Goal: Answer question/provide support: Share knowledge or assist other users

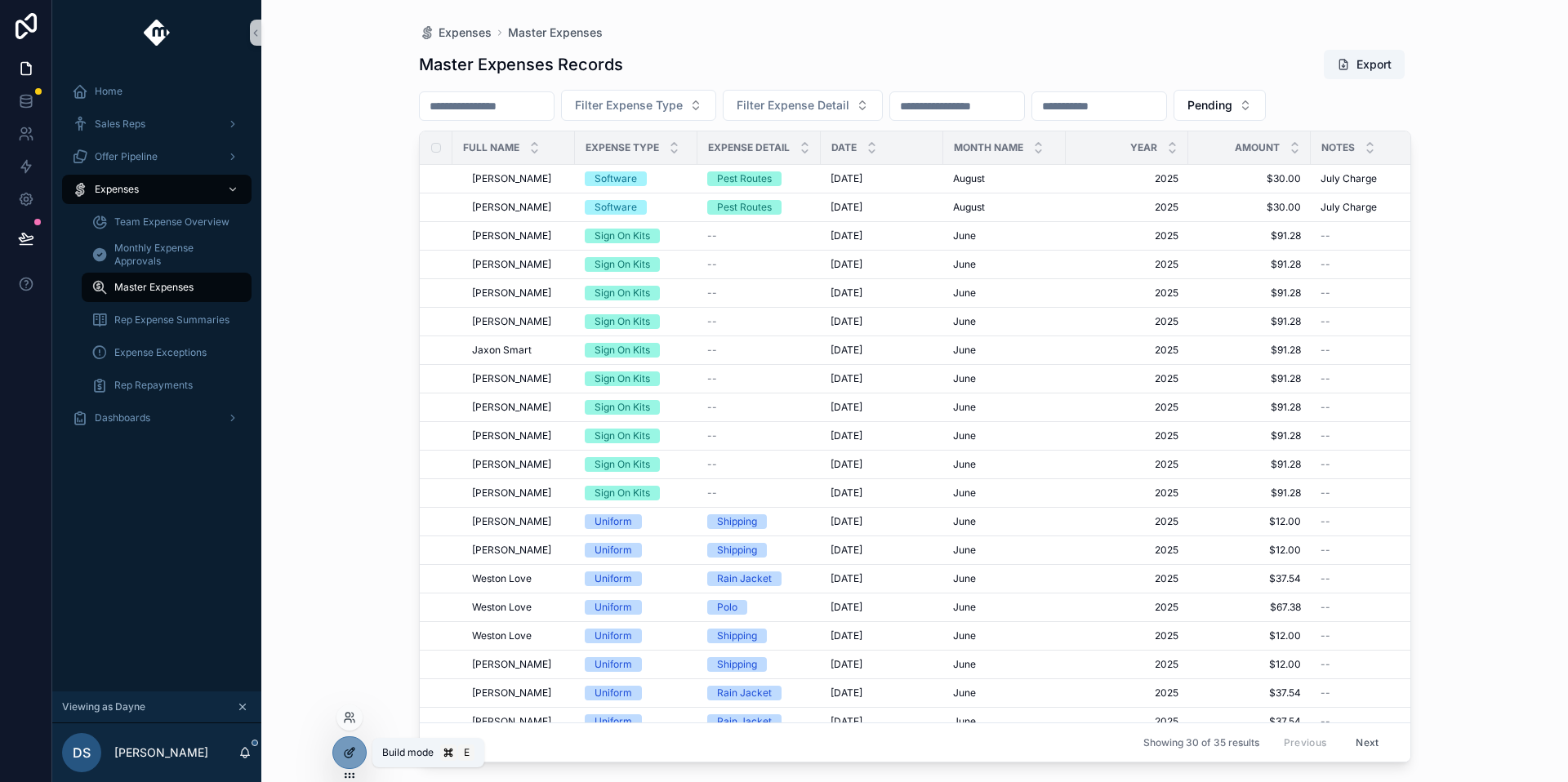
click at [361, 755] on div at bounding box center [349, 753] width 33 height 31
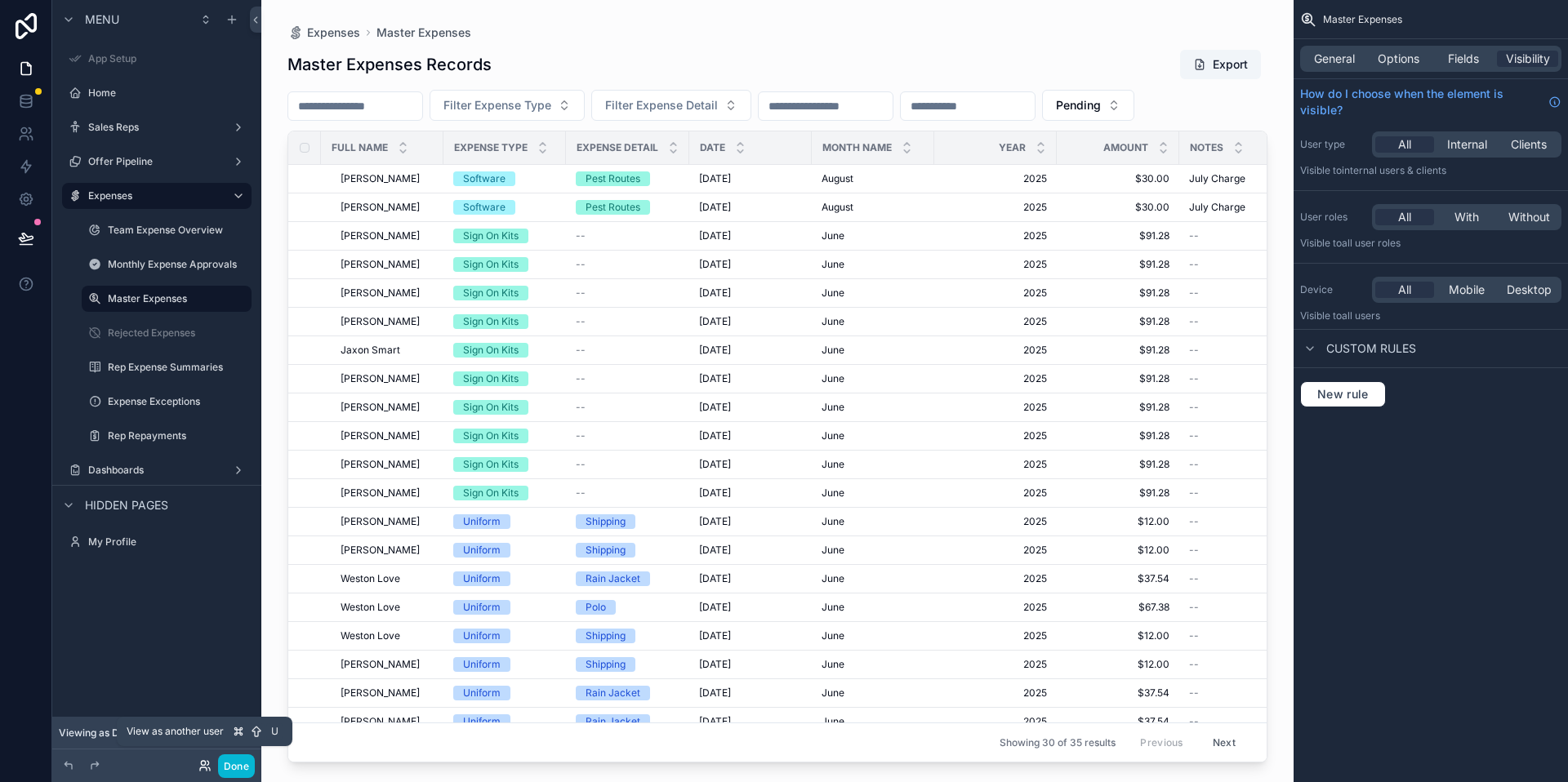
click at [205, 770] on icon at bounding box center [205, 766] width 13 height 13
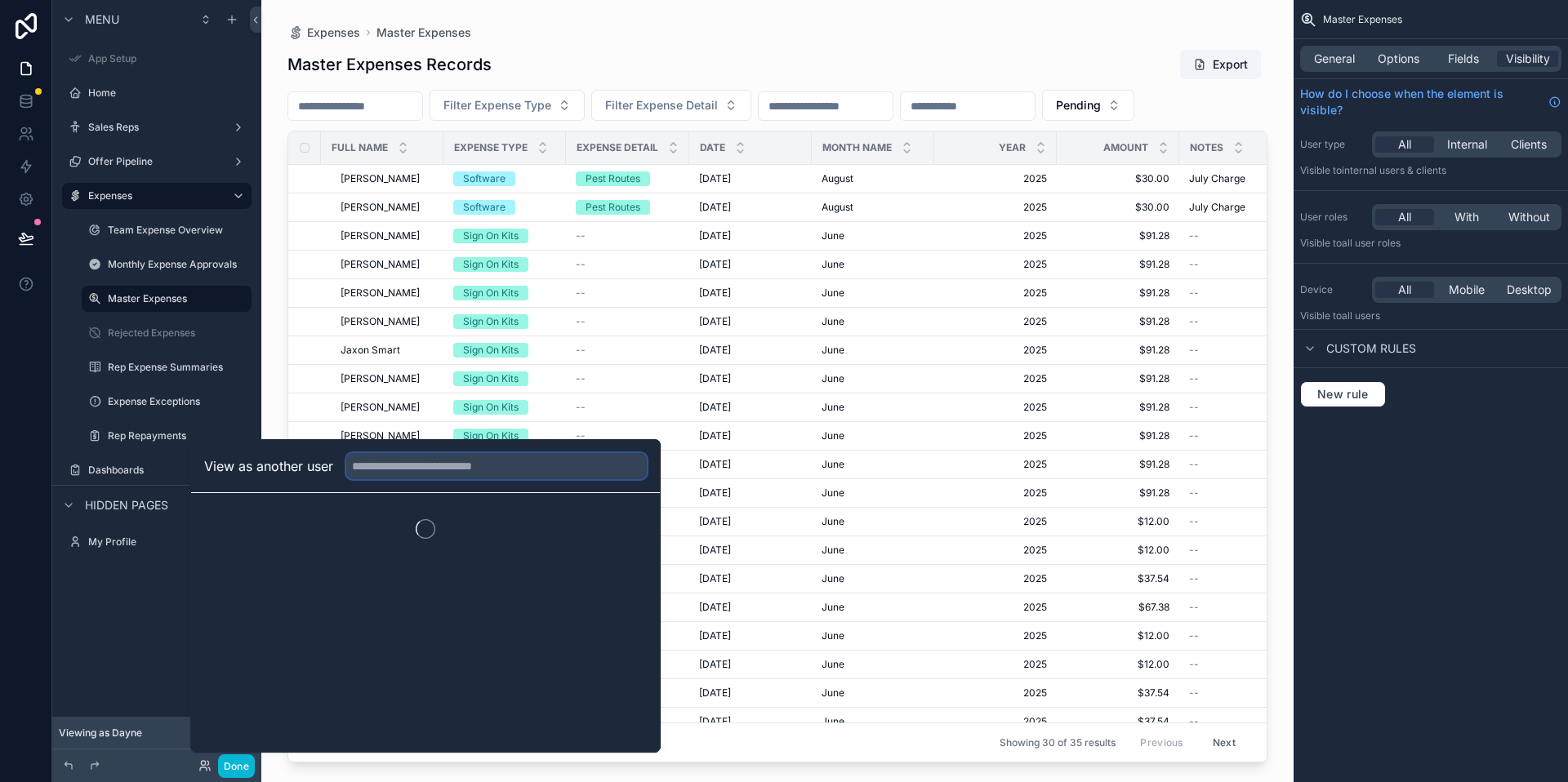
click at [398, 474] on input "text" at bounding box center [496, 466] width 300 height 26
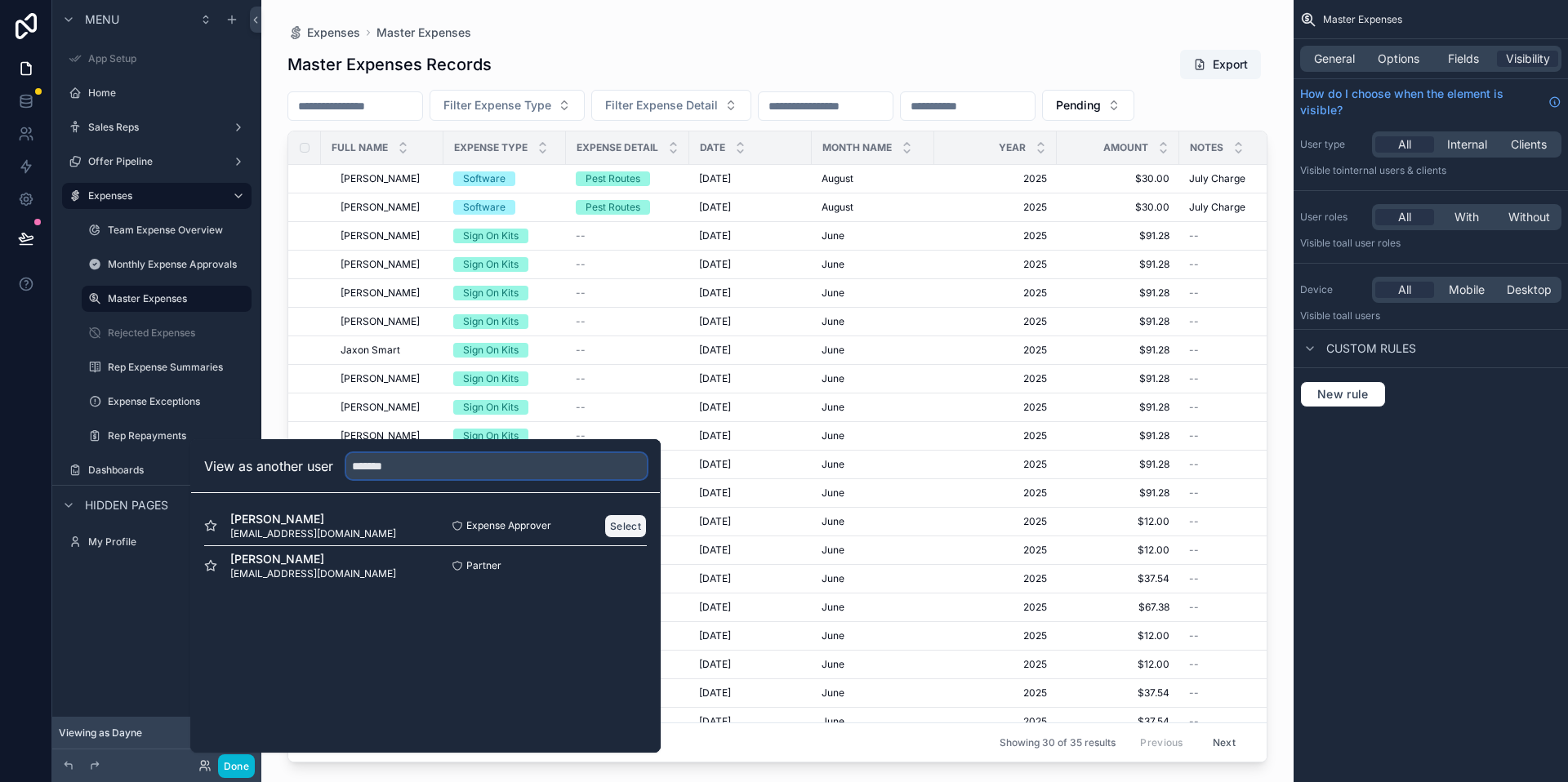
type input "*******"
click at [634, 523] on button "Select" at bounding box center [625, 526] width 43 height 23
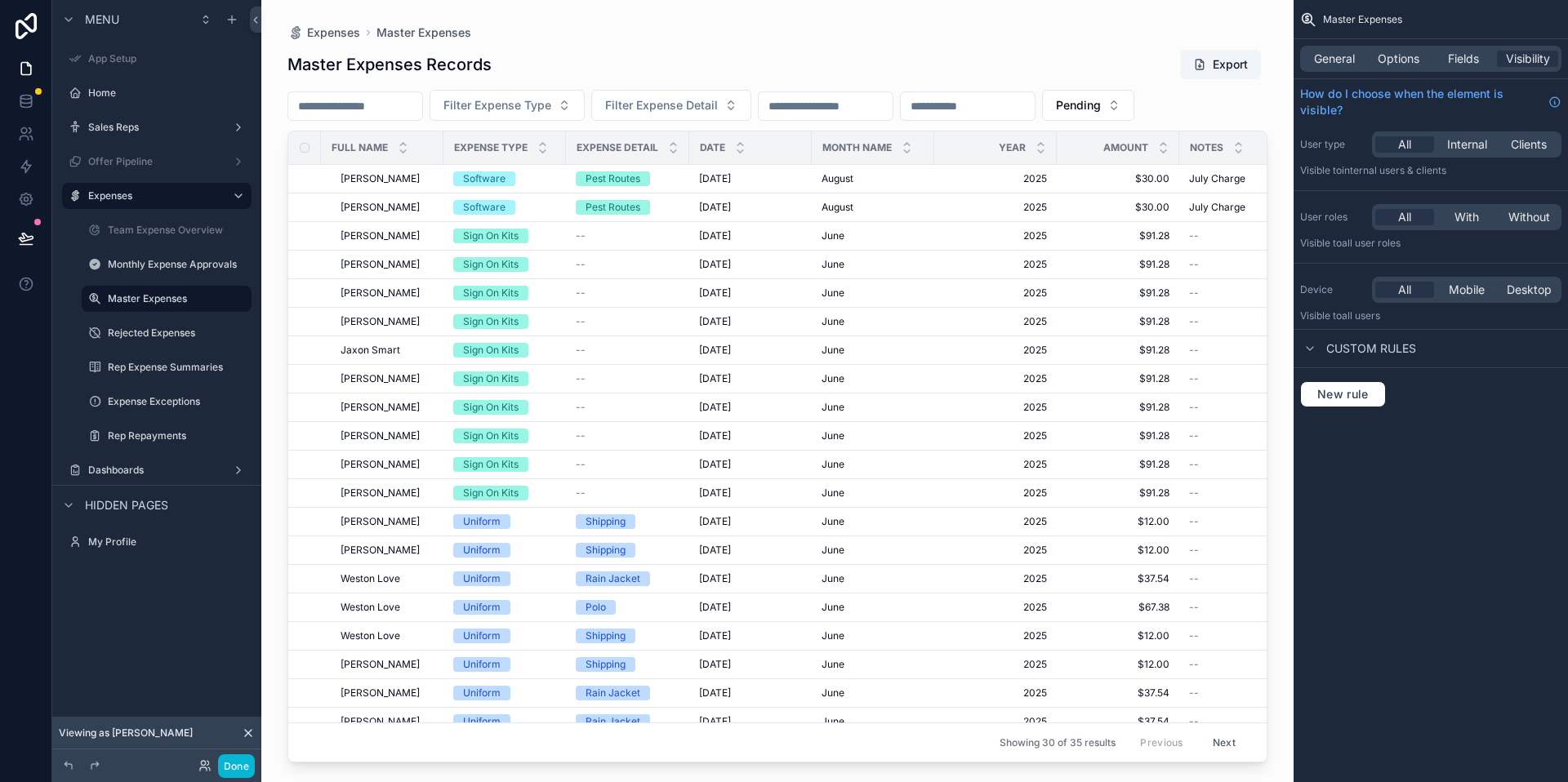
click at [586, 108] on div "scrollable content" at bounding box center [777, 381] width 1032 height 763
click at [584, 108] on button "Filter Expense Type" at bounding box center [507, 105] width 155 height 31
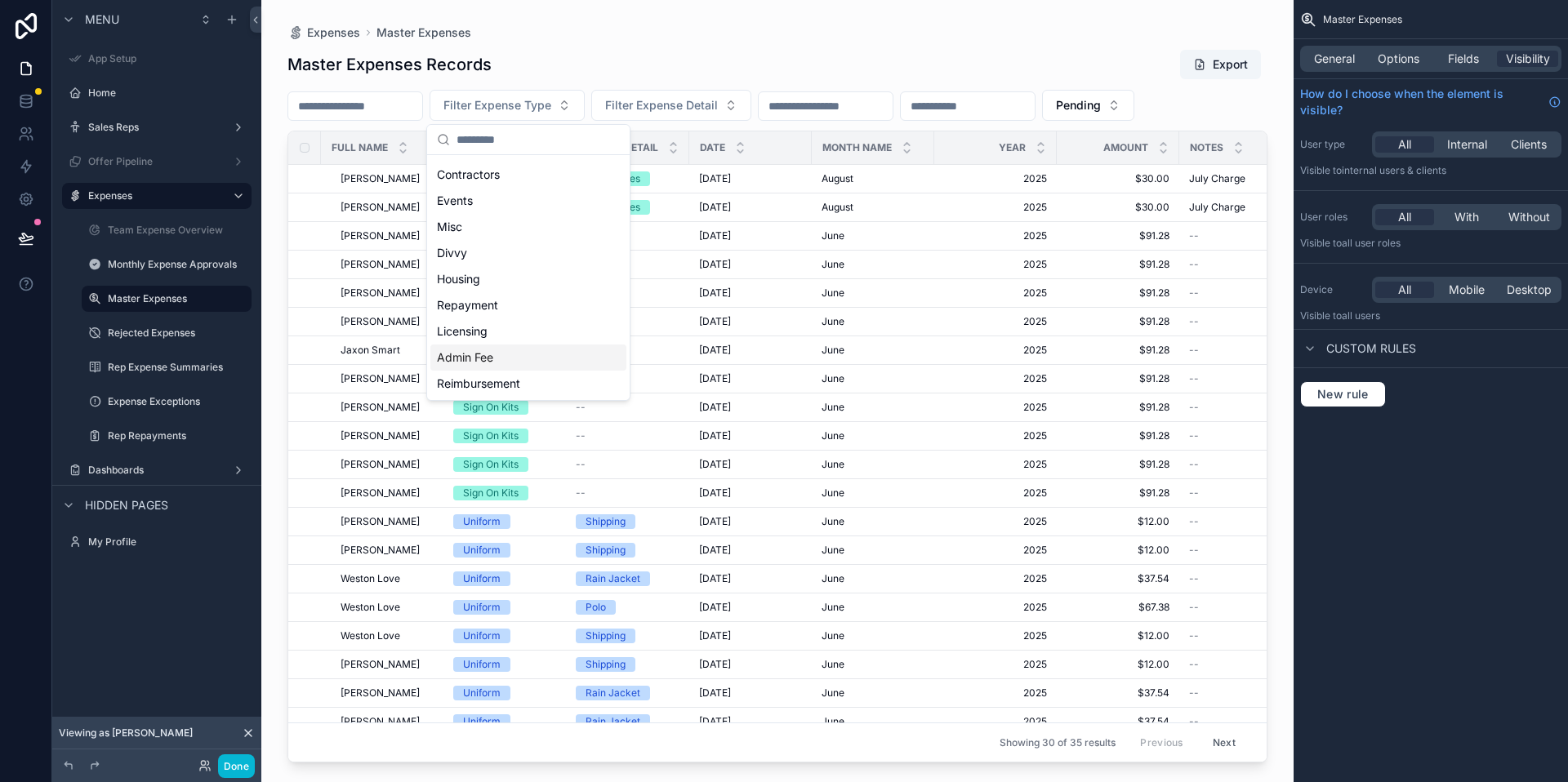
click at [513, 359] on div "Admin Fee" at bounding box center [528, 357] width 196 height 26
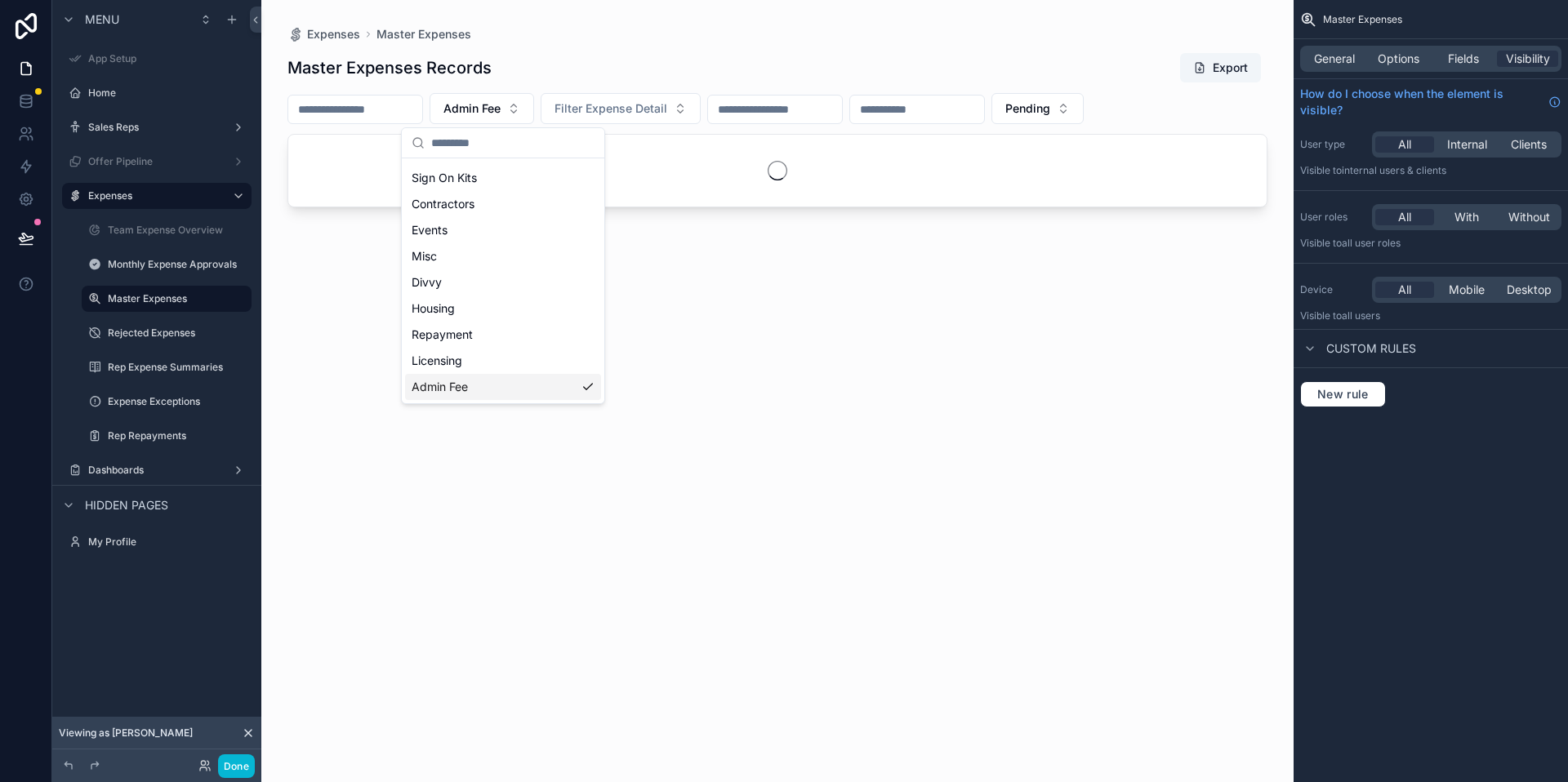
scroll to position [101, 0]
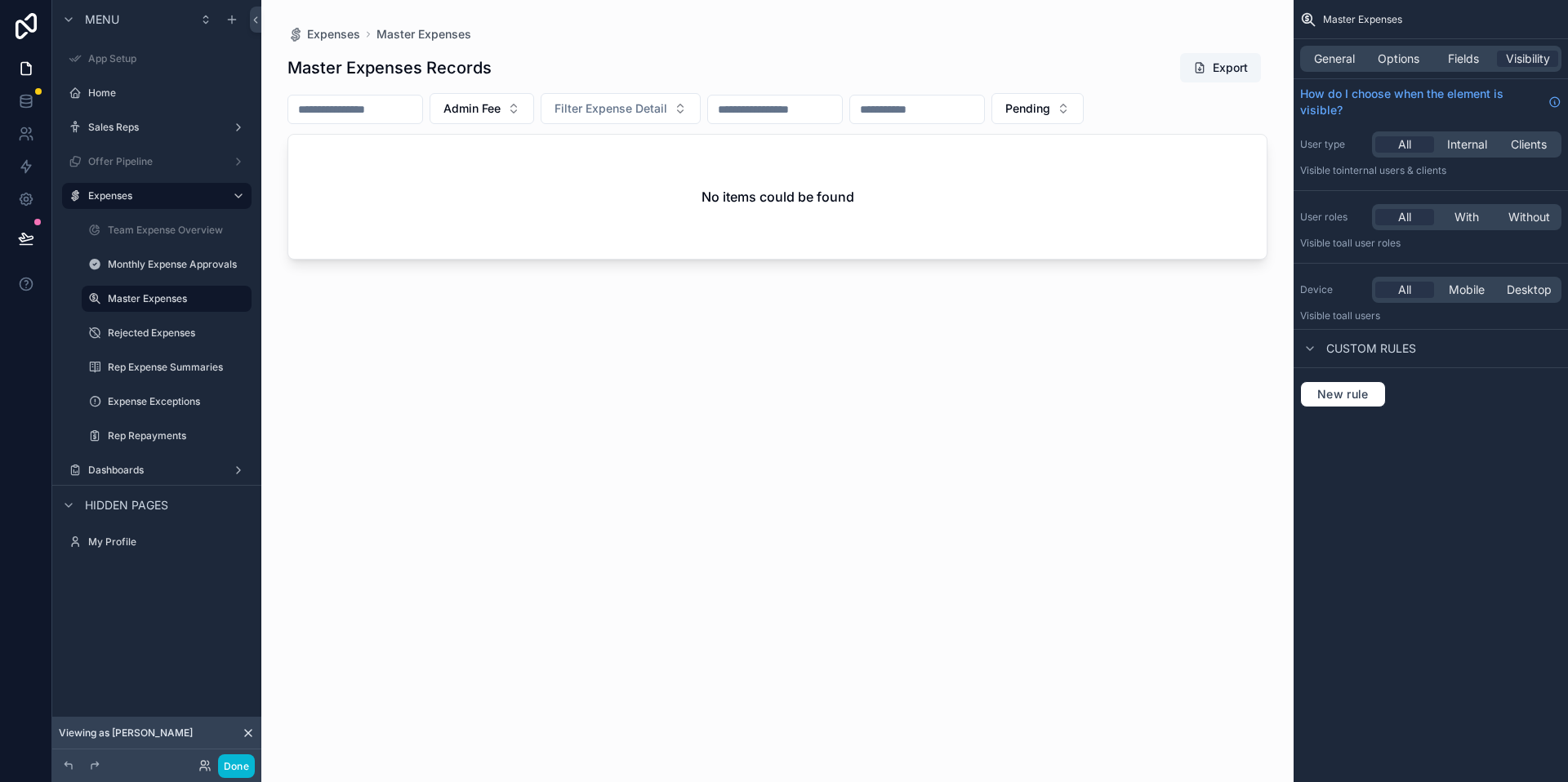
click at [412, 112] on input "scrollable content" at bounding box center [355, 109] width 134 height 23
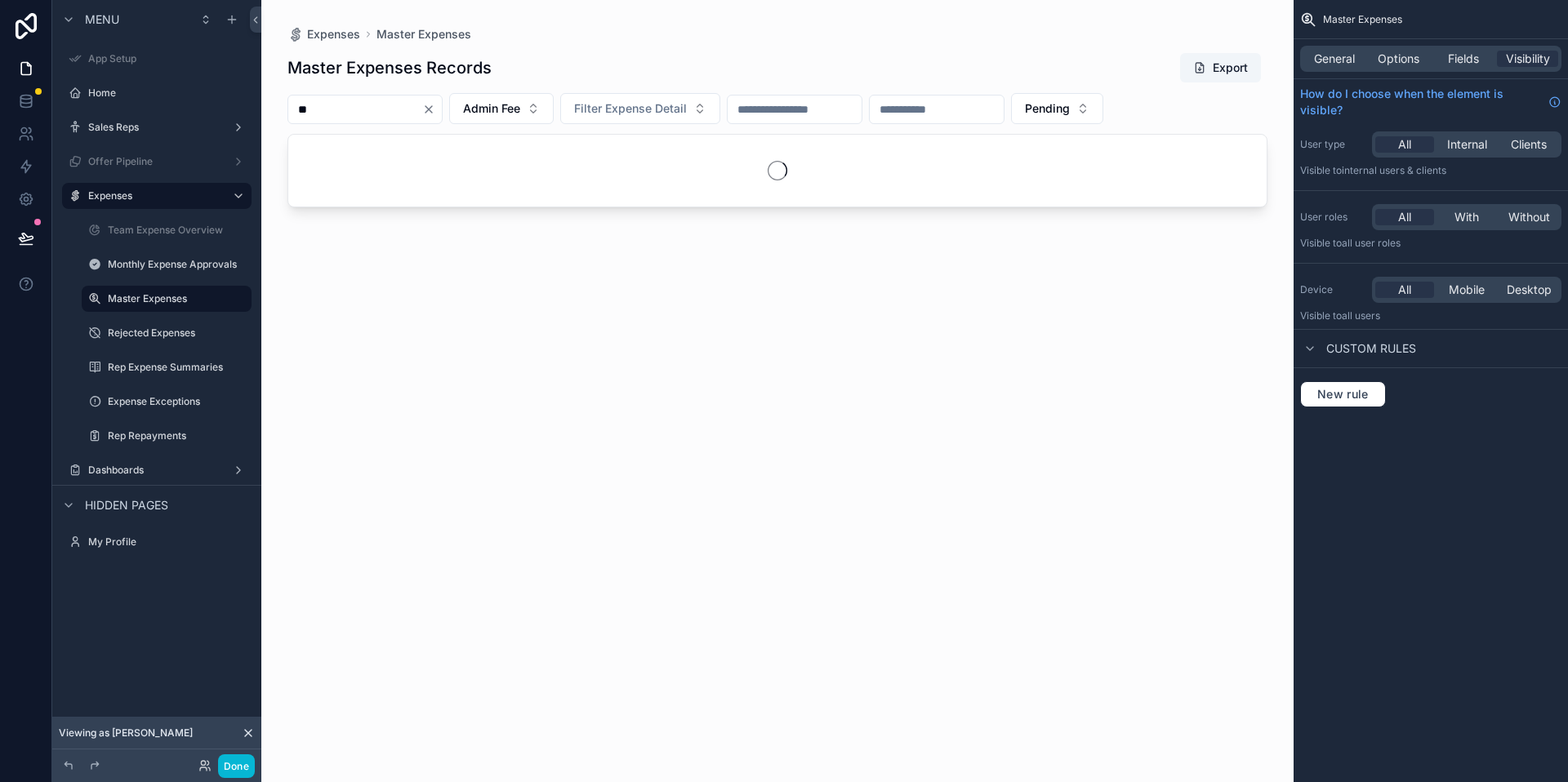
type input "*"
click at [1084, 114] on button "Pending" at bounding box center [1037, 108] width 93 height 31
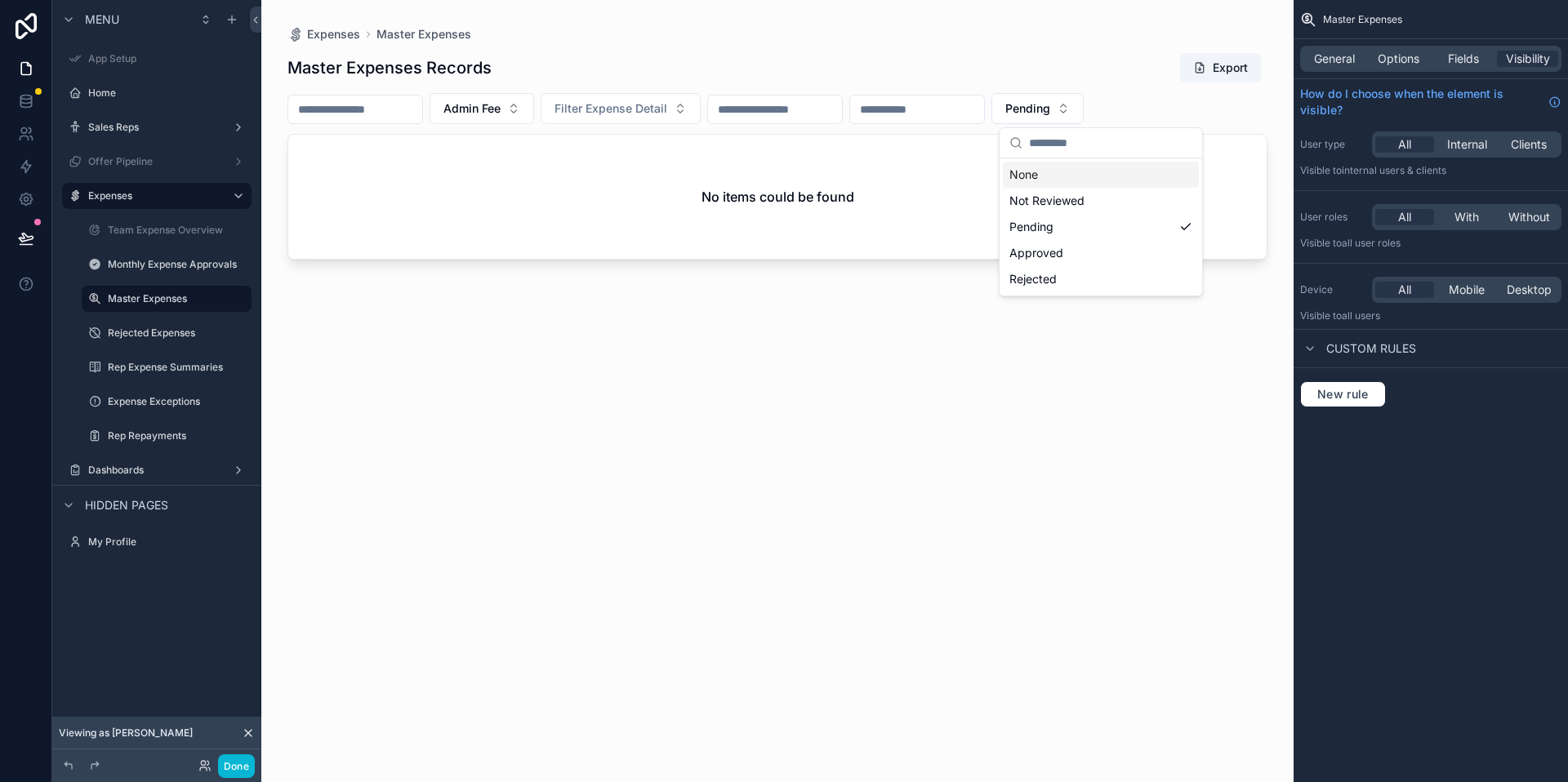
click at [1070, 176] on div "None" at bounding box center [1100, 174] width 196 height 26
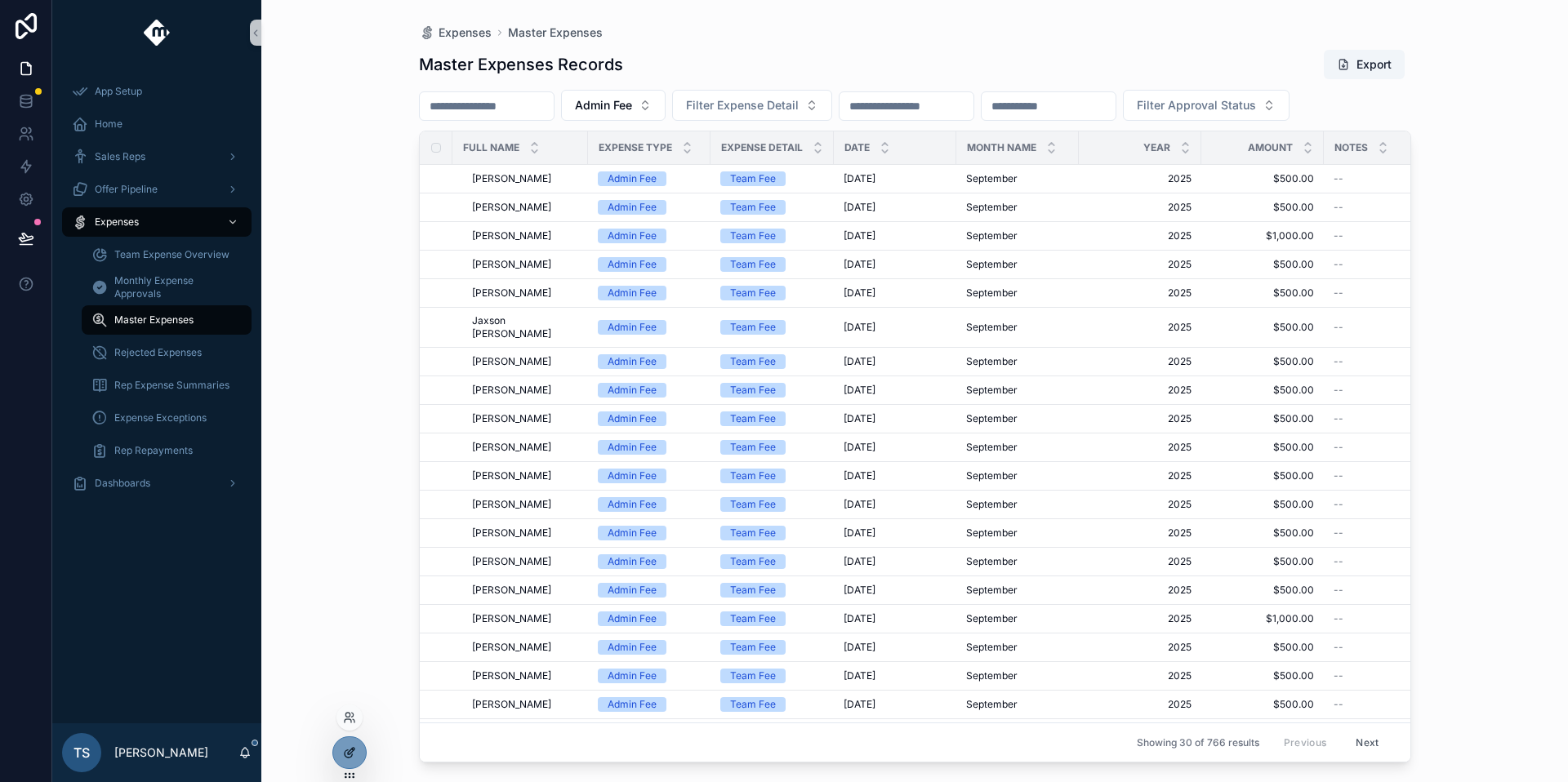
click at [358, 760] on div at bounding box center [349, 753] width 33 height 31
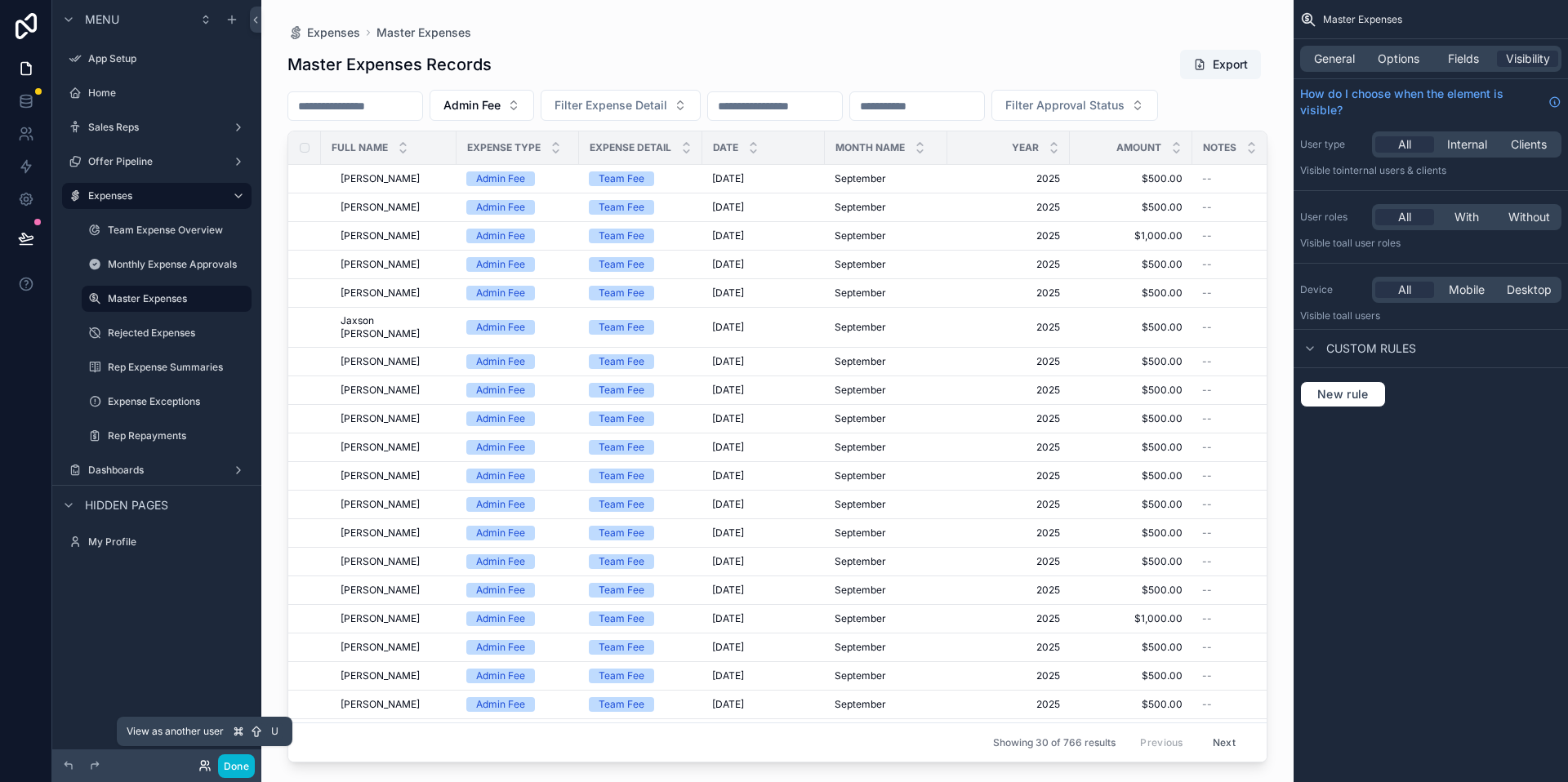
click at [203, 771] on icon at bounding box center [205, 766] width 13 height 13
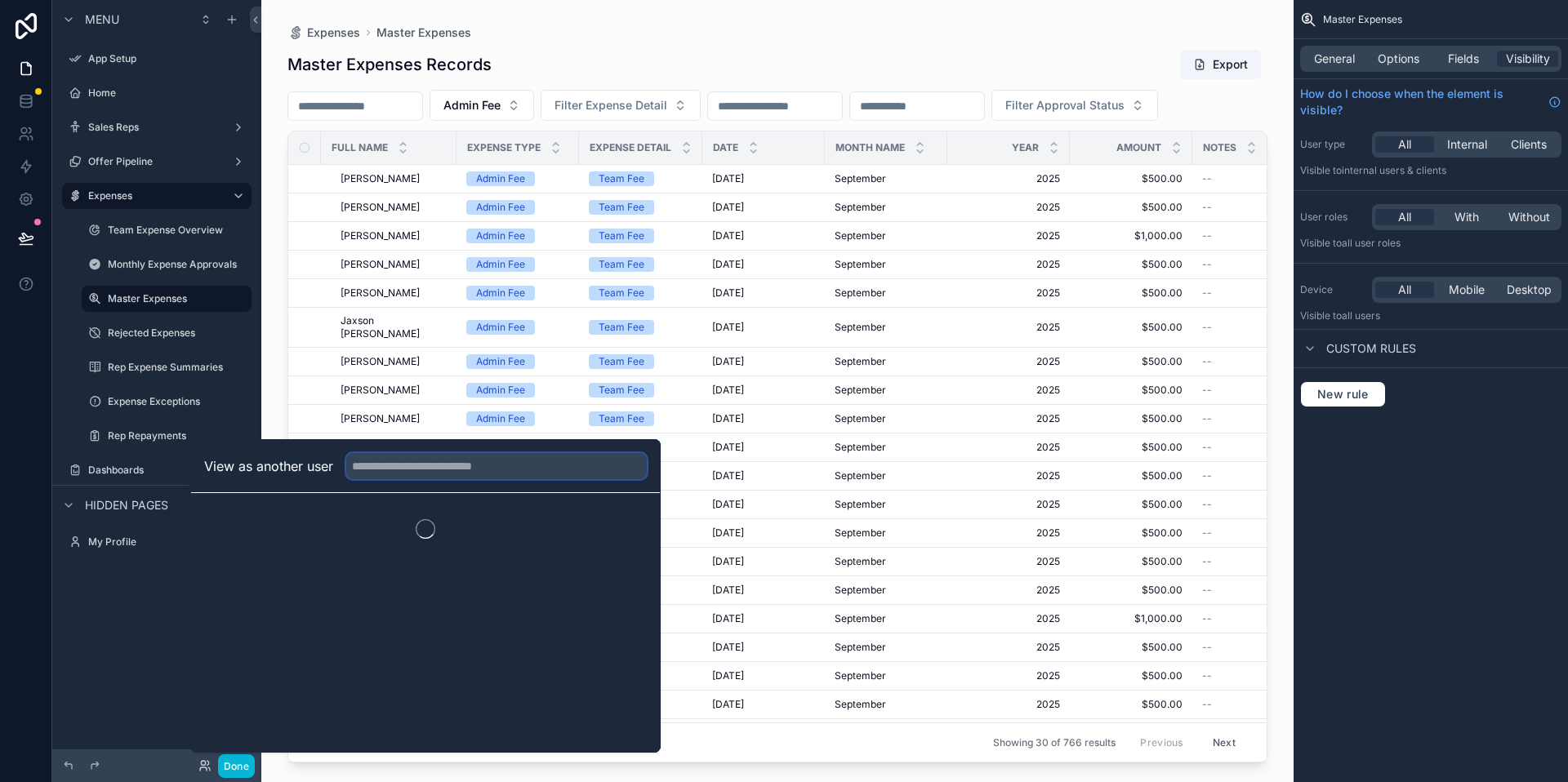
click at [418, 462] on input "text" at bounding box center [496, 466] width 300 height 26
type input "*"
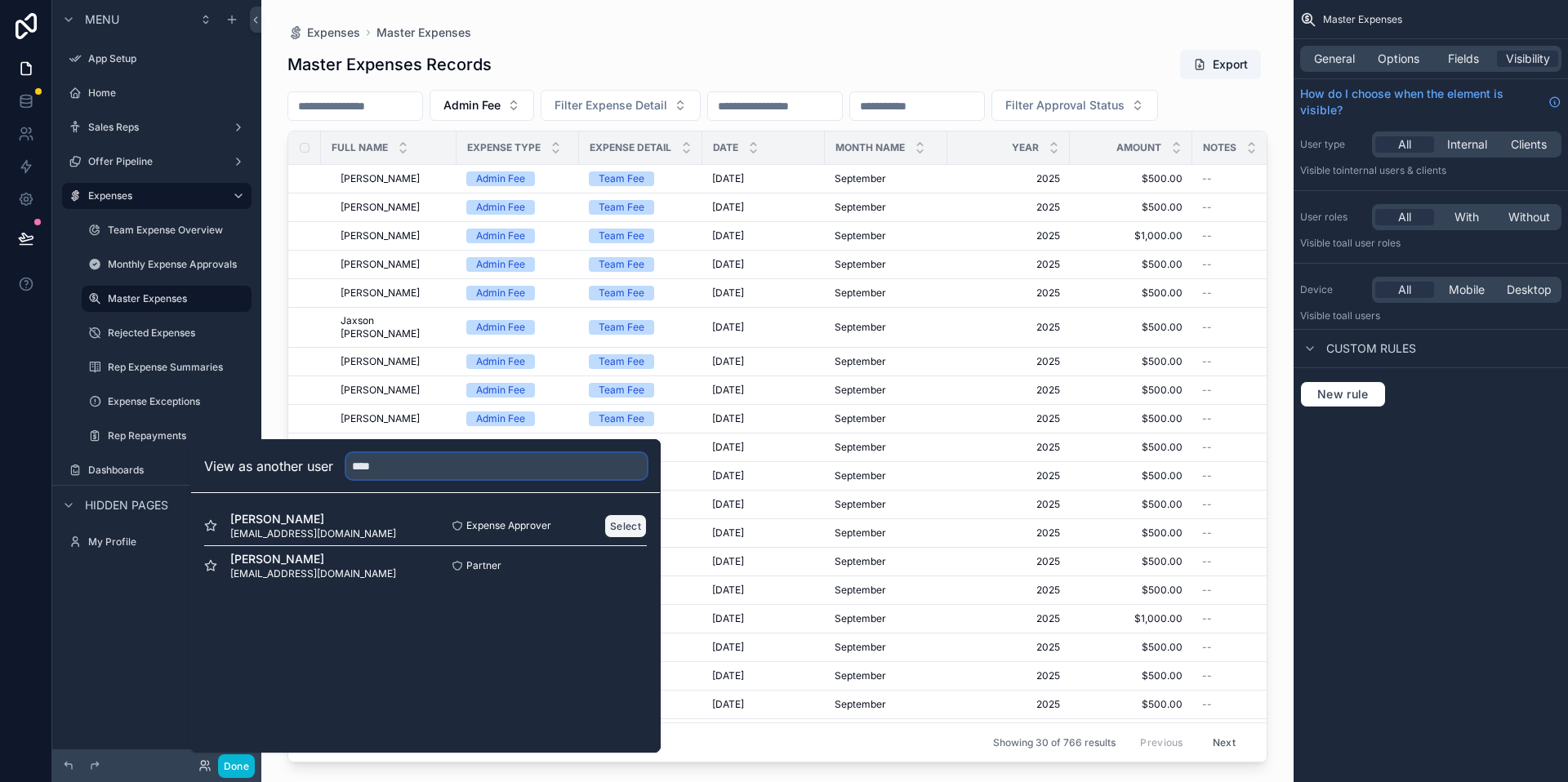
type input "****"
click at [616, 519] on button "Select" at bounding box center [625, 526] width 43 height 23
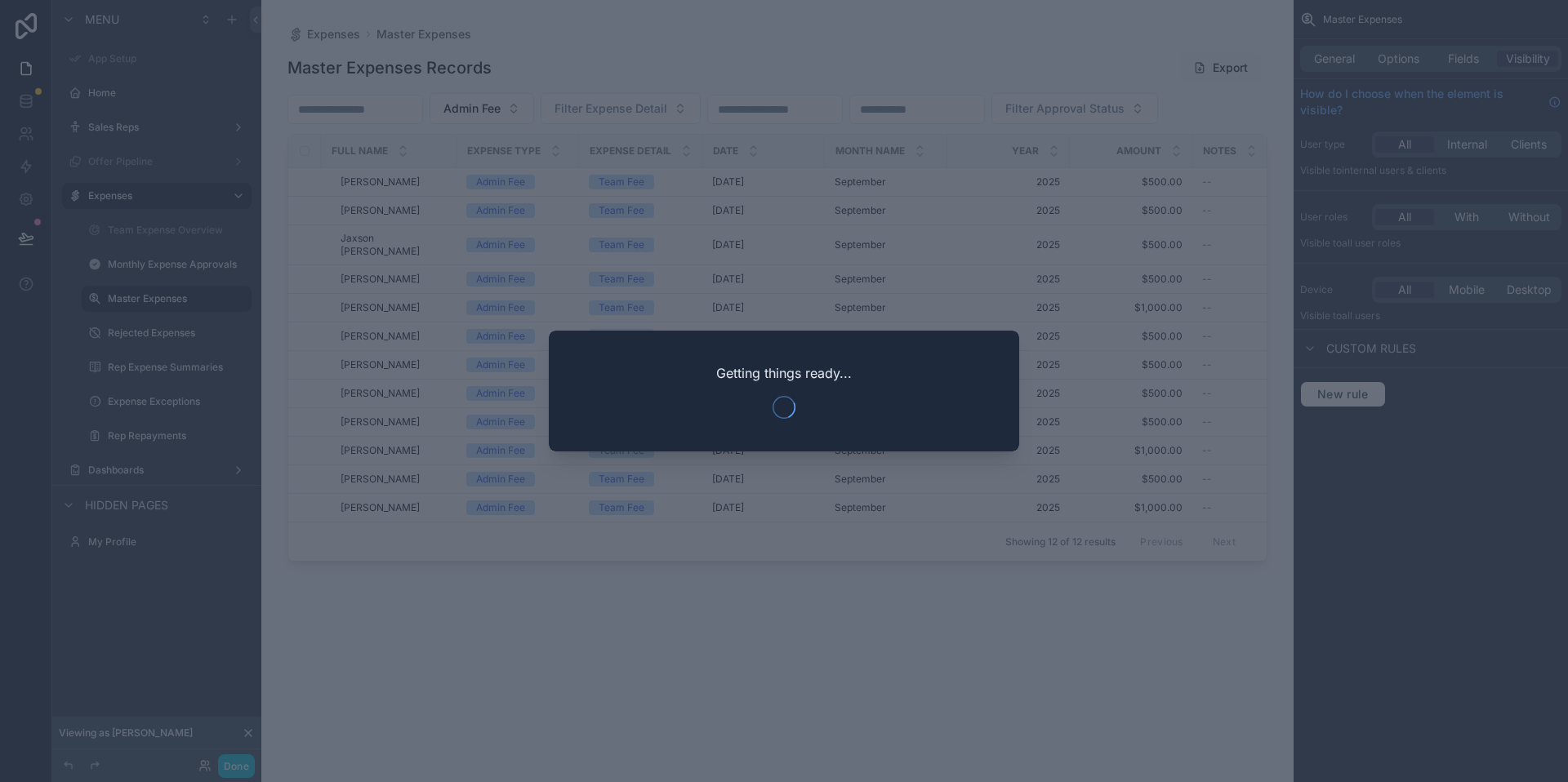
click at [625, 567] on div at bounding box center [784, 391] width 1568 height 782
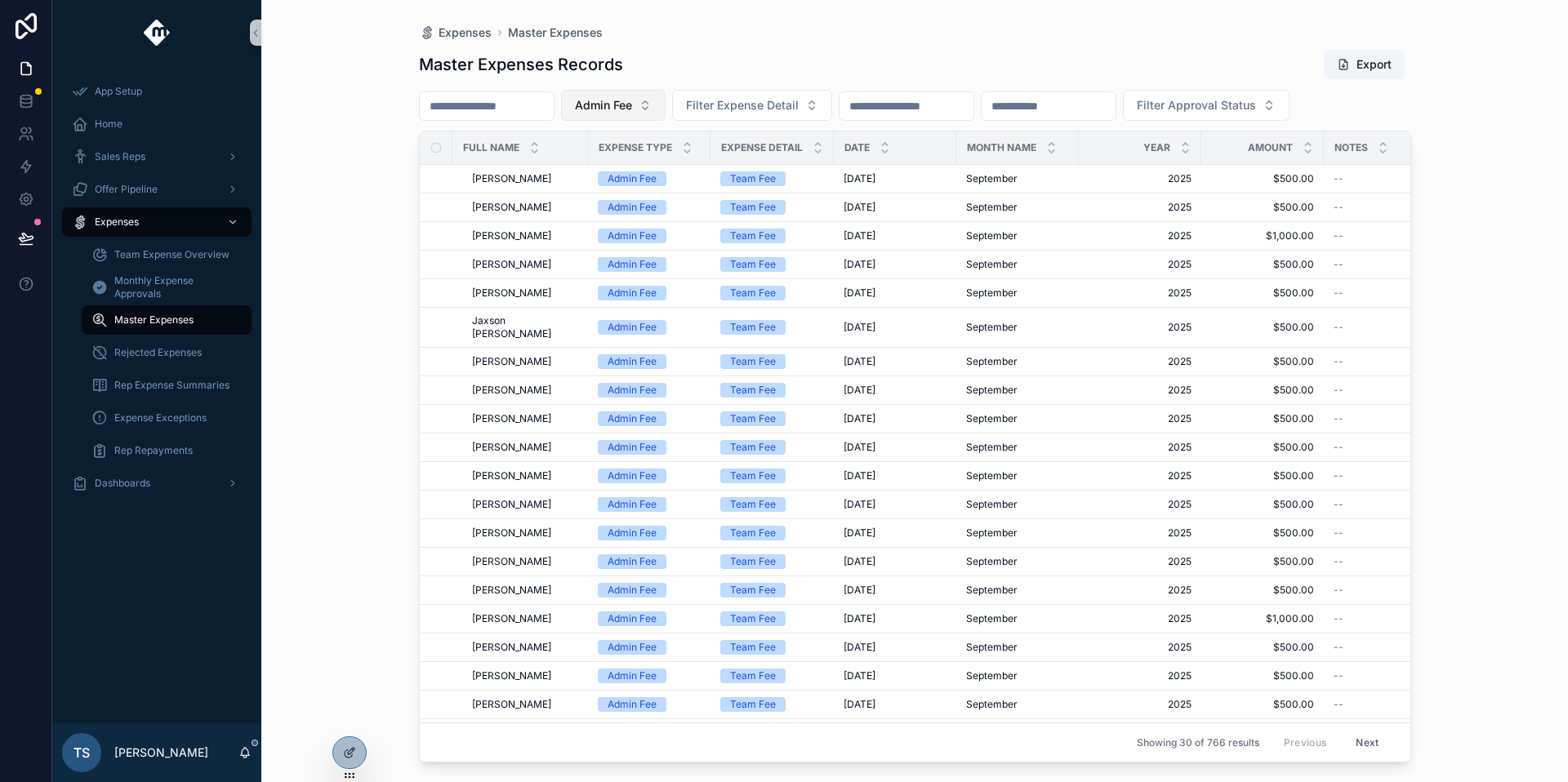
click at [660, 117] on button "Admin Fee" at bounding box center [613, 105] width 104 height 31
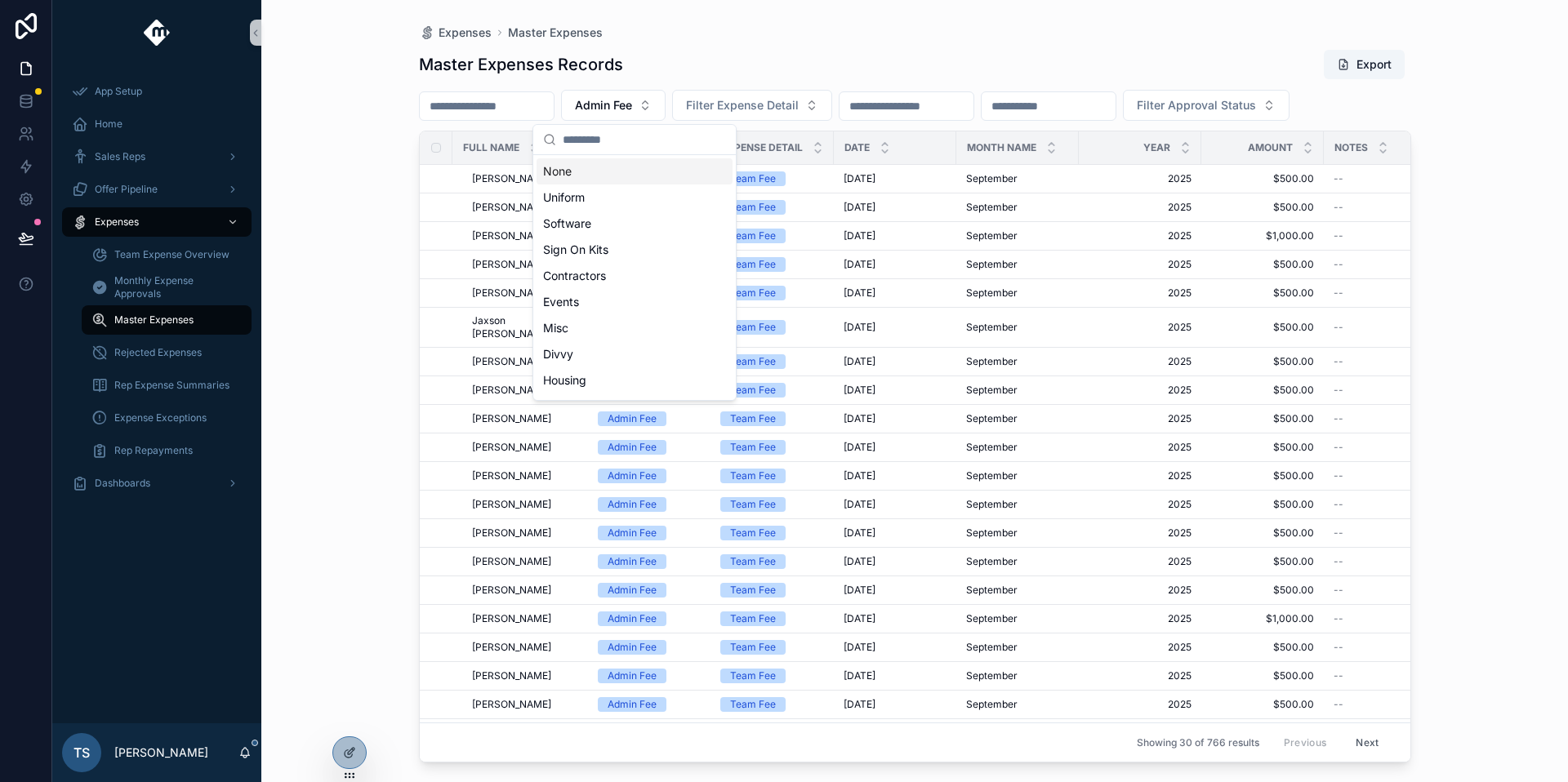
click at [773, 44] on div "Master Expenses Records Export Admin Fee Filter Expense Detail Filter Approval …" at bounding box center [915, 401] width 992 height 724
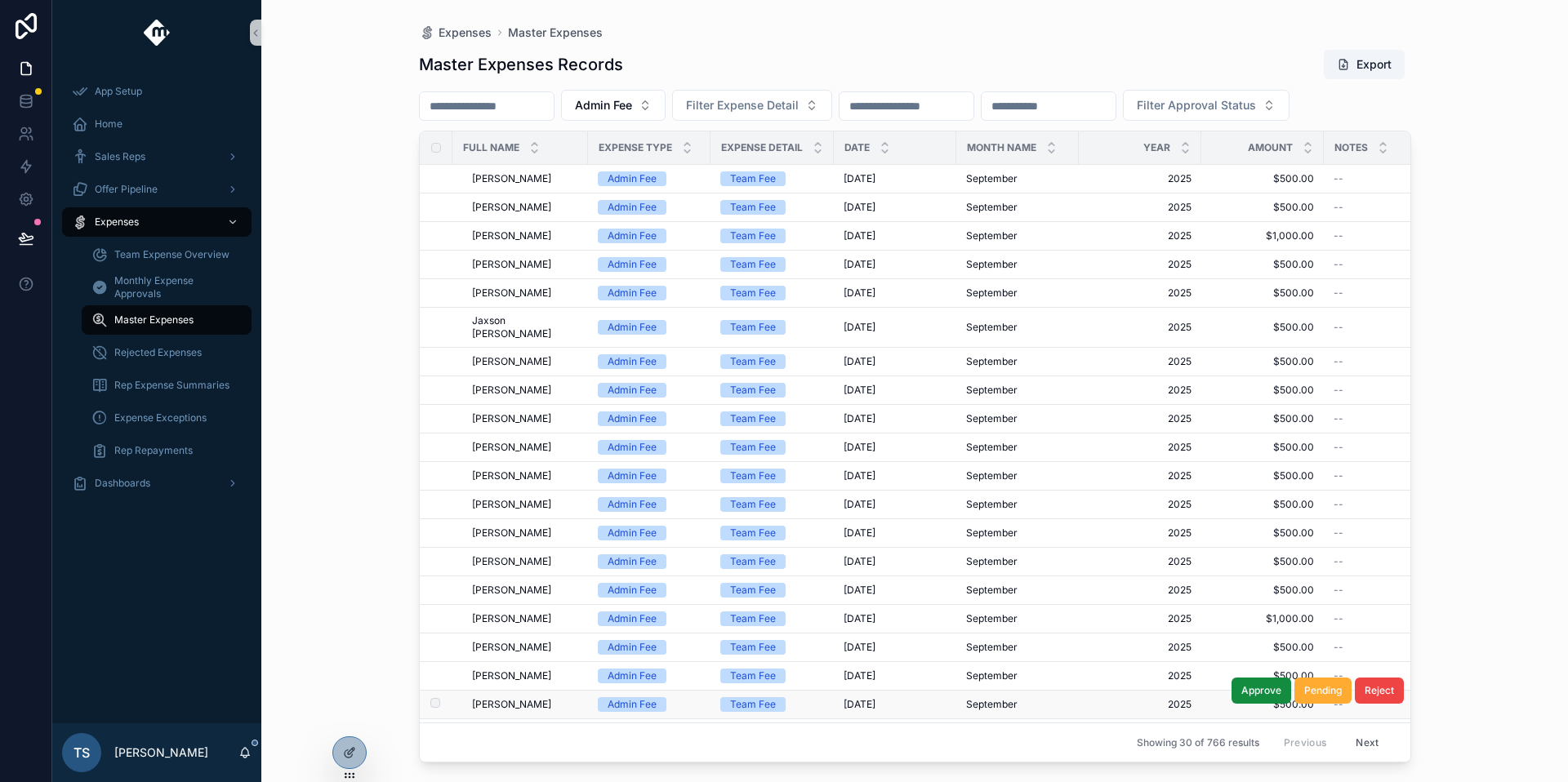
scroll to position [323, 0]
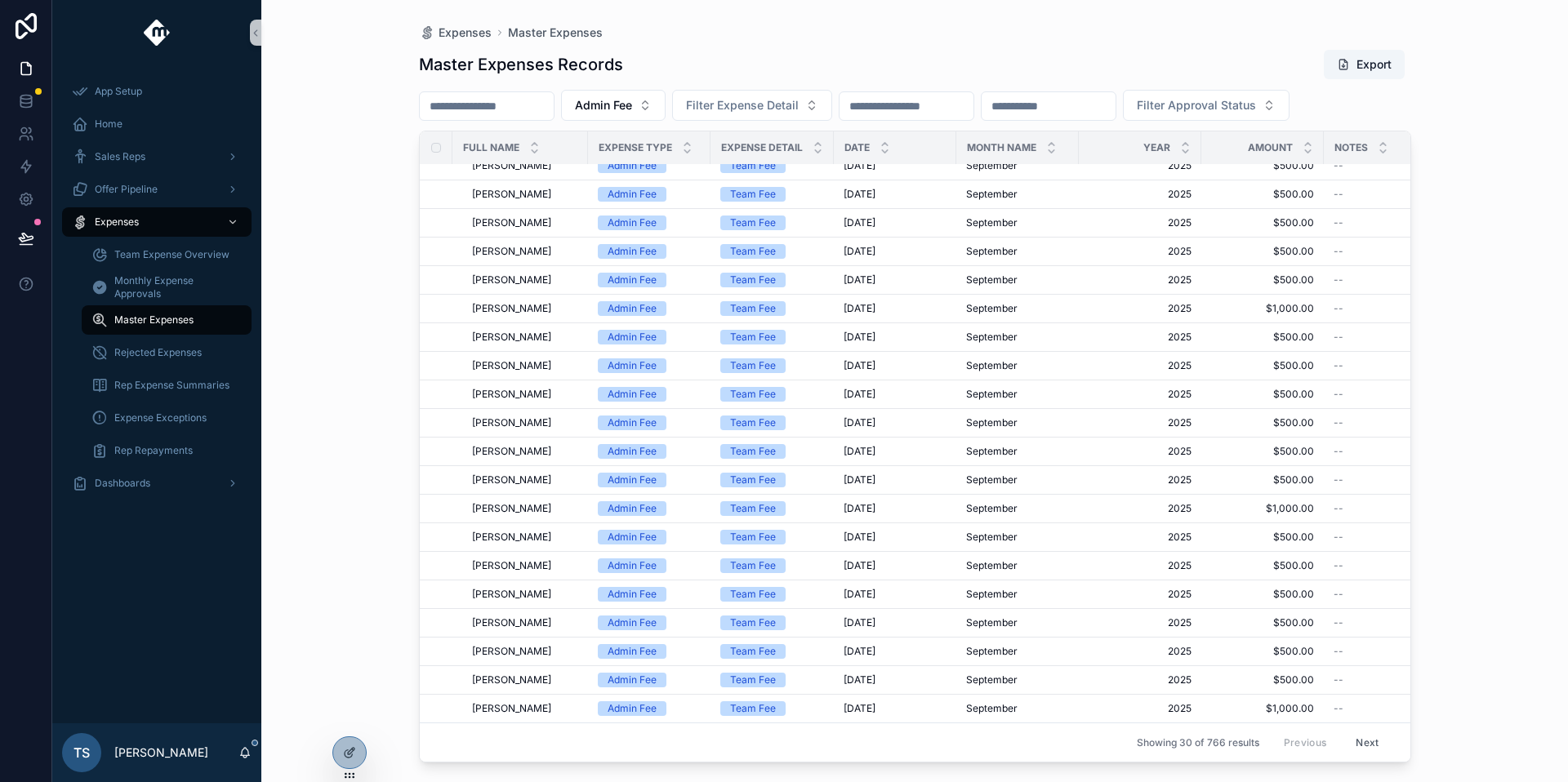
click at [532, 100] on input "scrollable content" at bounding box center [486, 106] width 134 height 23
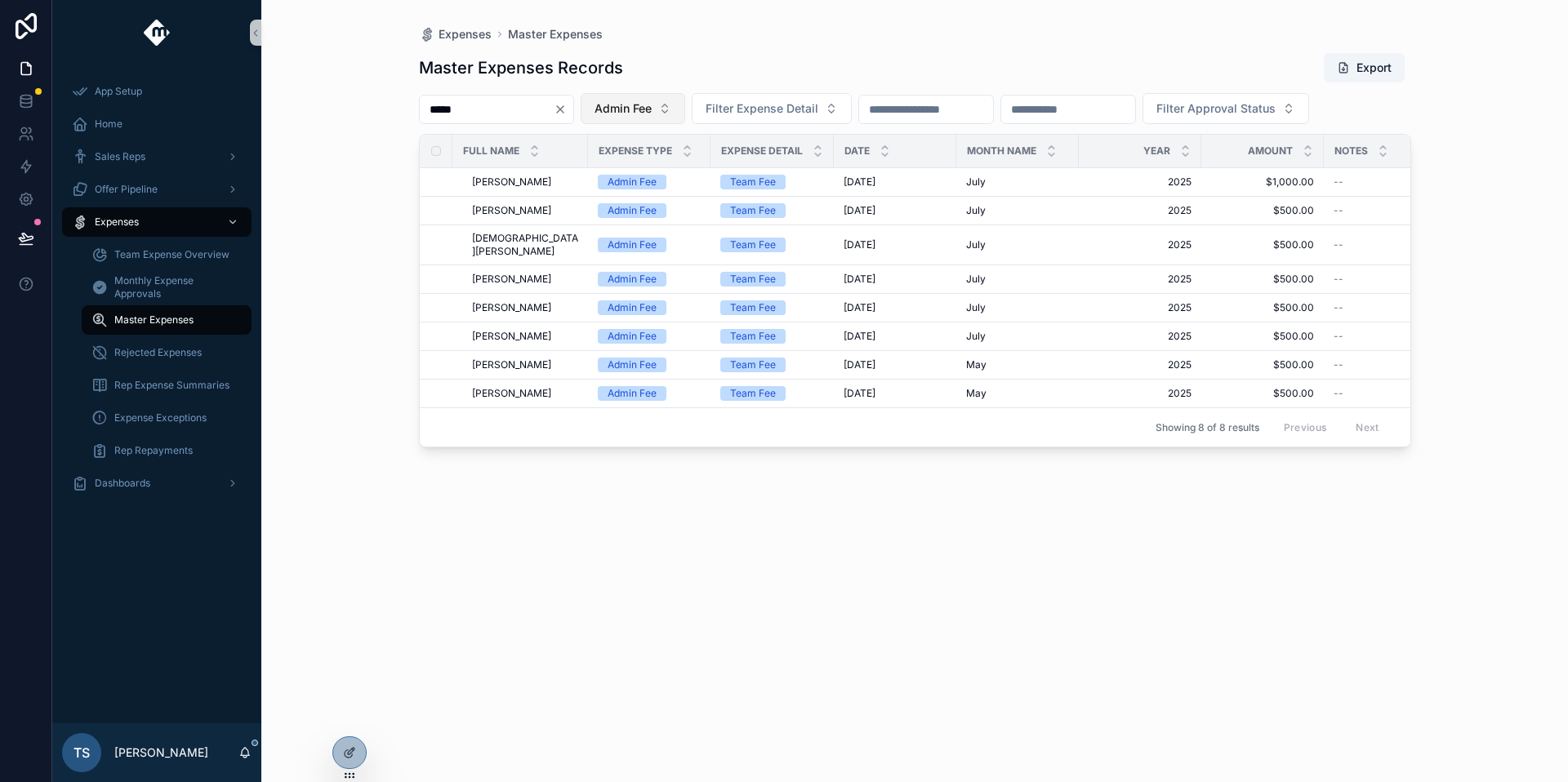
click at [649, 102] on span "Admin Fee" at bounding box center [623, 108] width 58 height 17
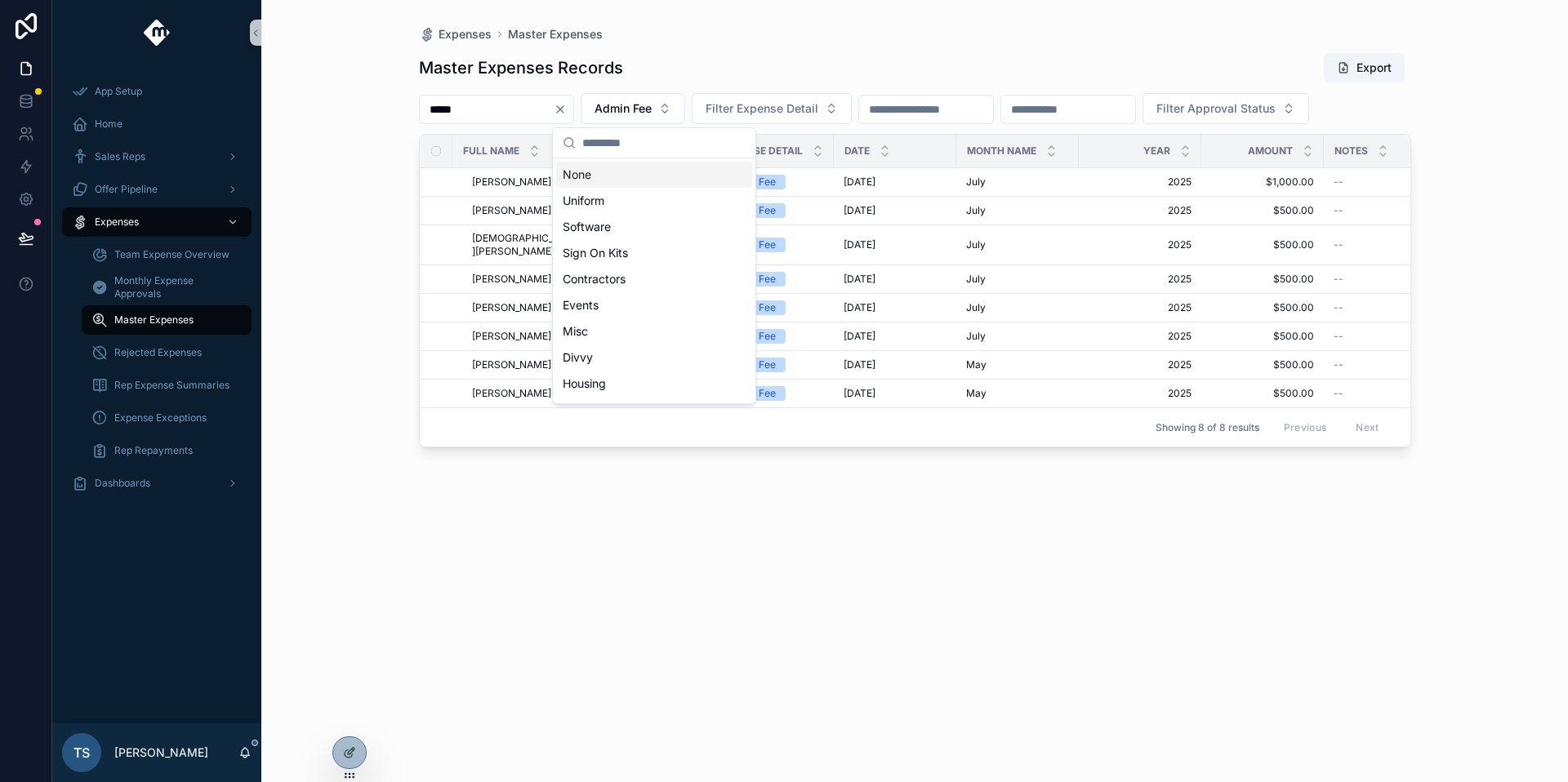
click at [639, 171] on div "None" at bounding box center [654, 174] width 196 height 26
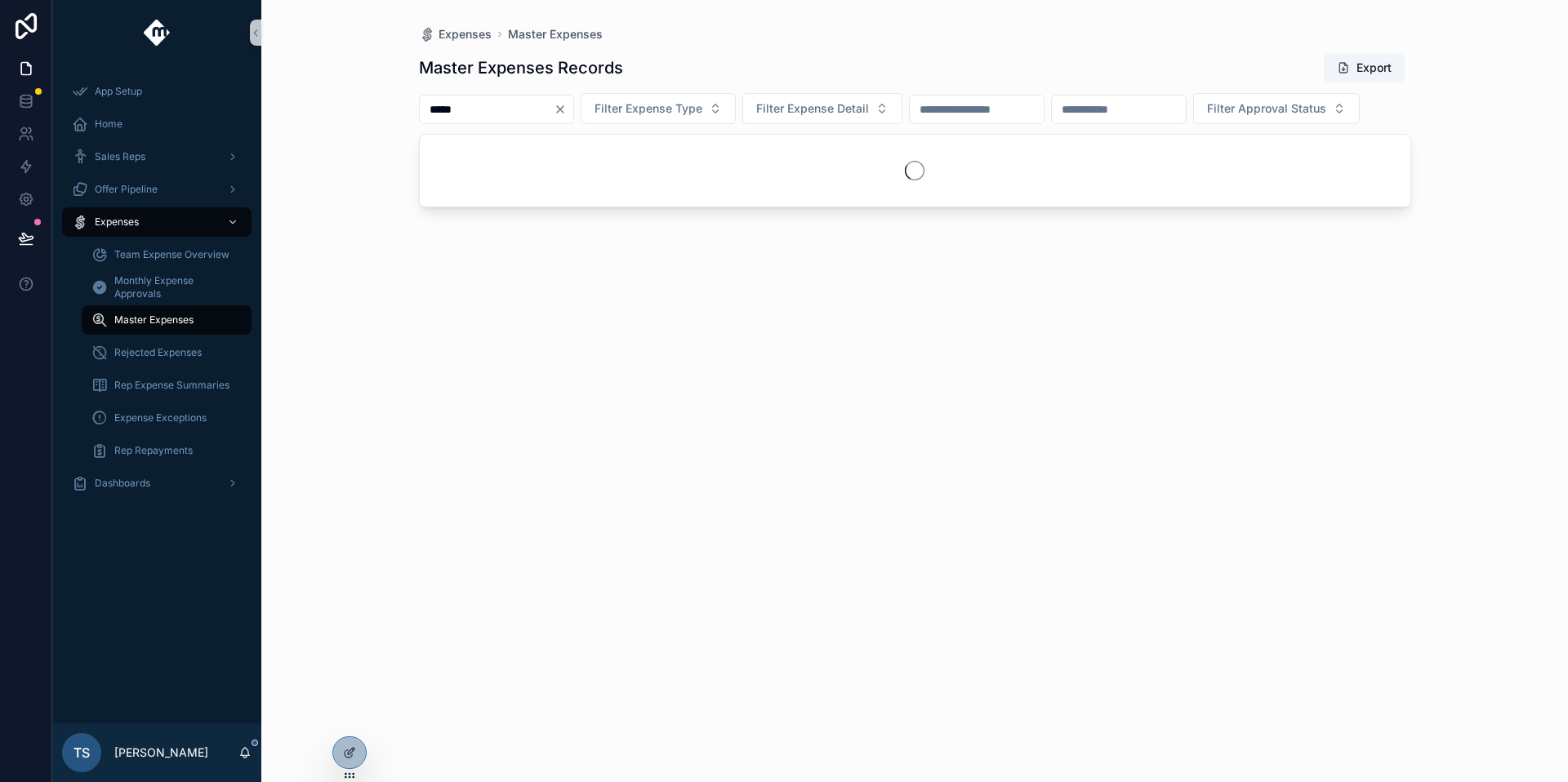
click at [554, 120] on input "*****" at bounding box center [486, 109] width 134 height 23
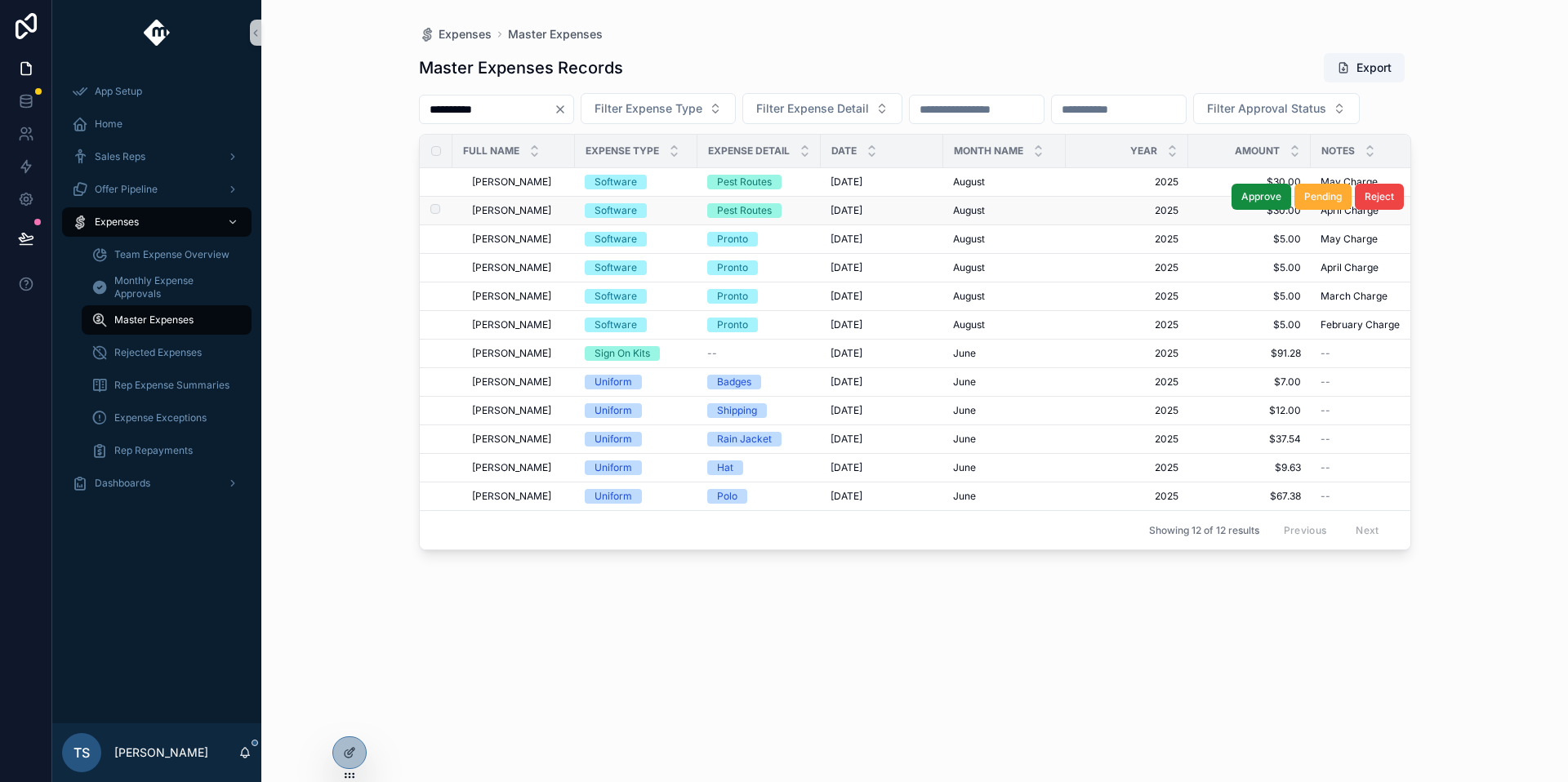
type input "**********"
click at [602, 225] on td "Software" at bounding box center [636, 211] width 123 height 28
click at [599, 218] on div "Software" at bounding box center [615, 211] width 43 height 15
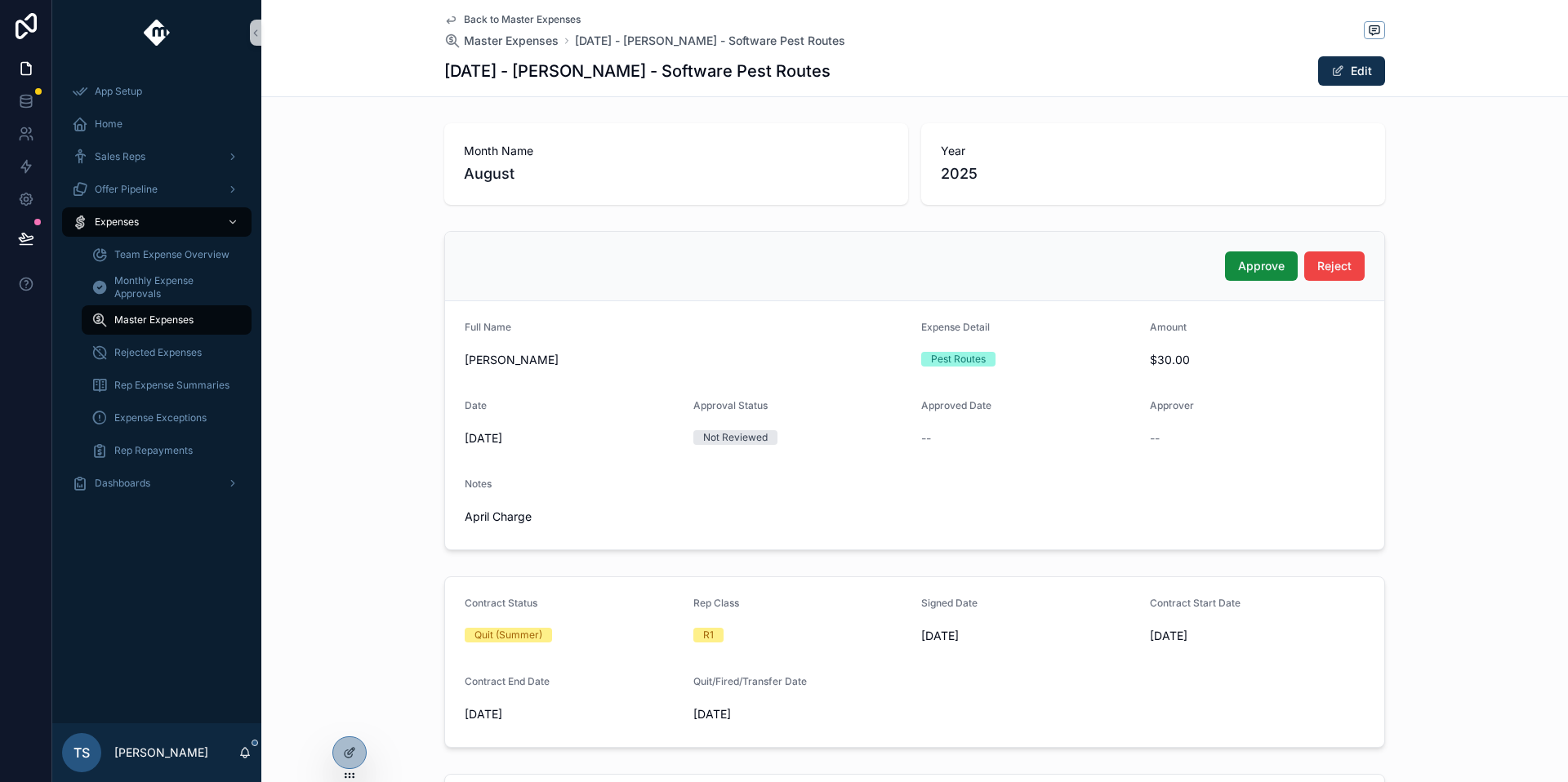
scroll to position [457, 0]
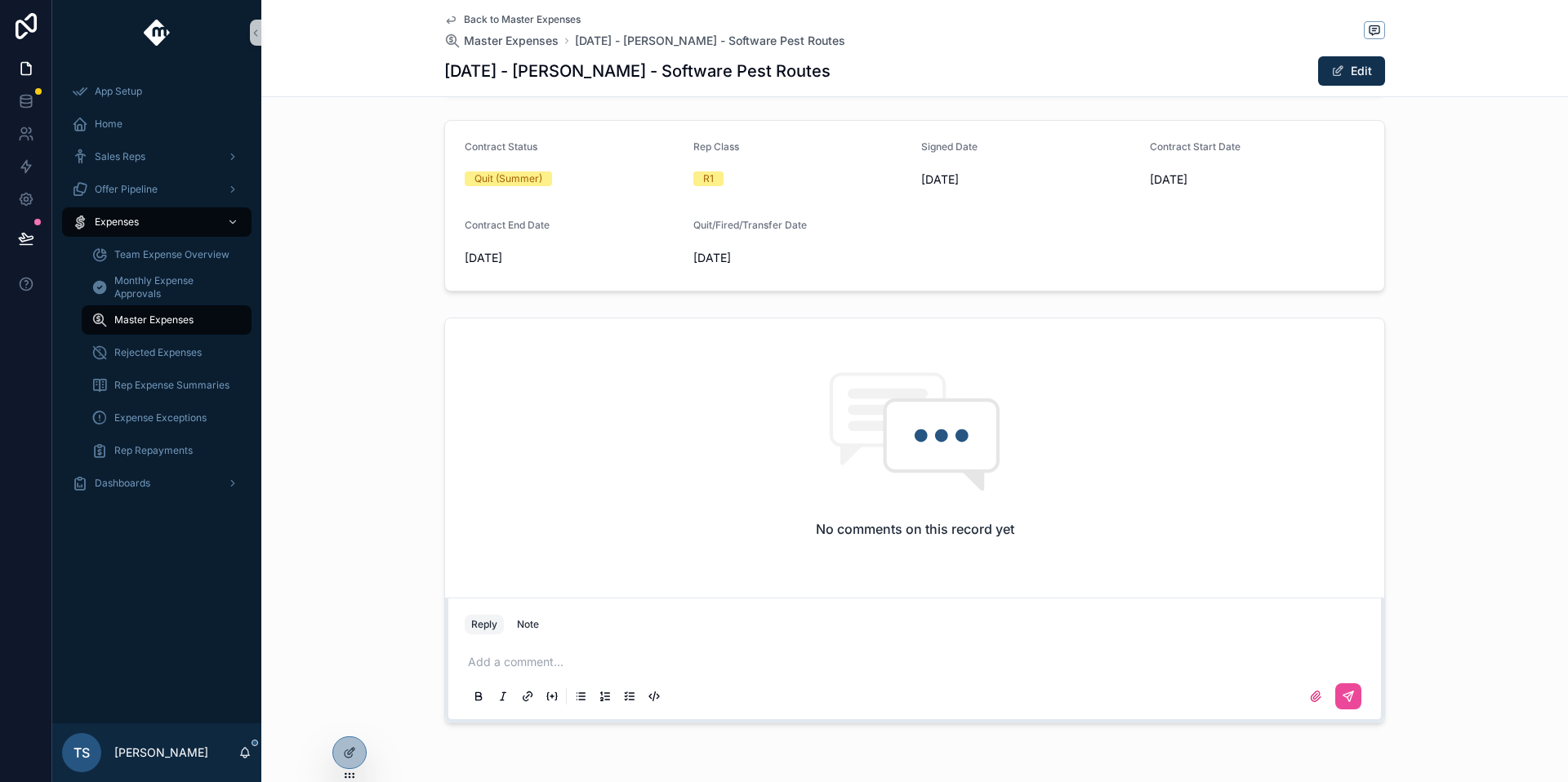
click at [539, 20] on span "Back to Master Expenses" at bounding box center [522, 20] width 117 height 13
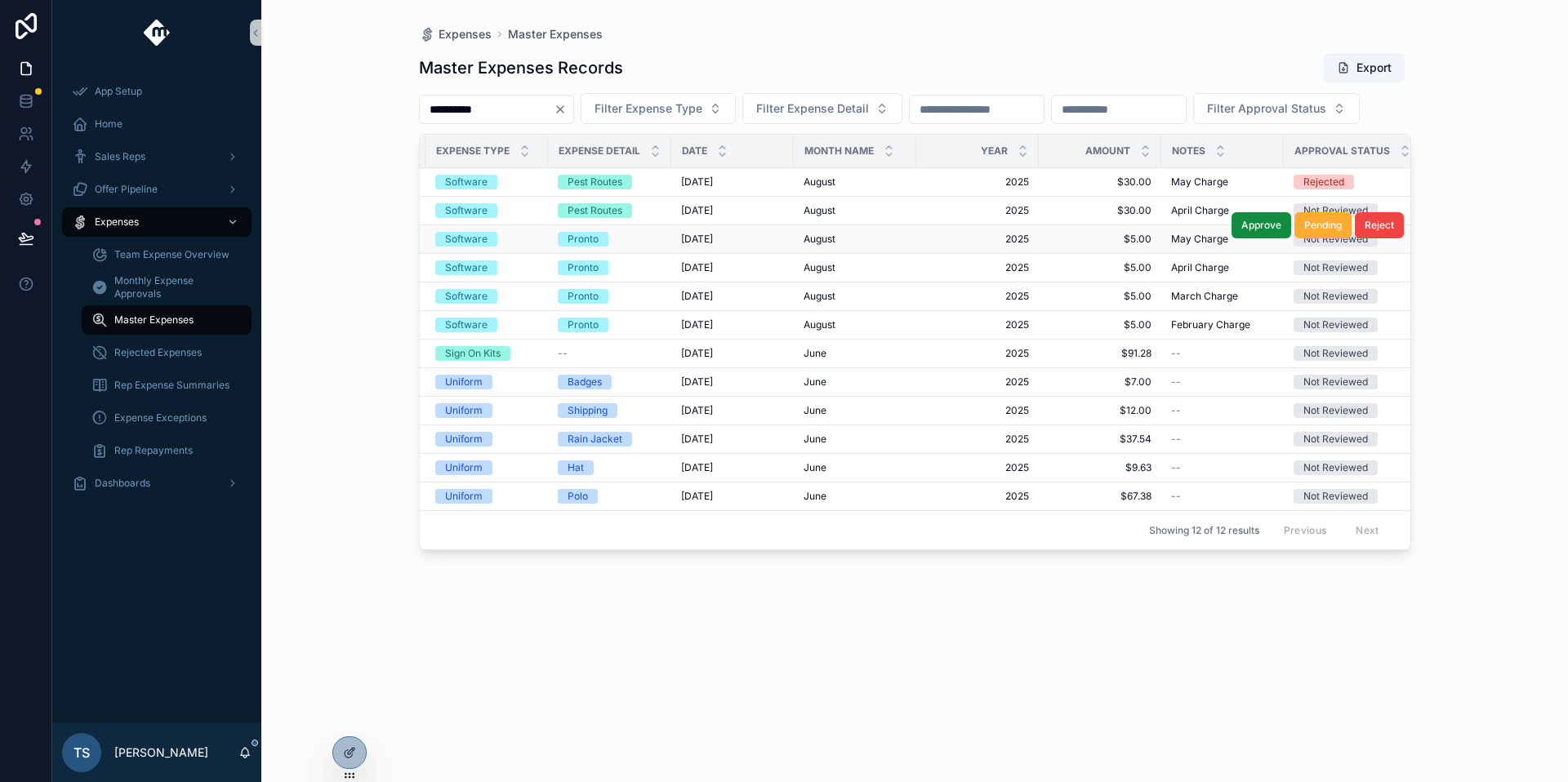
scroll to position [0, 345]
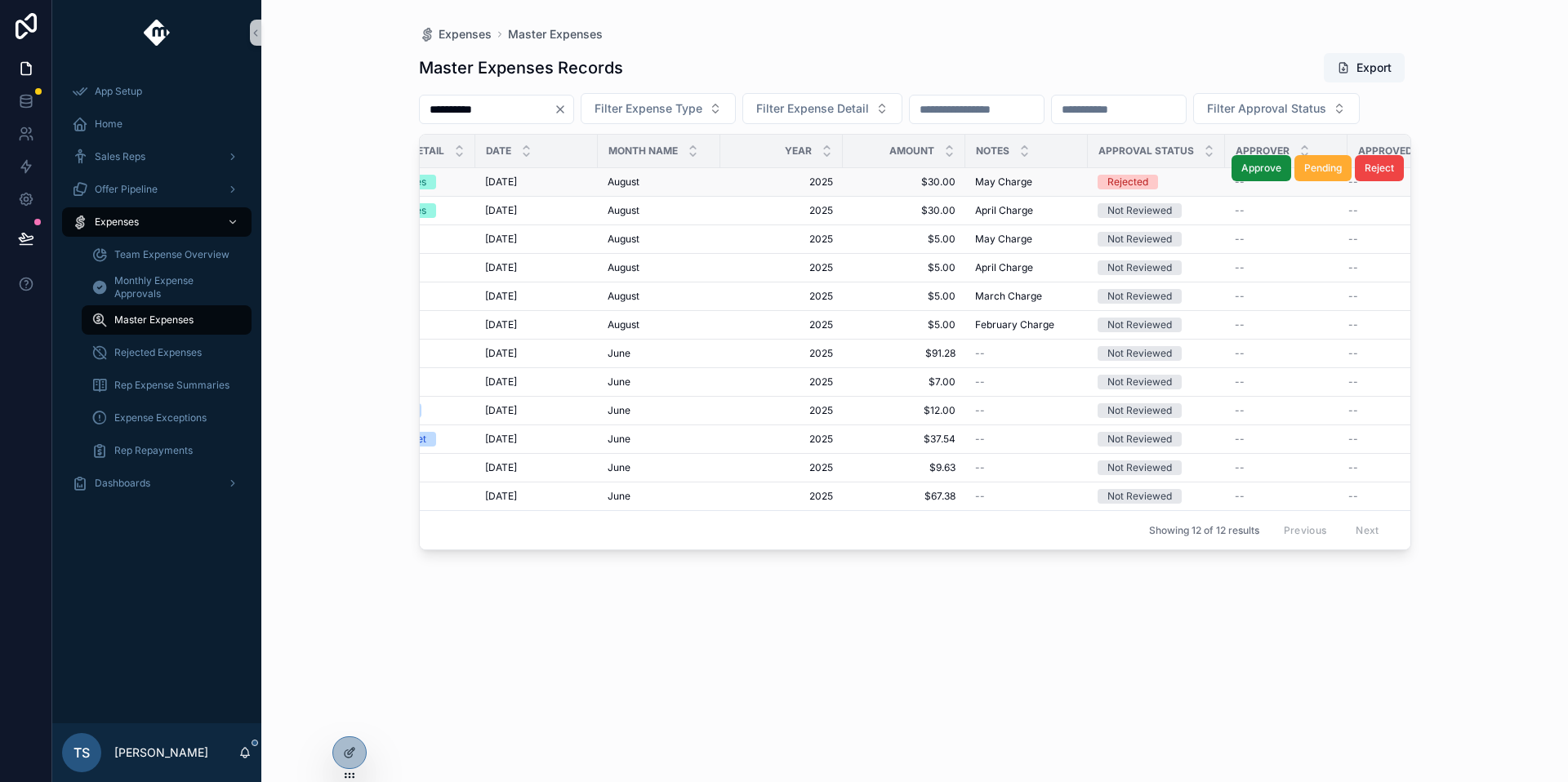
click at [927, 197] on td "$30.00 $30.00" at bounding box center [904, 183] width 123 height 28
click at [939, 188] on span "$30.00" at bounding box center [904, 183] width 103 height 13
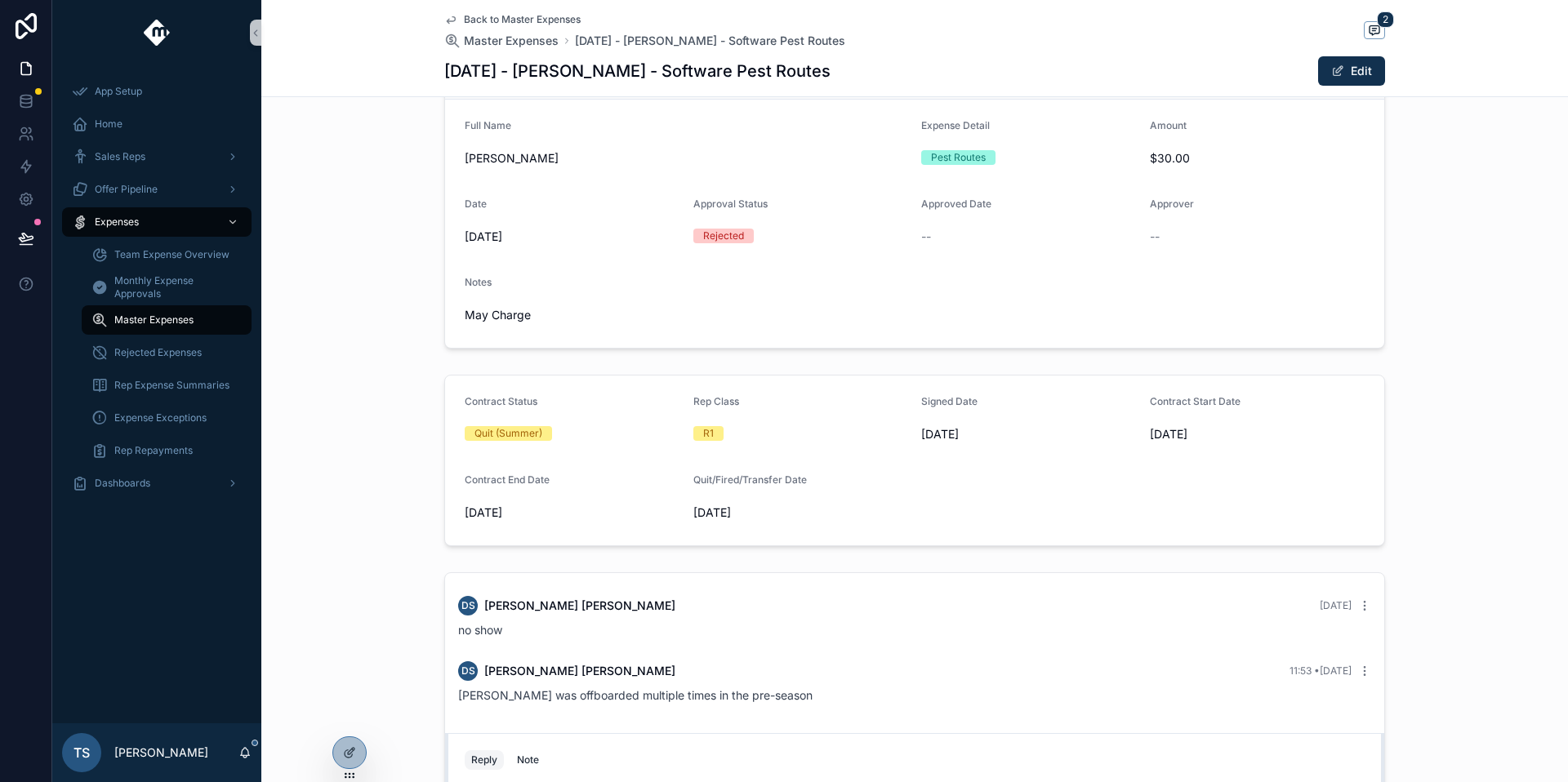
scroll to position [358, 0]
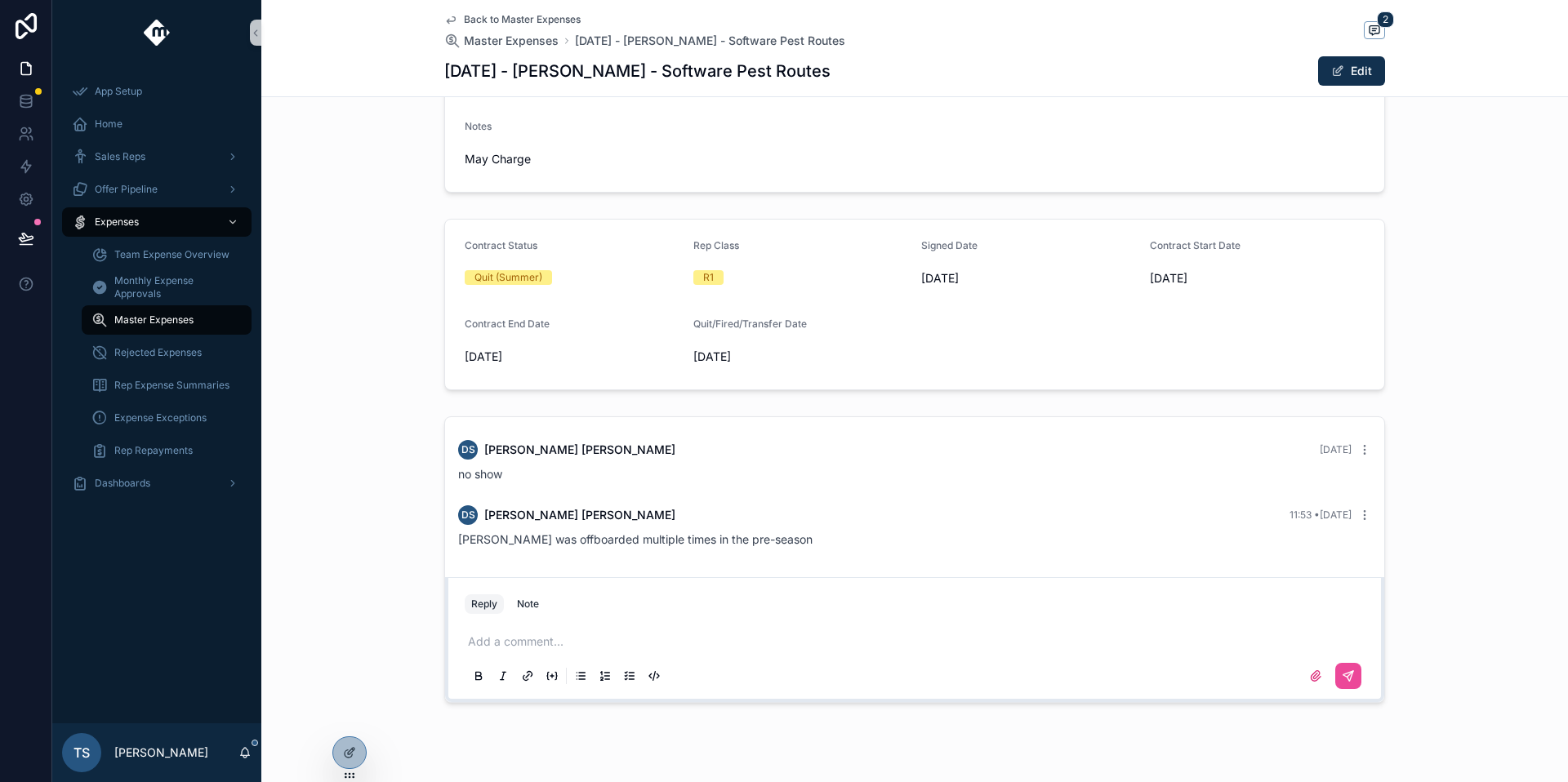
click at [564, 640] on p "scrollable content" at bounding box center [917, 642] width 899 height 17
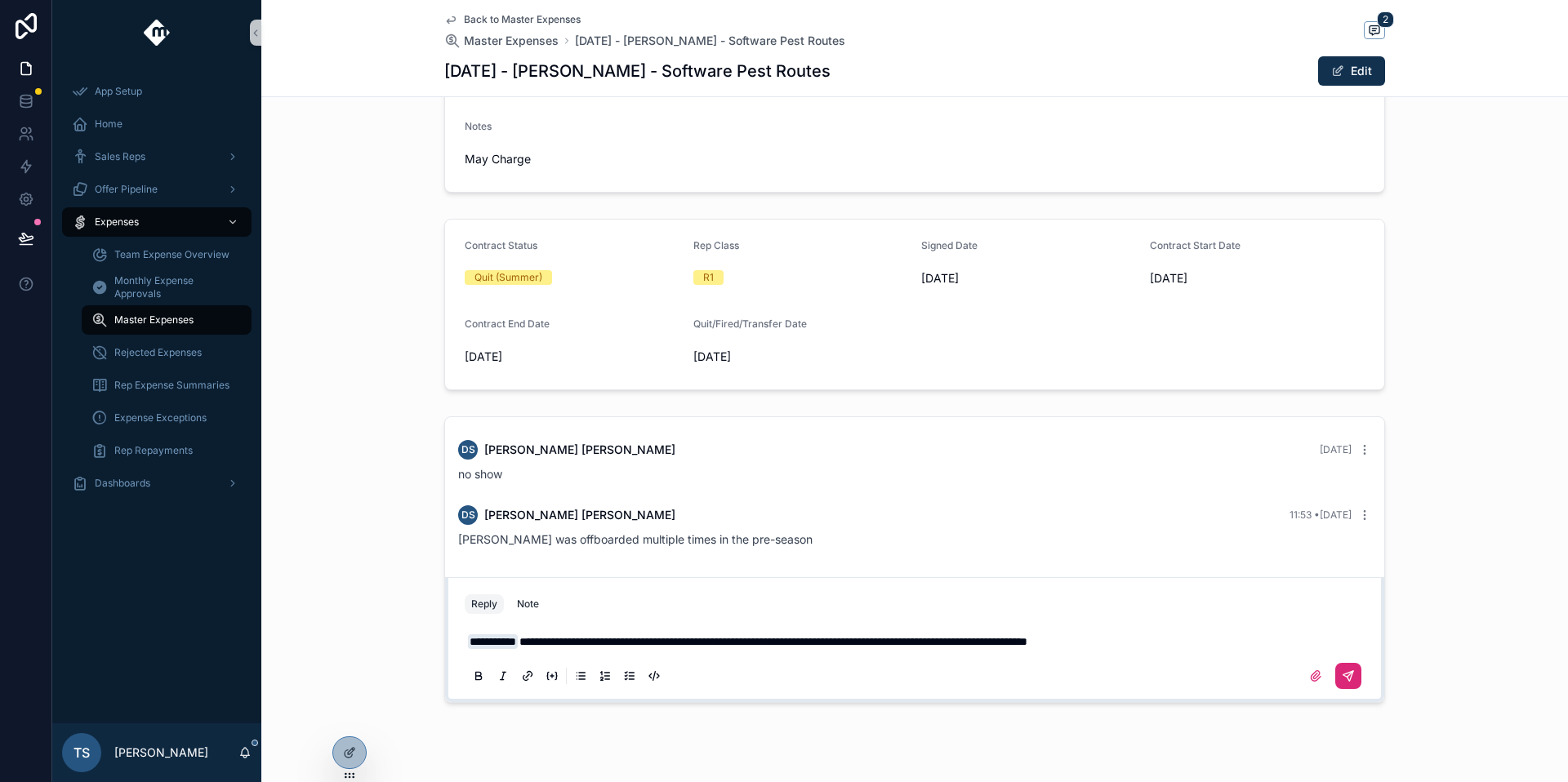
click at [1341, 671] on icon "scrollable content" at bounding box center [1348, 676] width 13 height 13
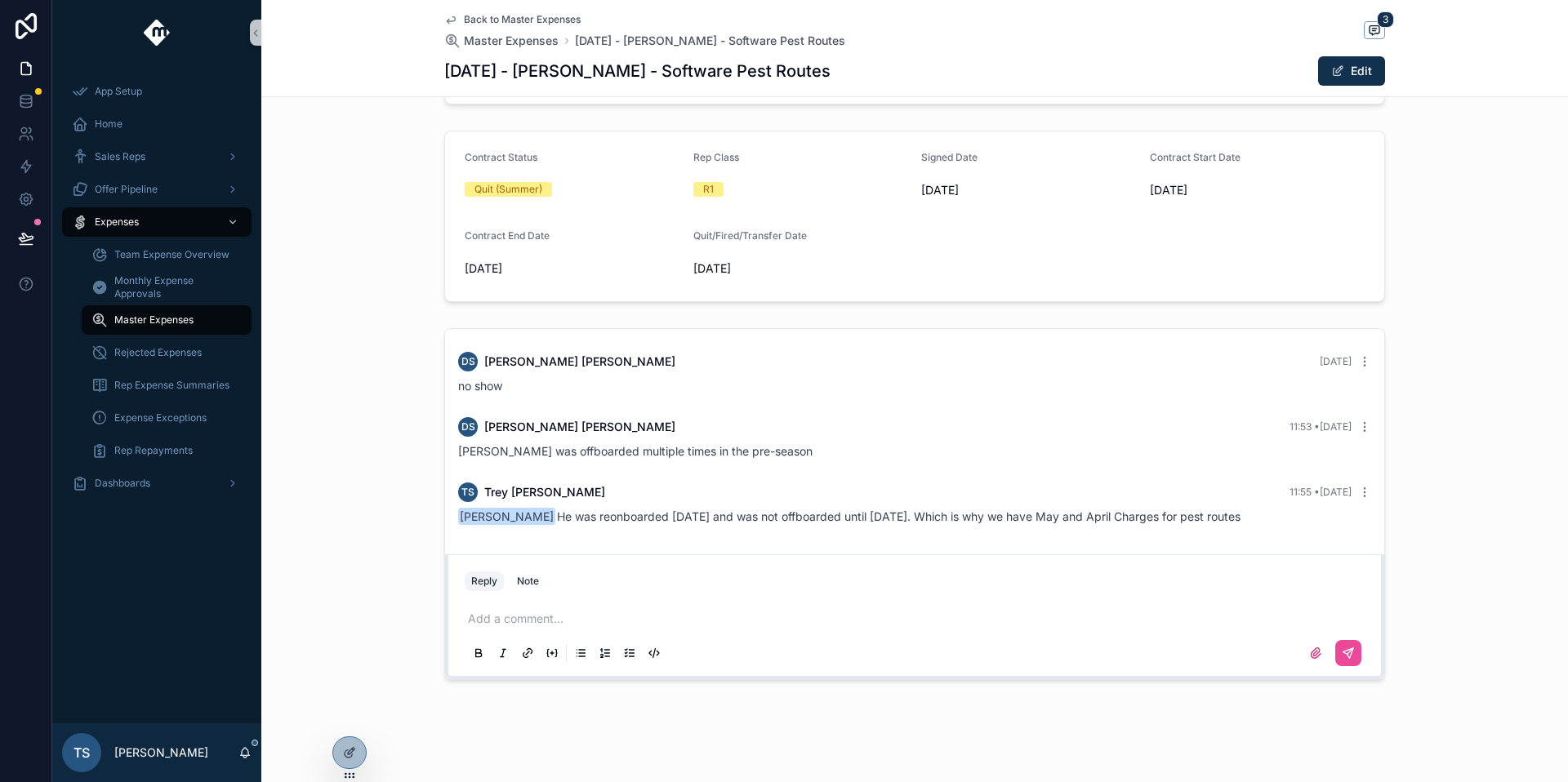
scroll to position [402, 0]
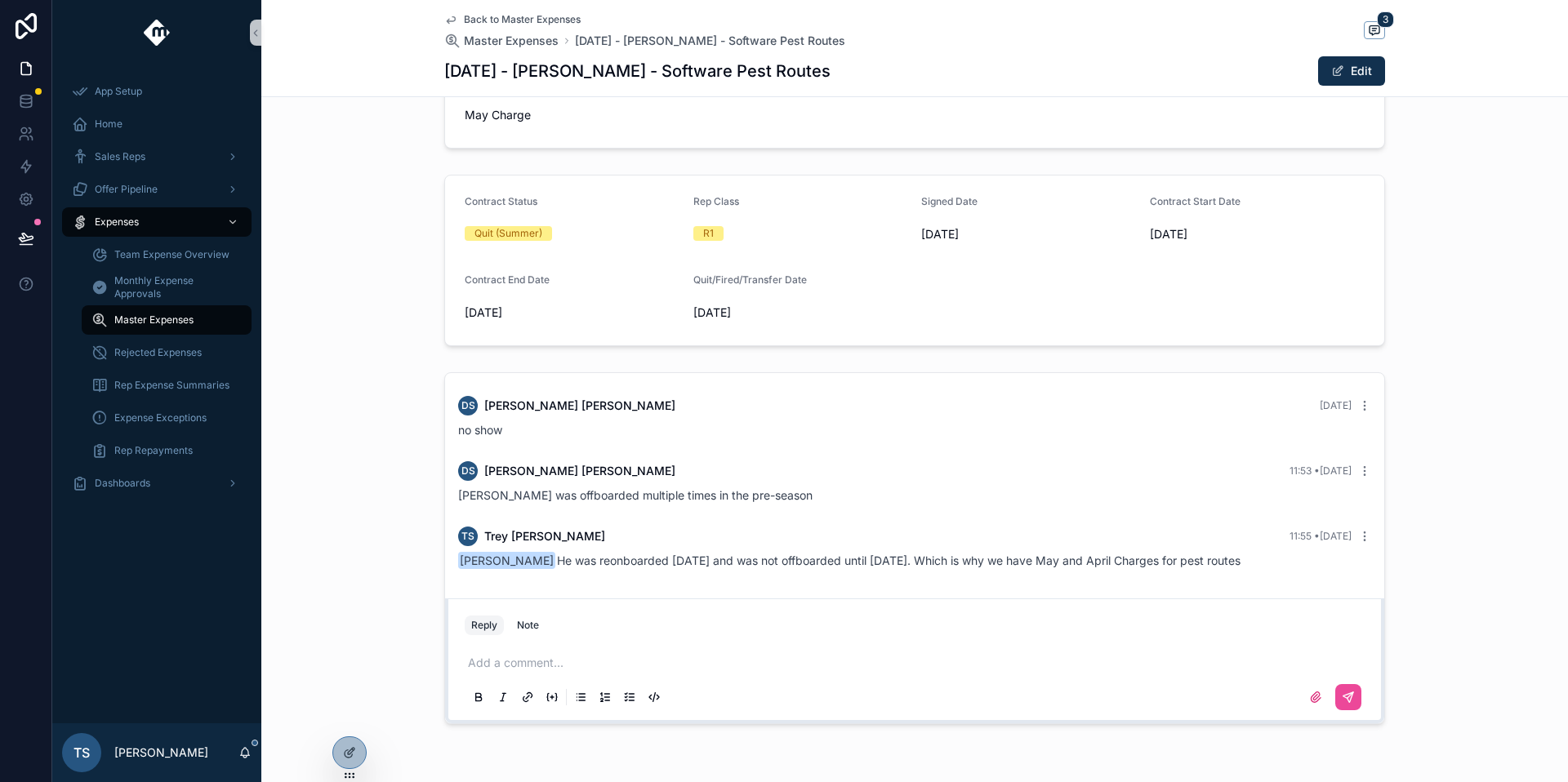
click at [504, 21] on span "Back to Master Expenses" at bounding box center [522, 20] width 117 height 13
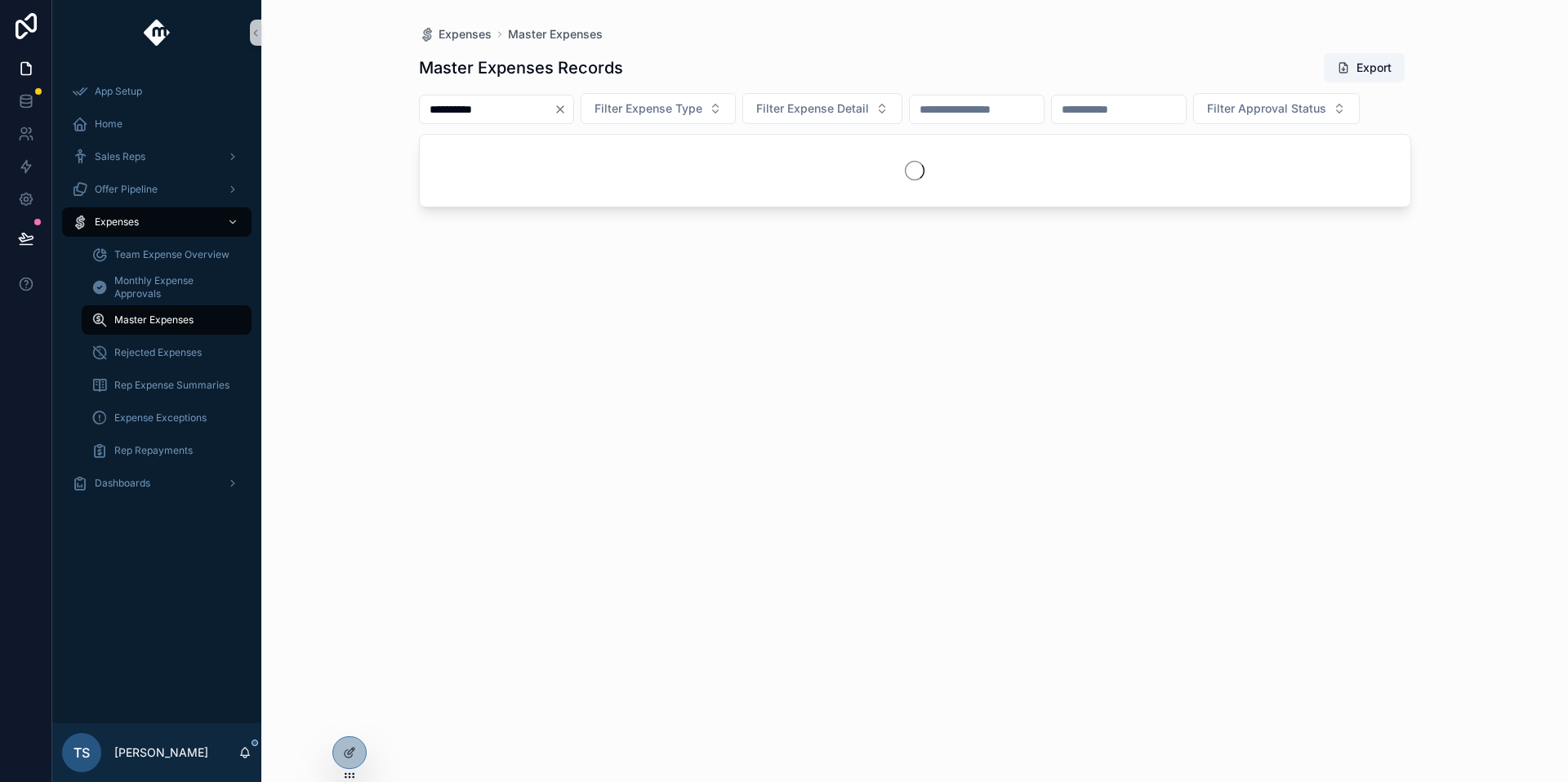
click at [494, 108] on input "**********" at bounding box center [486, 109] width 134 height 23
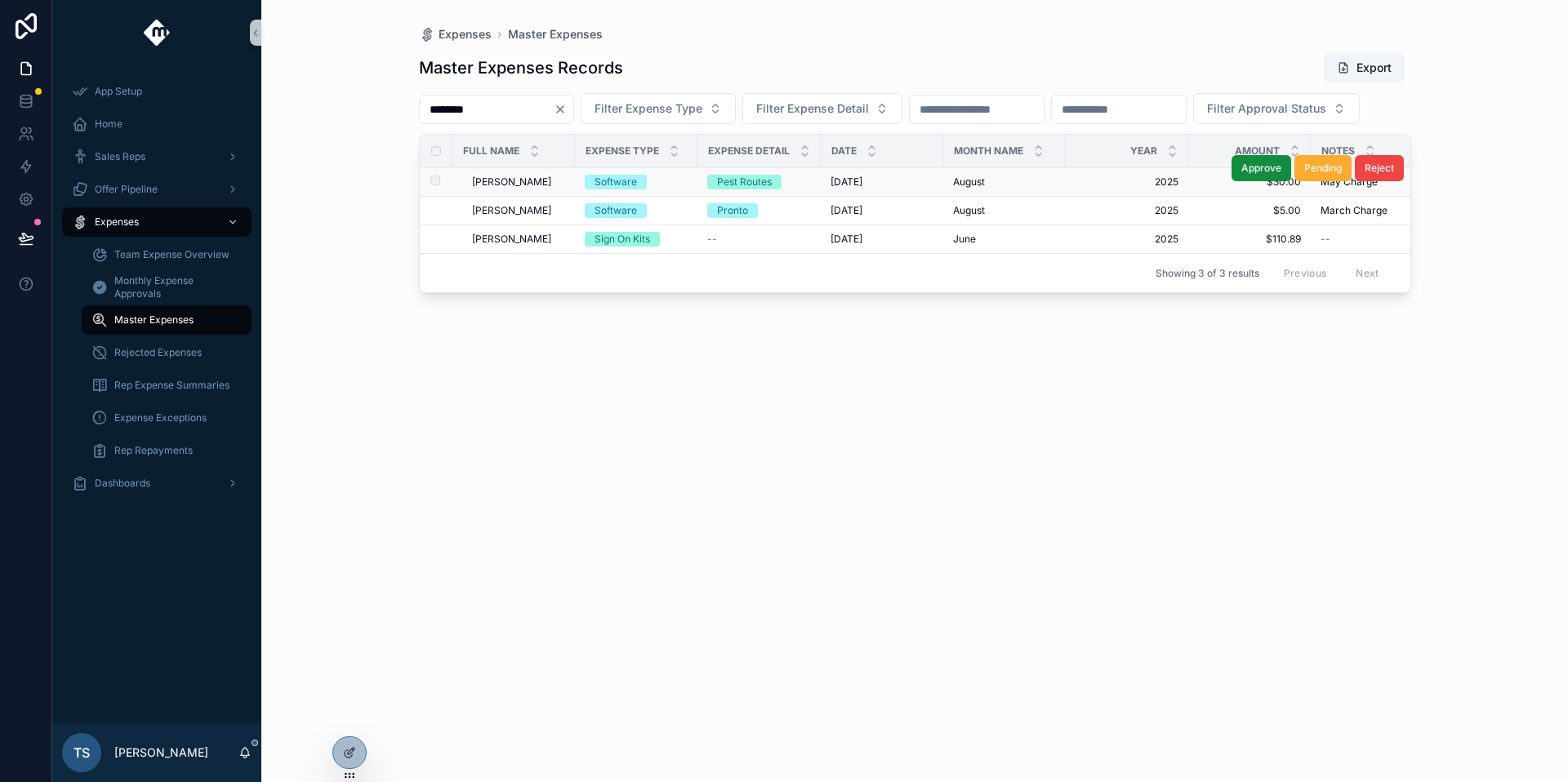
type input "********"
click at [536, 197] on td "[PERSON_NAME] [PERSON_NAME]" at bounding box center [513, 183] width 123 height 28
click at [532, 188] on div "[PERSON_NAME] [PERSON_NAME]" at bounding box center [518, 183] width 93 height 13
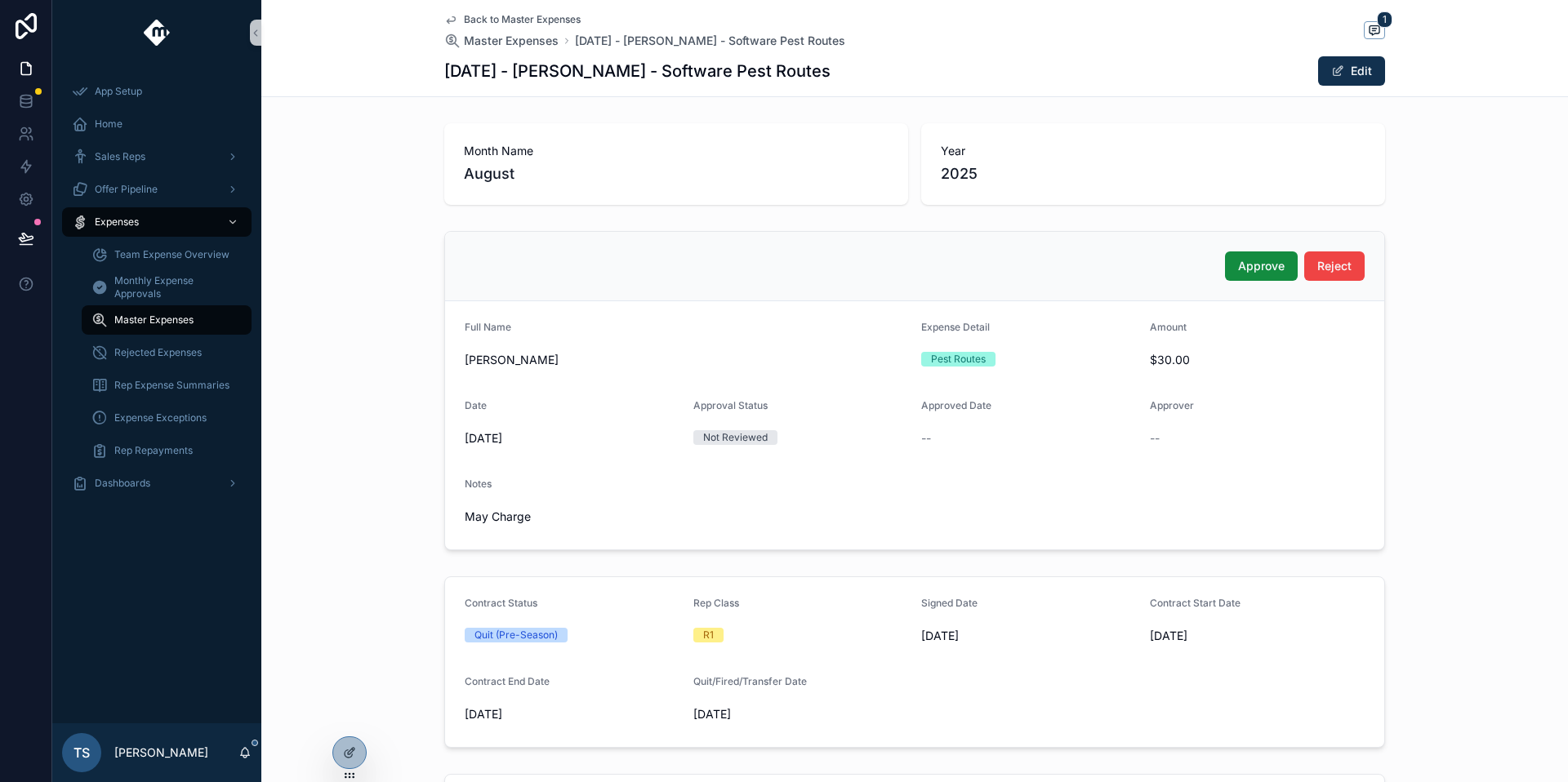
scroll to position [324, 0]
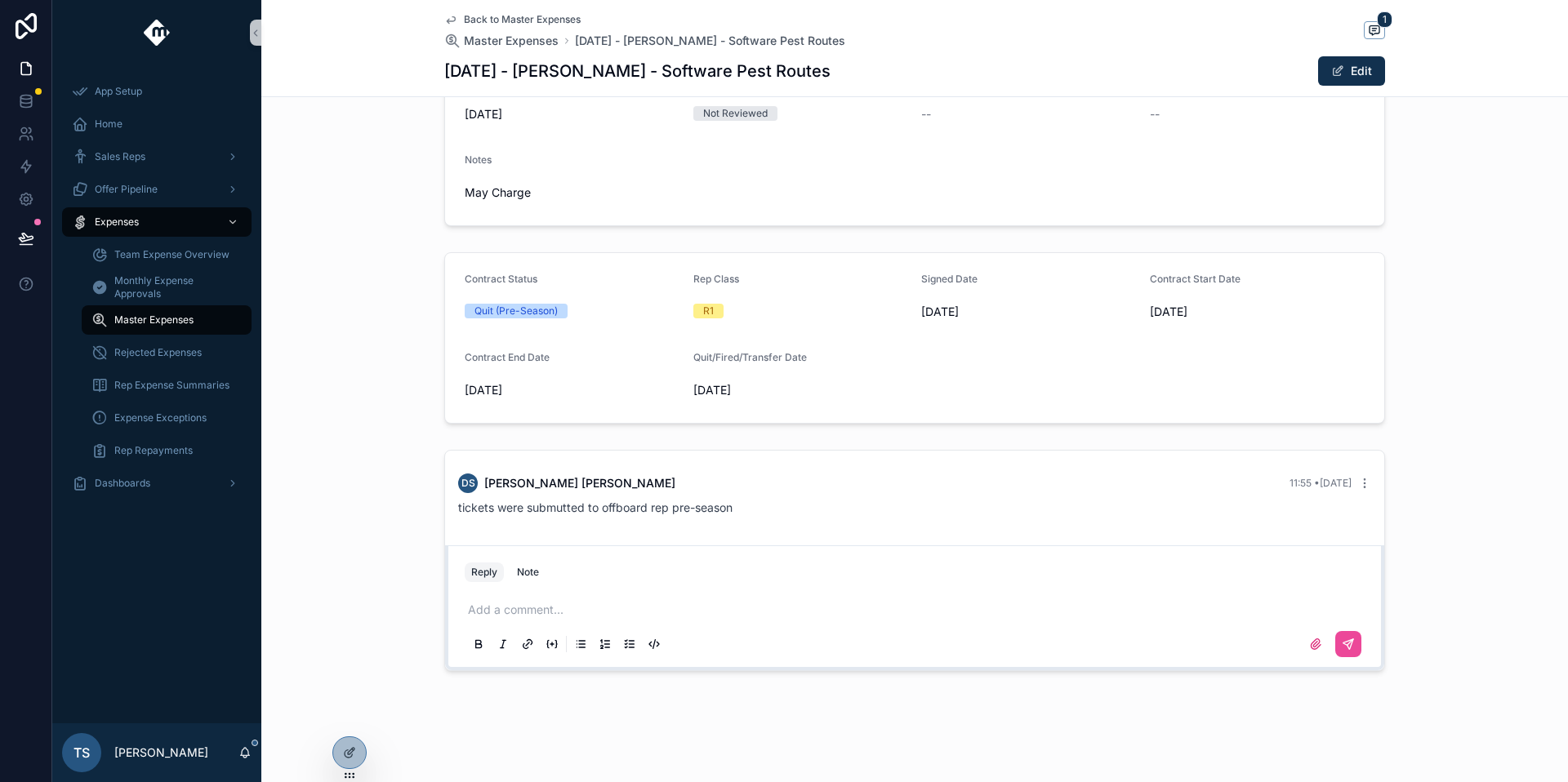
click at [622, 596] on div "Add a comment..." at bounding box center [914, 626] width 899 height 68
click at [524, 611] on p "scrollable content" at bounding box center [917, 610] width 899 height 17
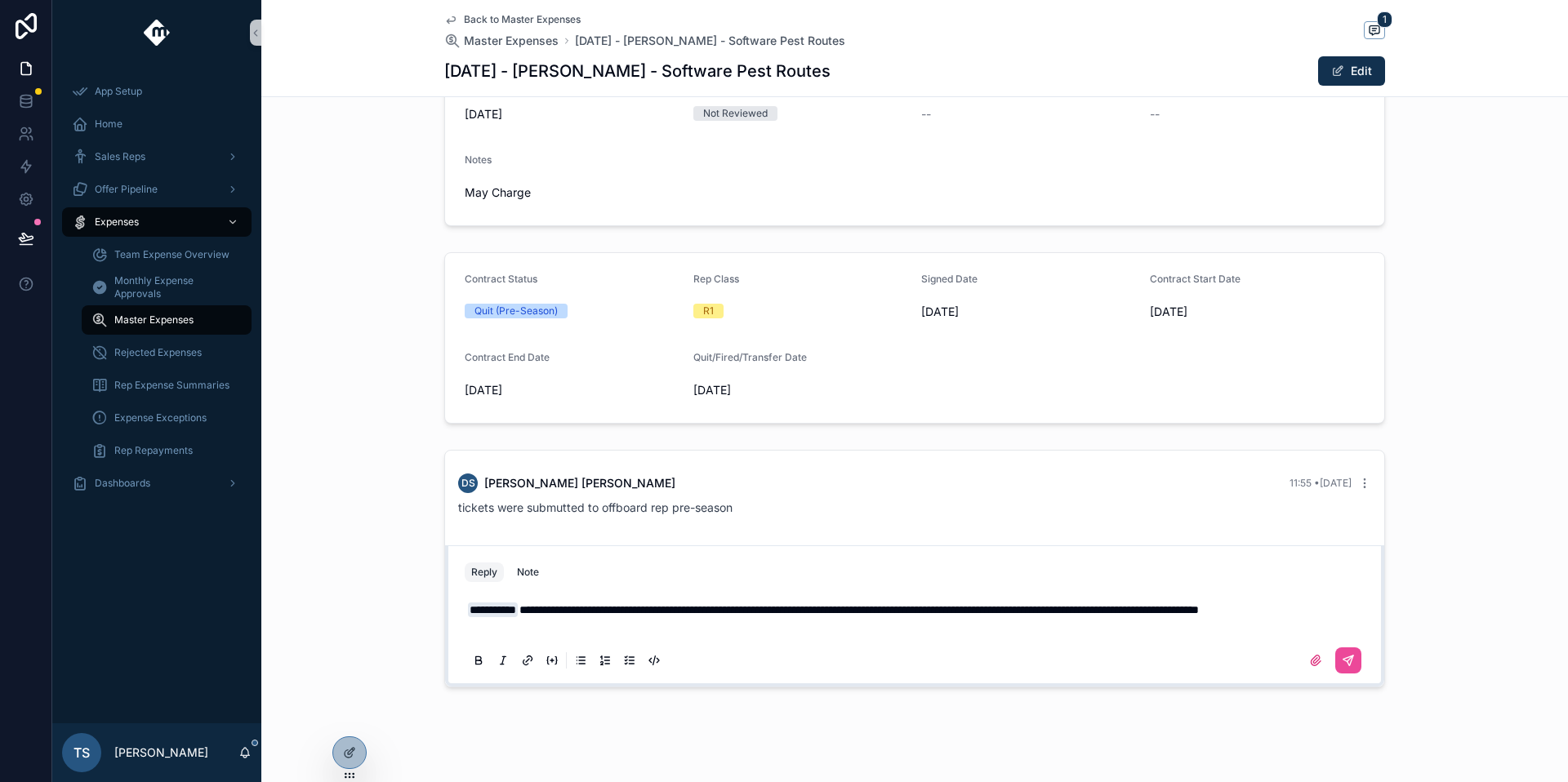
click at [1357, 677] on div "scrollable content" at bounding box center [914, 660] width 899 height 33
click at [1341, 667] on icon "scrollable content" at bounding box center [1348, 661] width 13 height 13
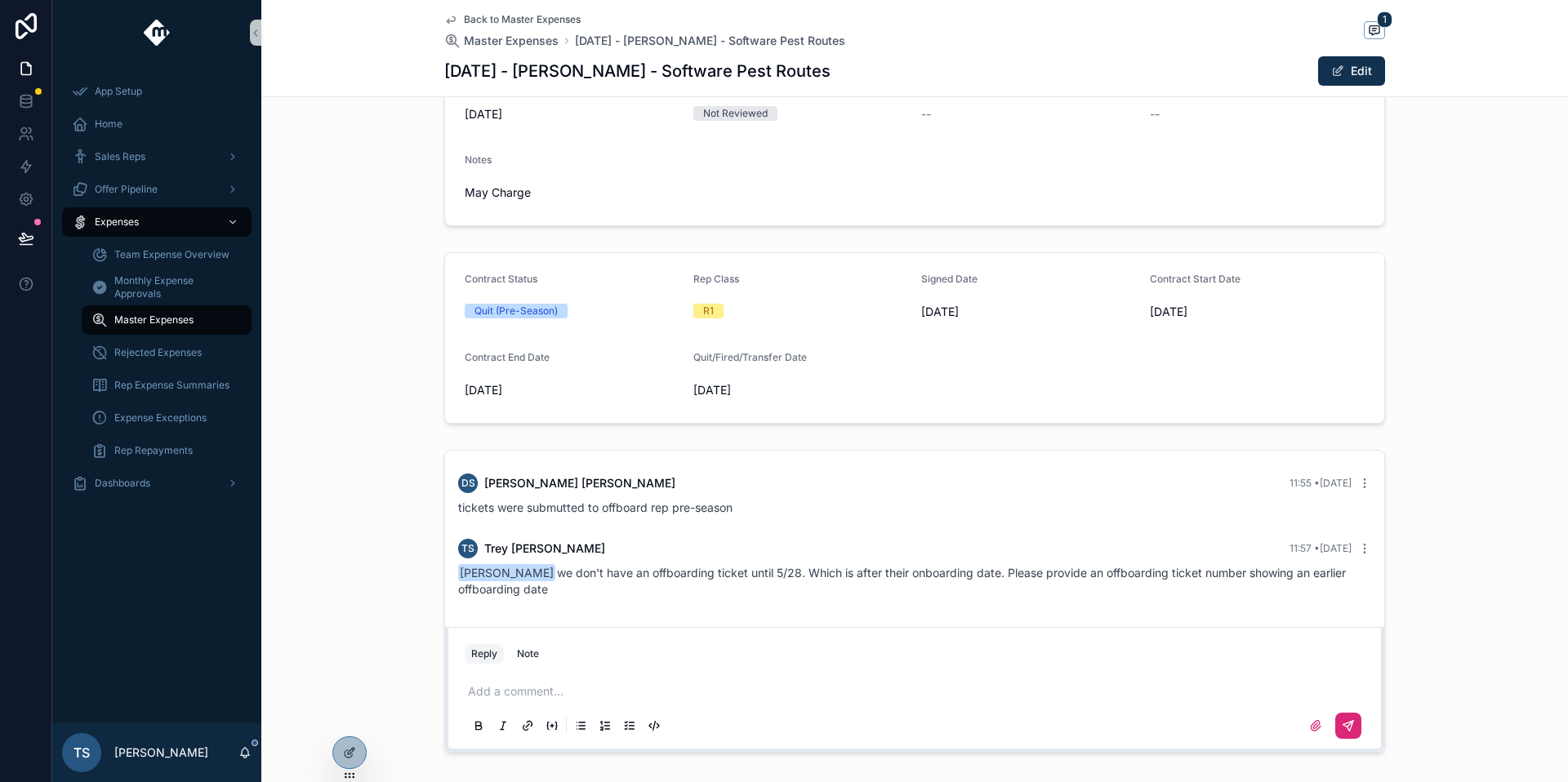
click at [481, 25] on div "Back to Master Expenses Master Expenses [DATE] - [PERSON_NAME] - Software Pest …" at bounding box center [644, 31] width 401 height 36
click at [481, 24] on span "Back to Master Expenses" at bounding box center [522, 20] width 117 height 13
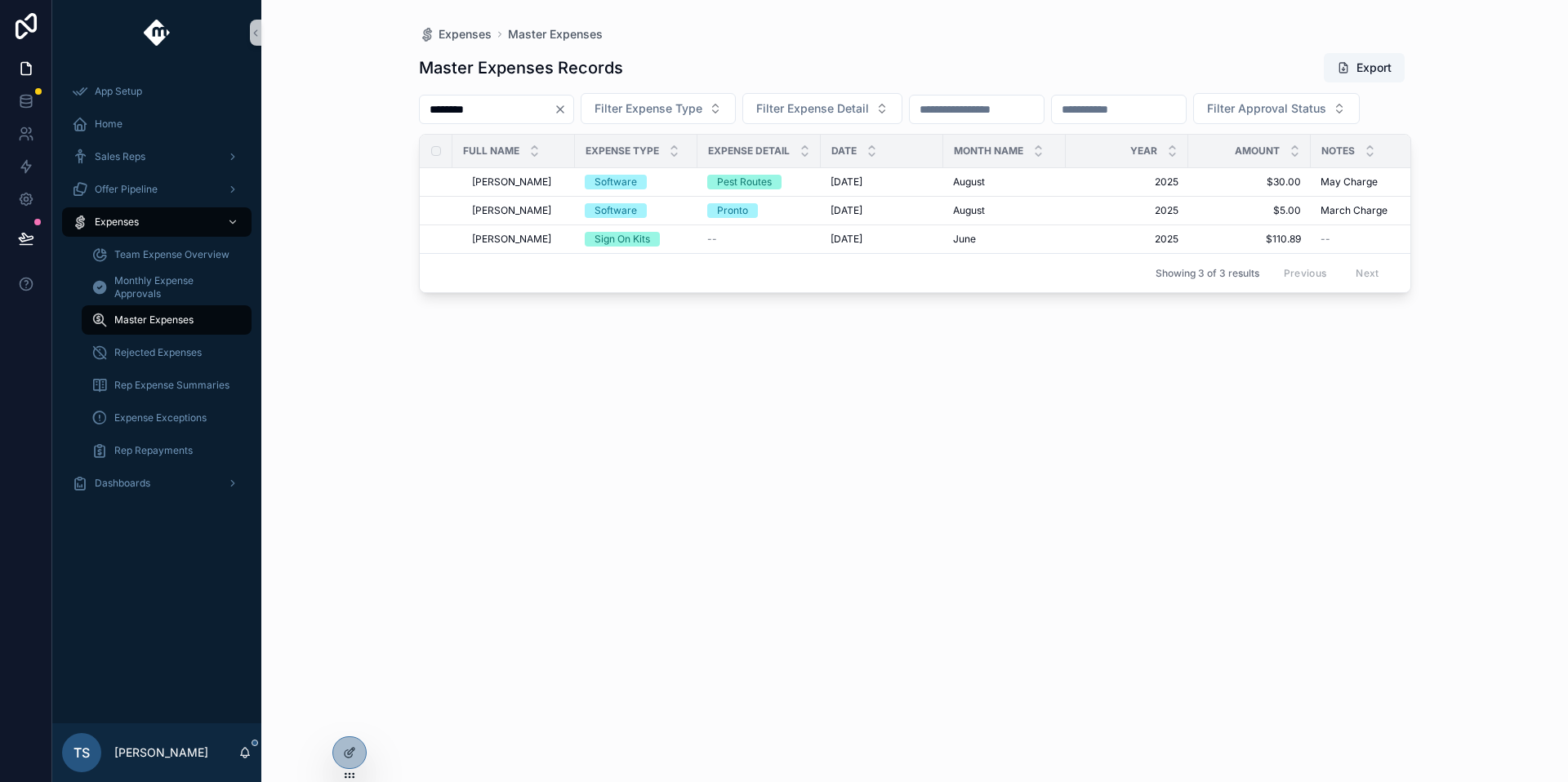
click at [574, 116] on div "********" at bounding box center [497, 109] width 155 height 29
click at [567, 113] on icon "Clear" at bounding box center [560, 109] width 13 height 13
click at [489, 113] on input "scrollable content" at bounding box center [486, 109] width 134 height 23
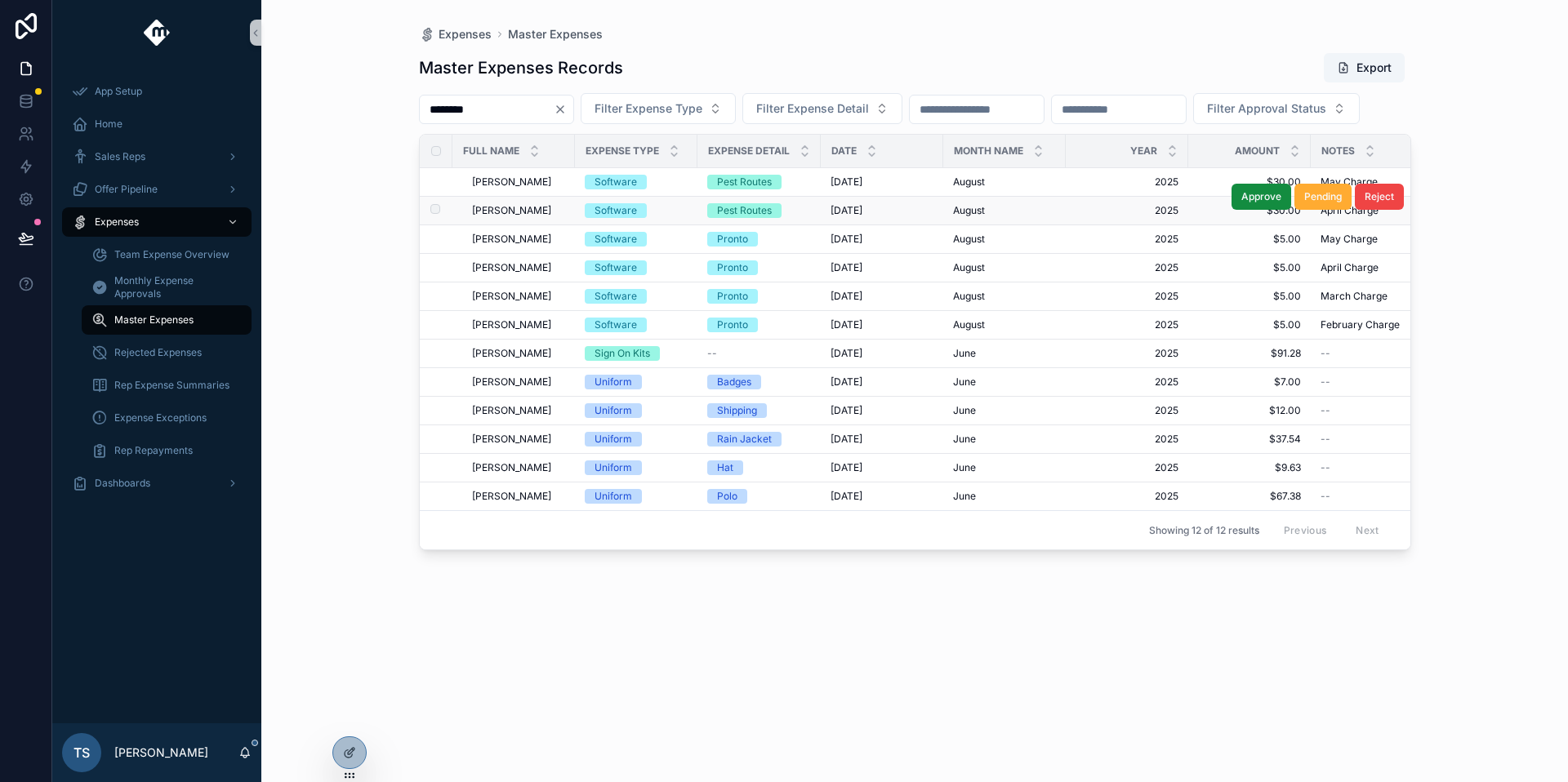
scroll to position [0, 195]
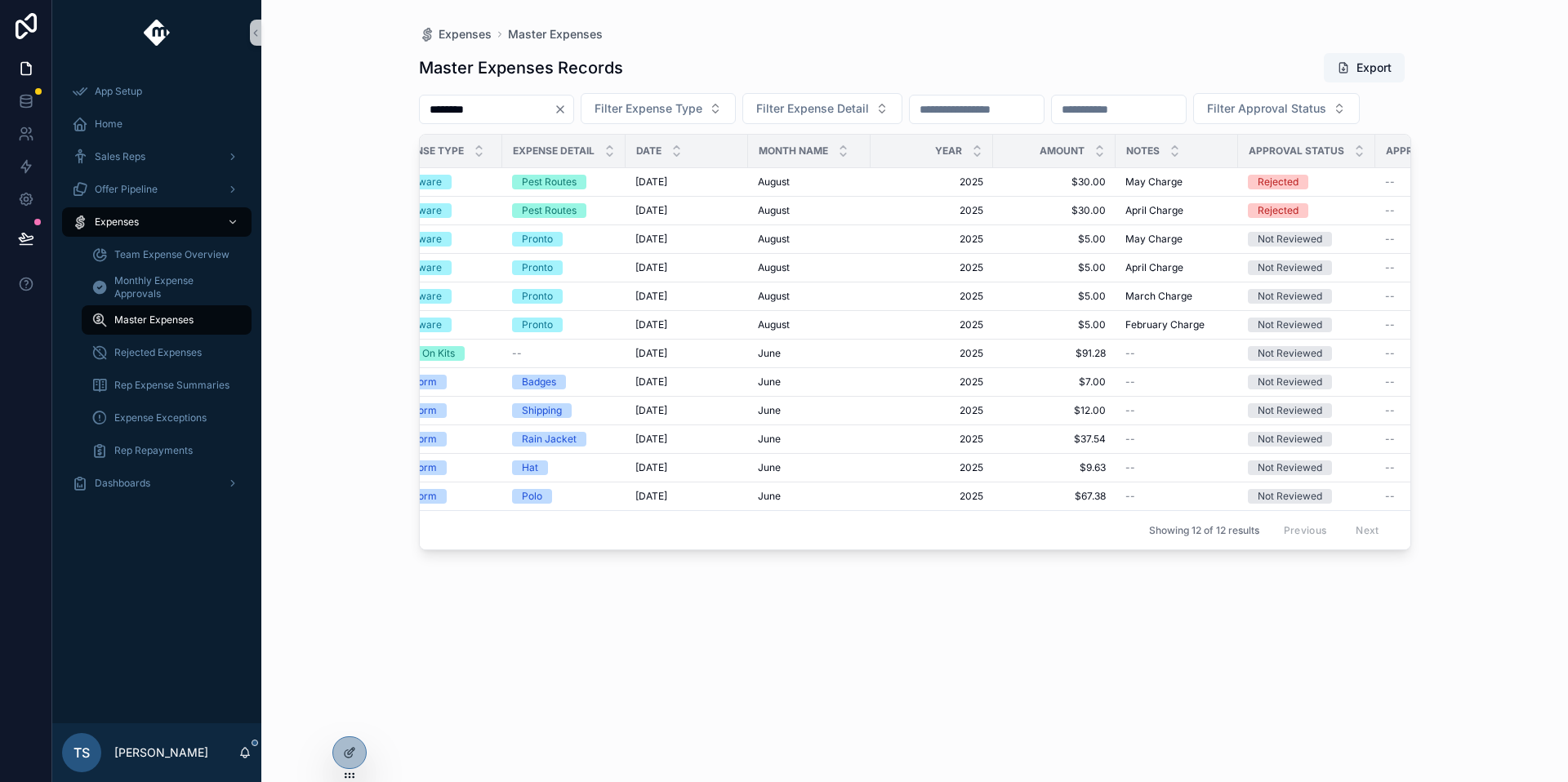
type input "********"
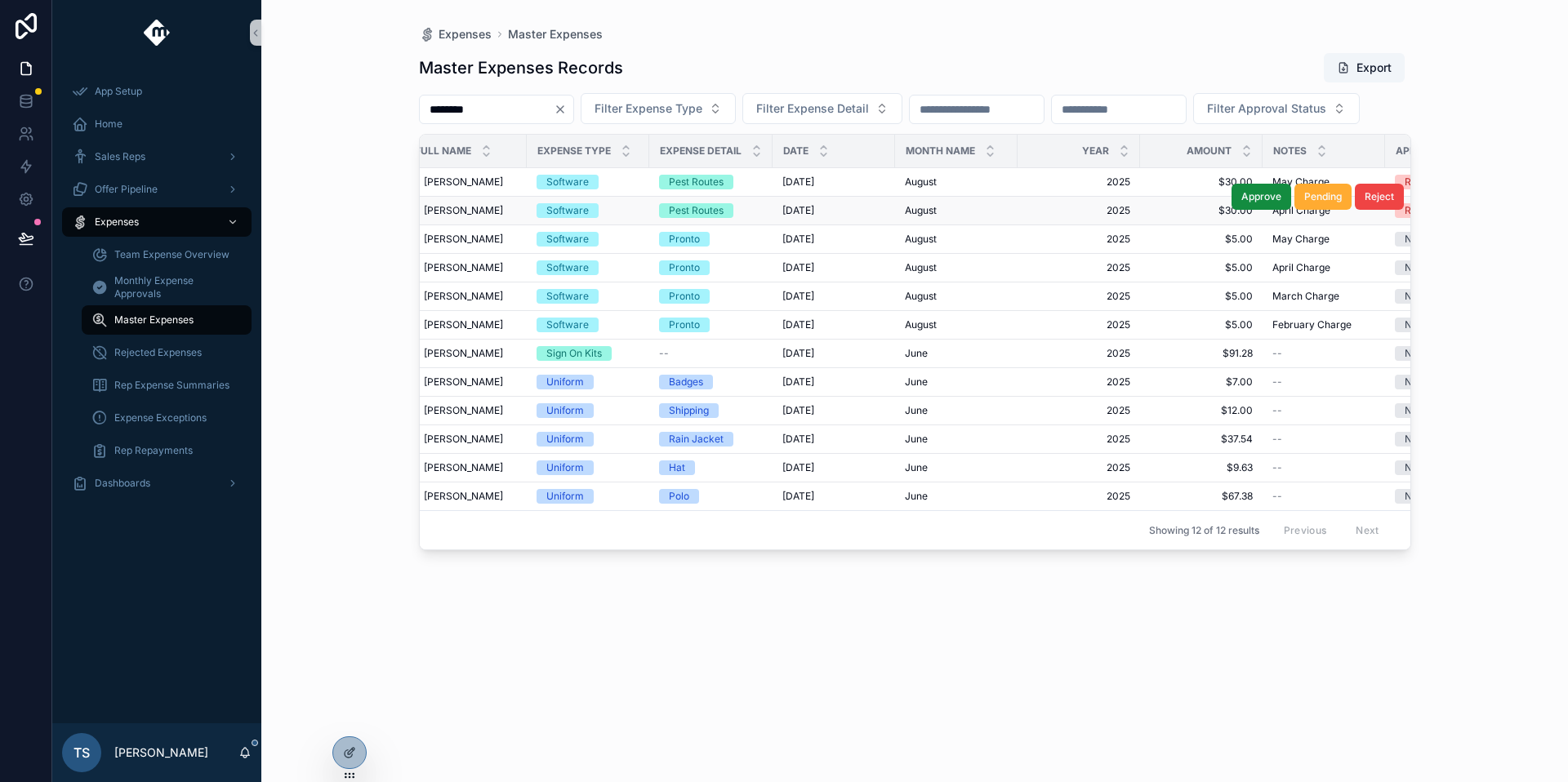
scroll to position [0, 0]
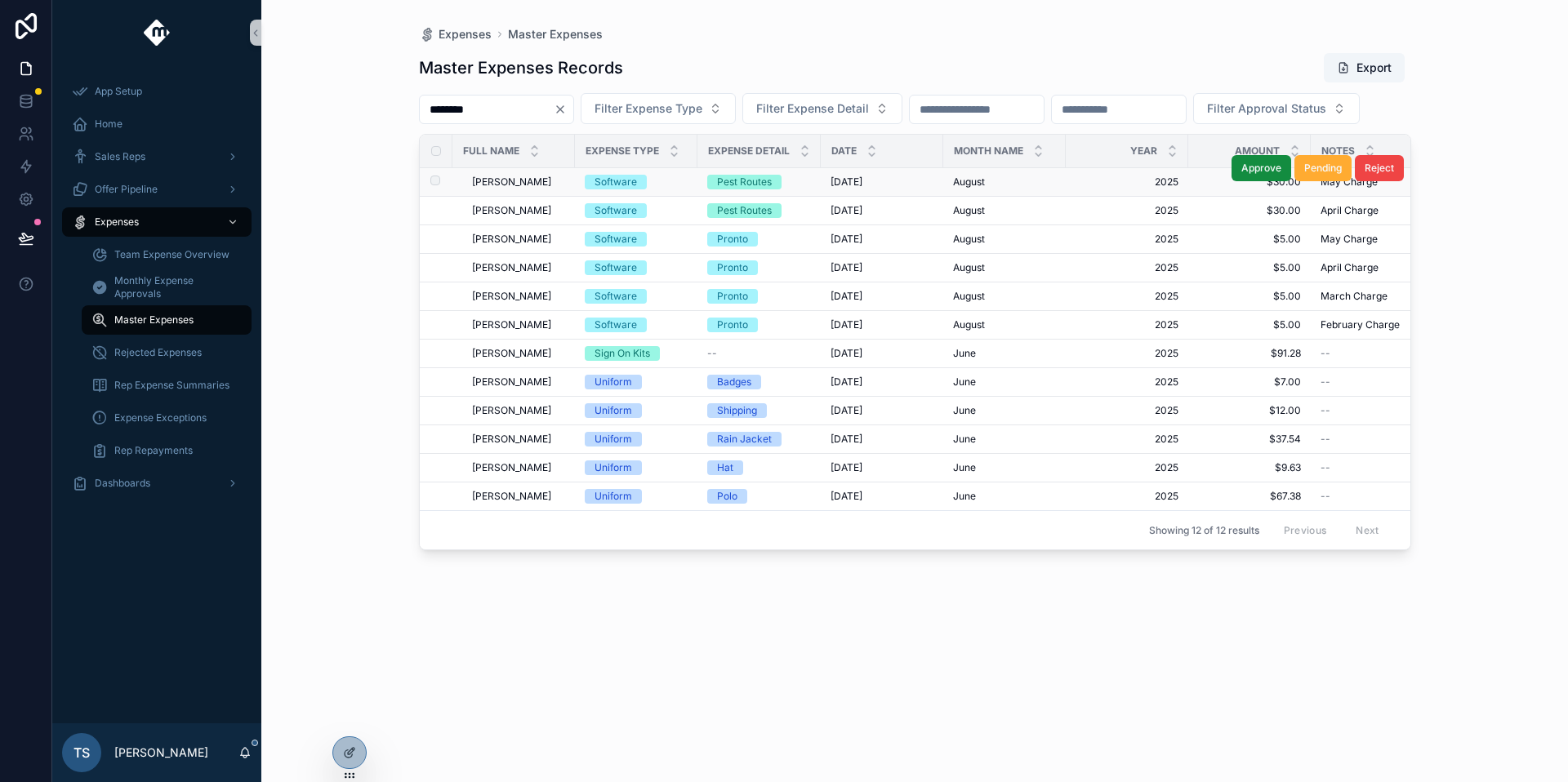
click at [497, 188] on span "[PERSON_NAME]" at bounding box center [511, 183] width 79 height 13
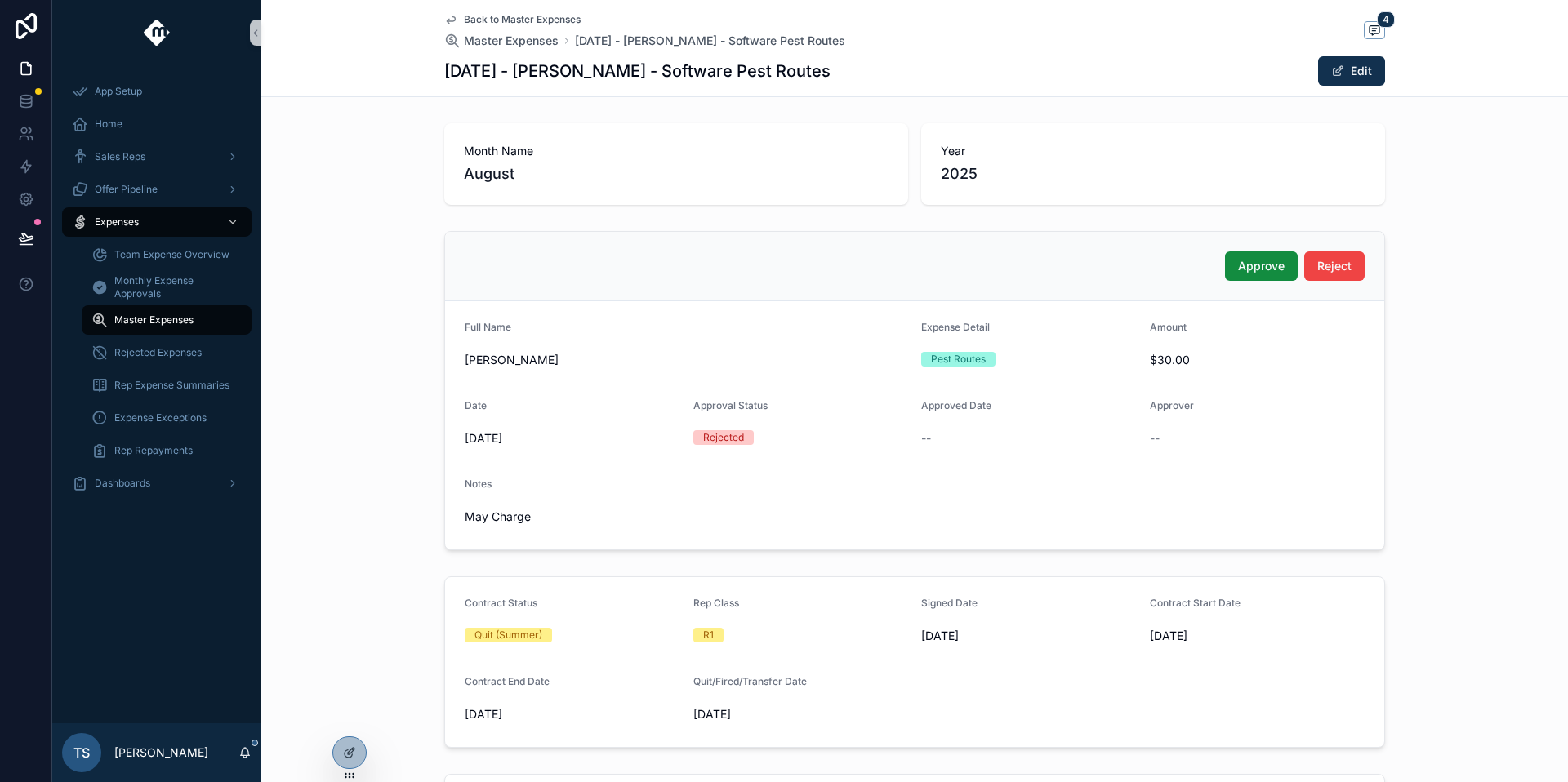
scroll to position [537, 0]
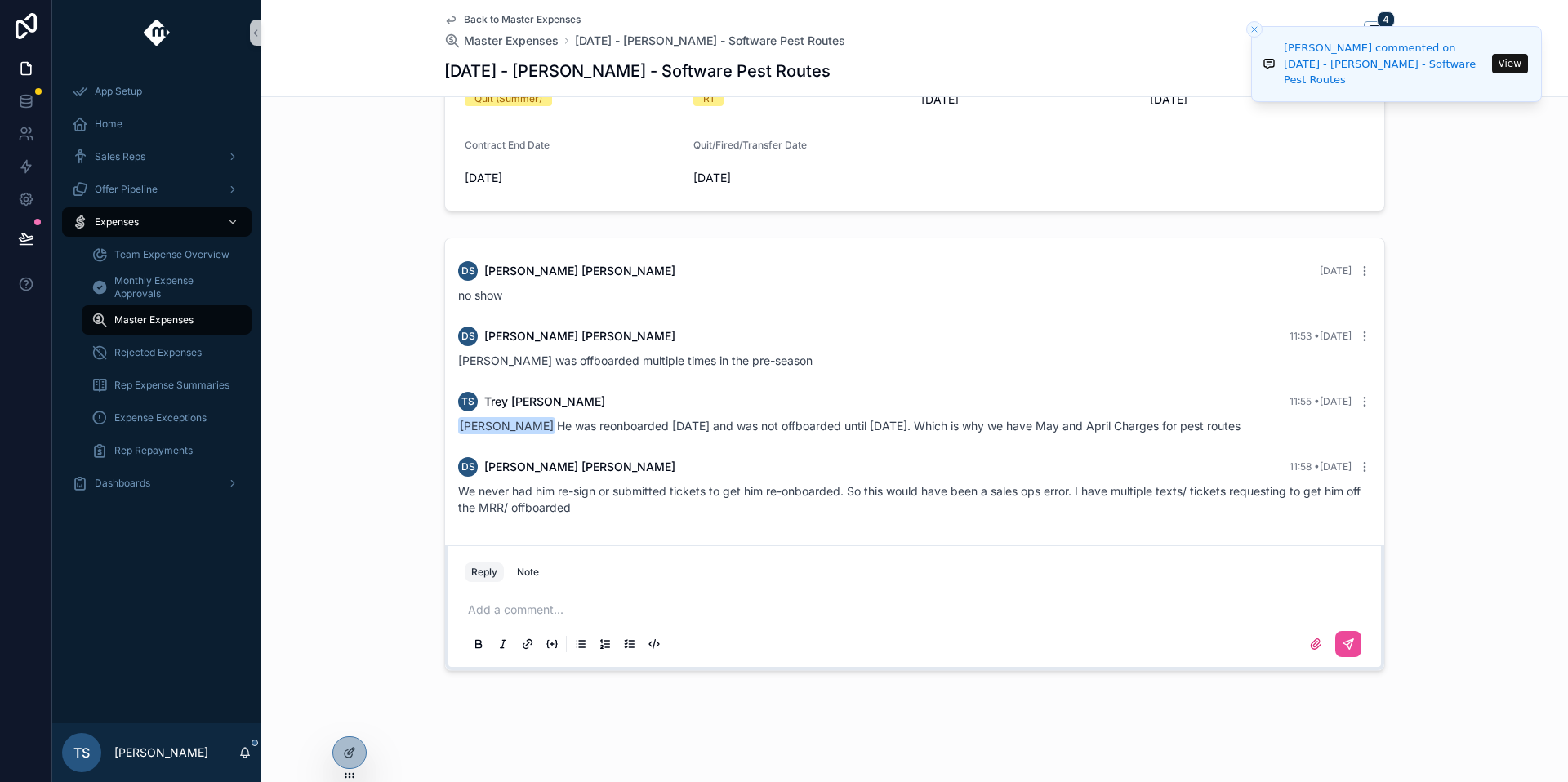
click at [748, 588] on div "Add a comment..." at bounding box center [914, 626] width 919 height 82
click at [681, 589] on div "Add a comment..." at bounding box center [914, 626] width 919 height 82
click at [612, 599] on div "Add a comment..." at bounding box center [914, 626] width 899 height 68
click at [576, 604] on p "scrollable content" at bounding box center [917, 610] width 899 height 17
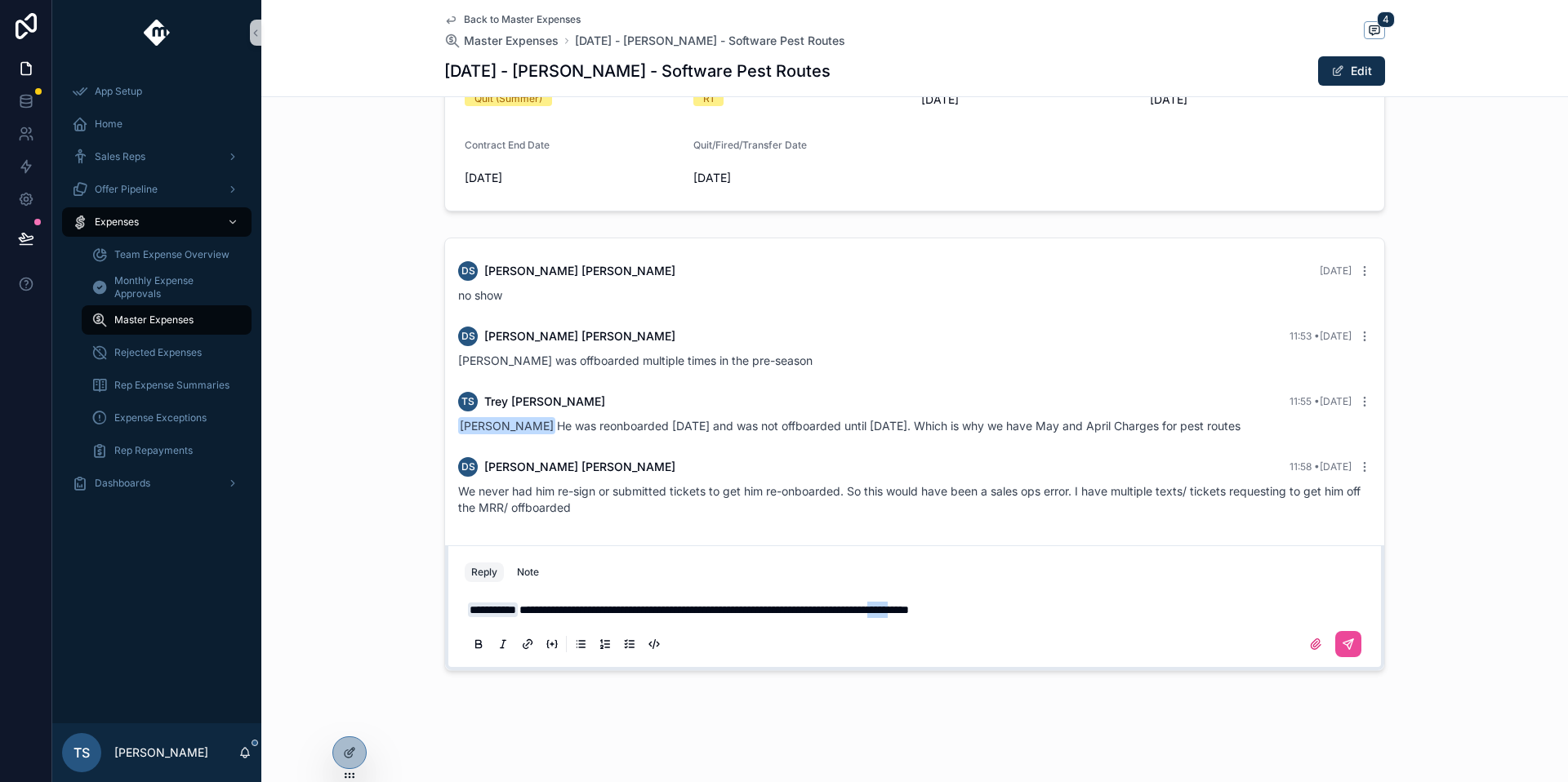
click at [909, 612] on span "**********" at bounding box center [714, 610] width 389 height 12
click at [1342, 644] on icon "scrollable content" at bounding box center [1348, 644] width 13 height 13
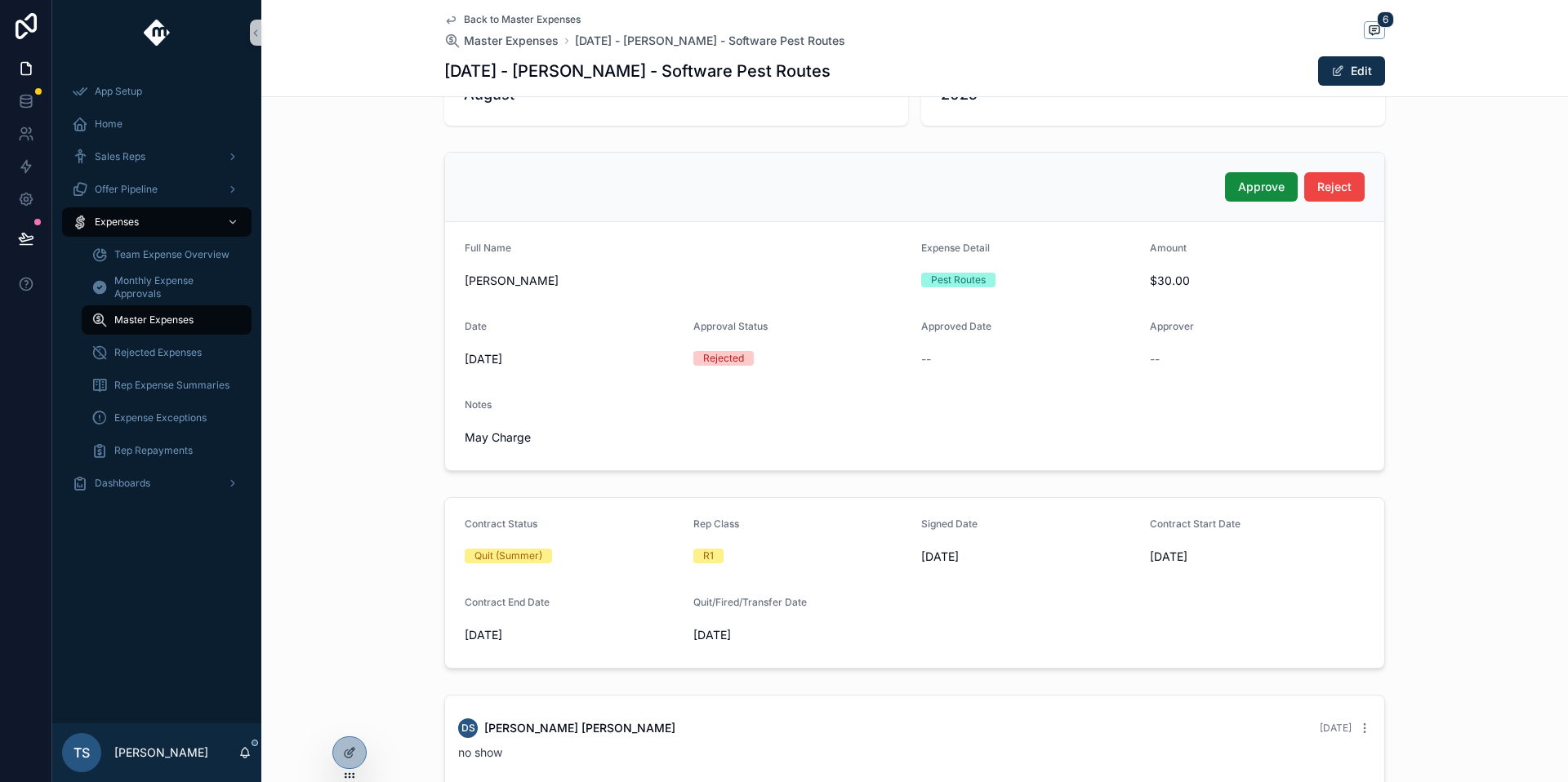
scroll to position [0, 0]
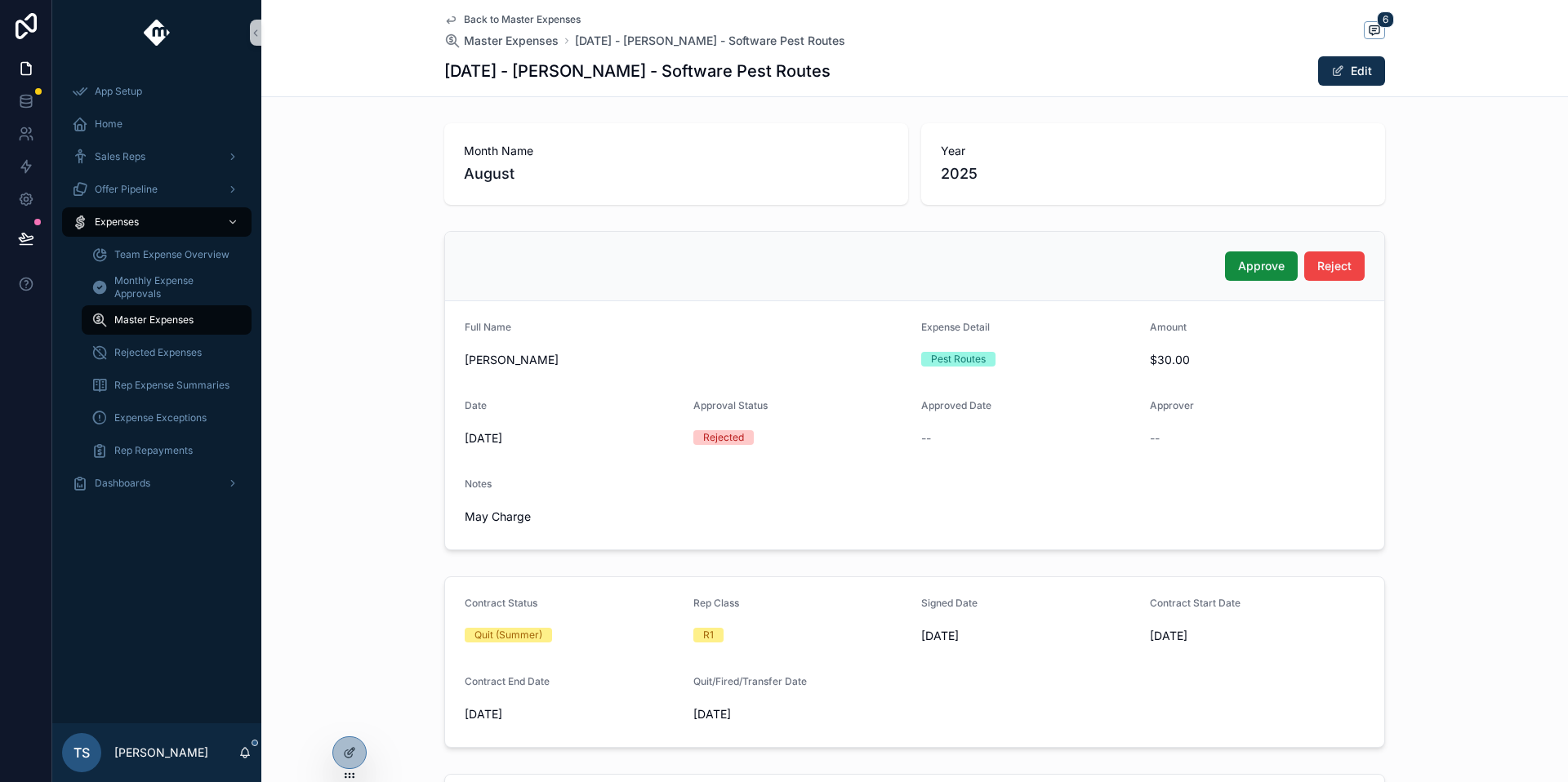
click at [546, 16] on span "Back to Master Expenses" at bounding box center [522, 20] width 117 height 13
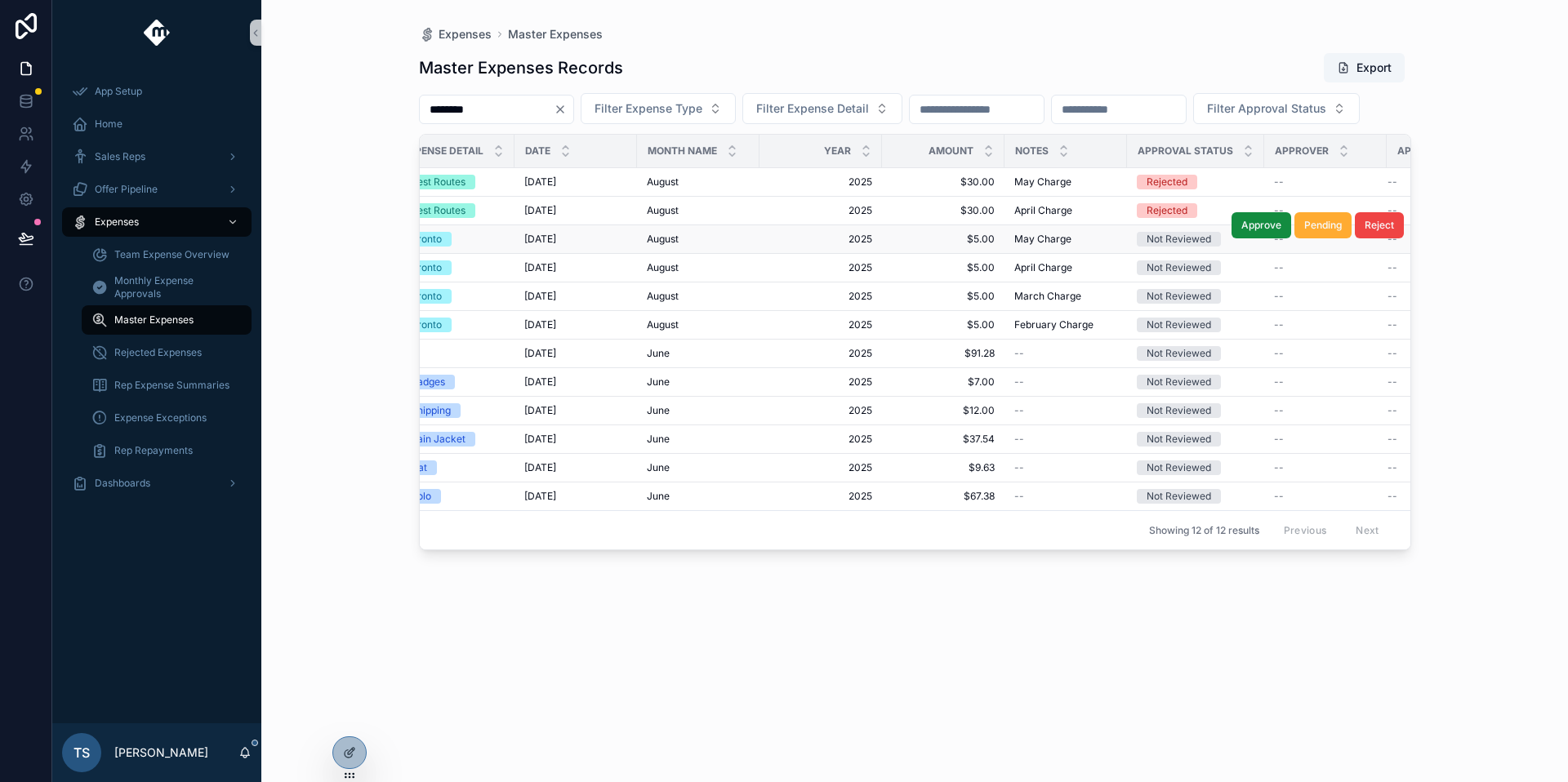
scroll to position [0, 320]
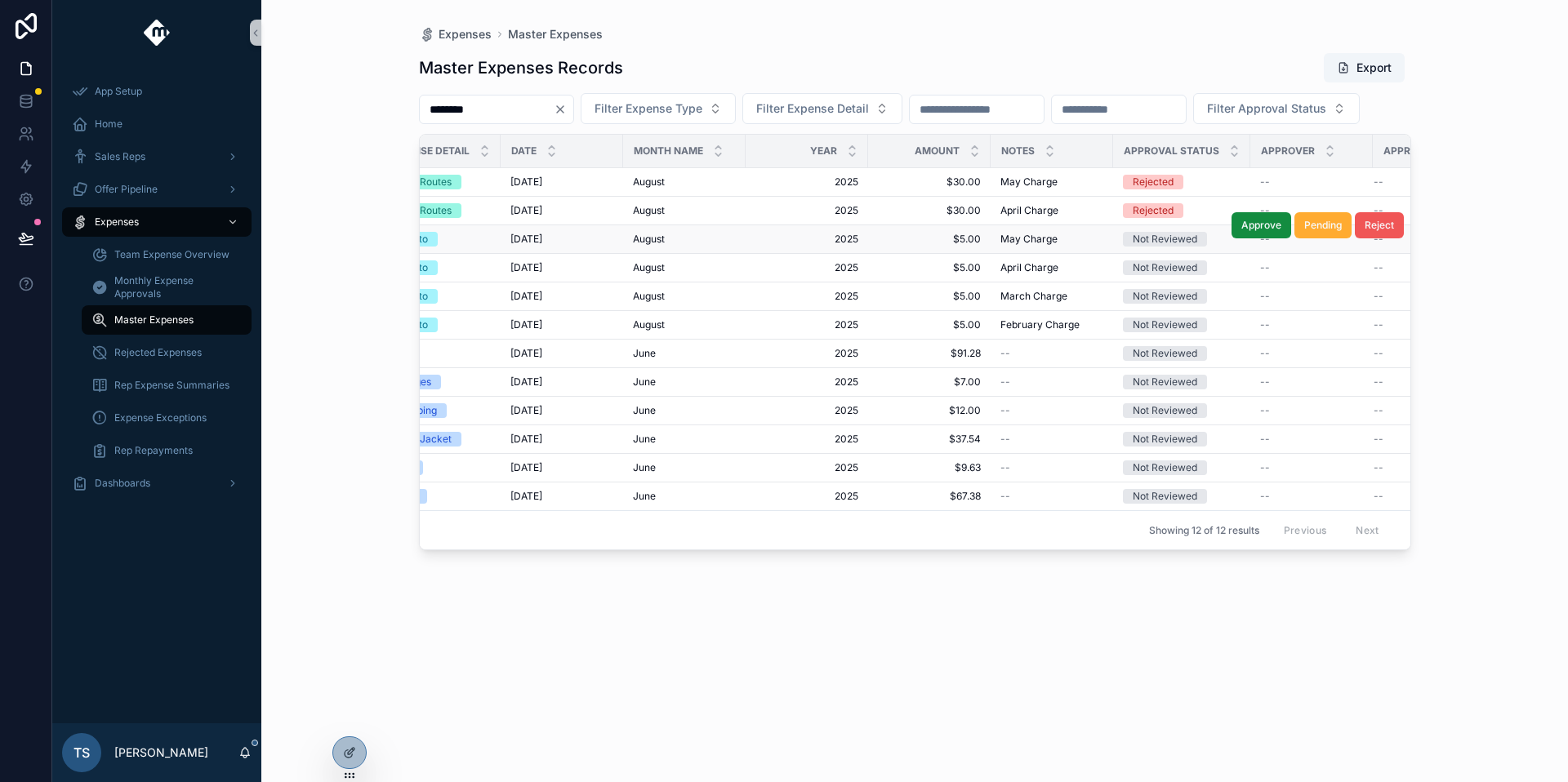
click at [1378, 232] on span "Reject" at bounding box center [1379, 226] width 29 height 13
click at [1365, 260] on span "Reject" at bounding box center [1379, 254] width 29 height 13
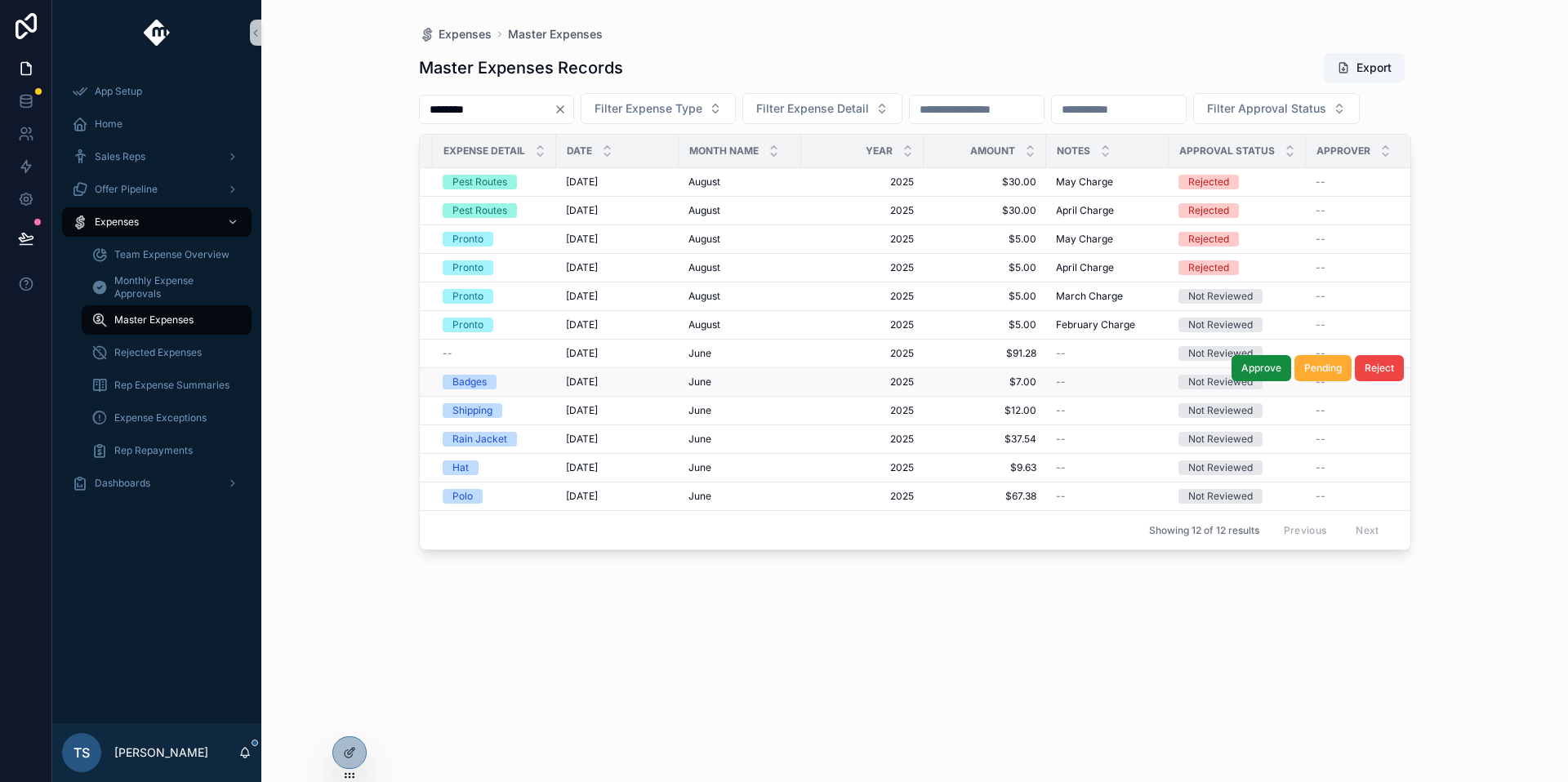
scroll to position [0, 405]
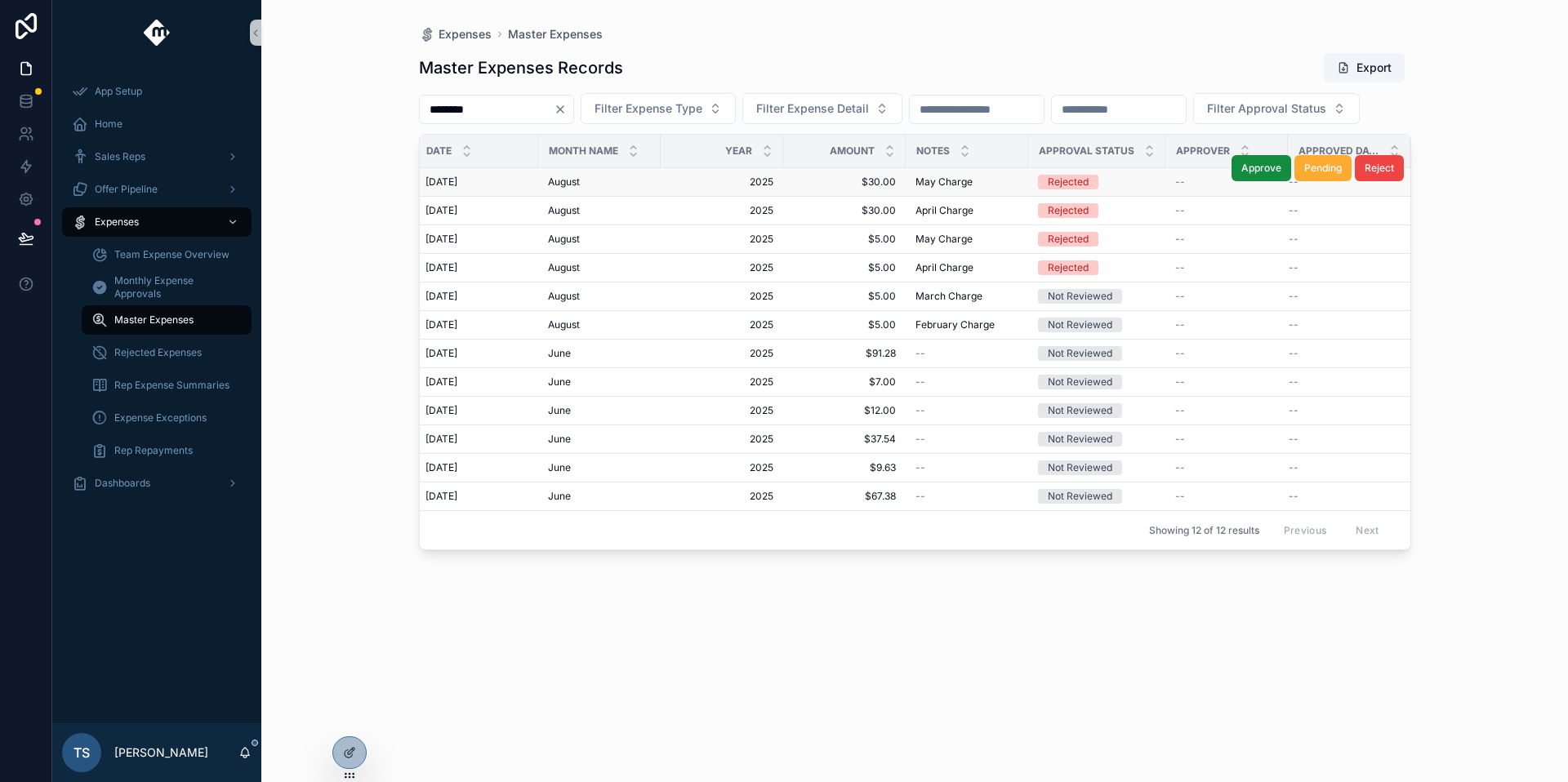
click at [879, 188] on span "$30.00" at bounding box center [844, 183] width 103 height 13
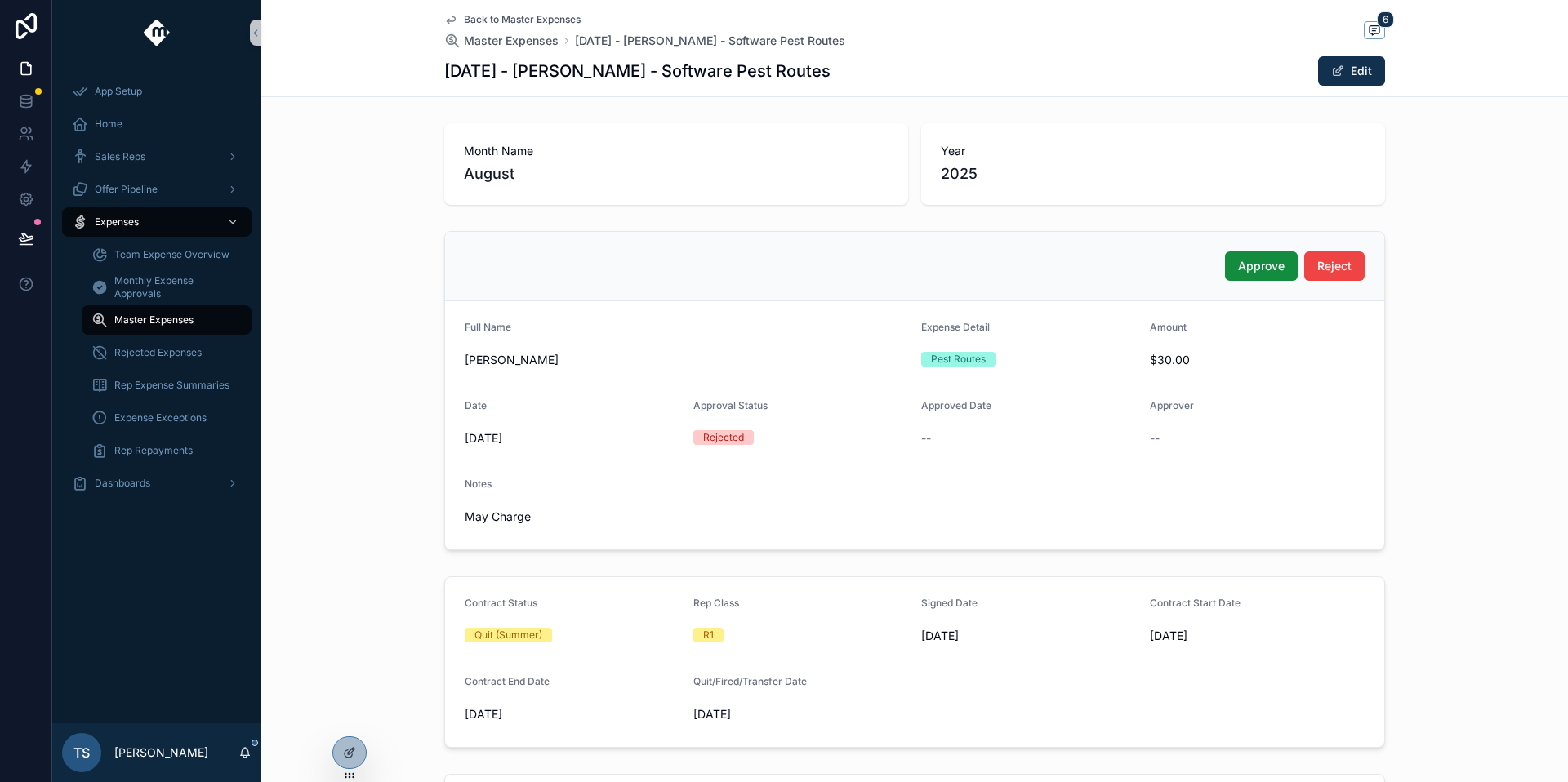
scroll to position [667, 0]
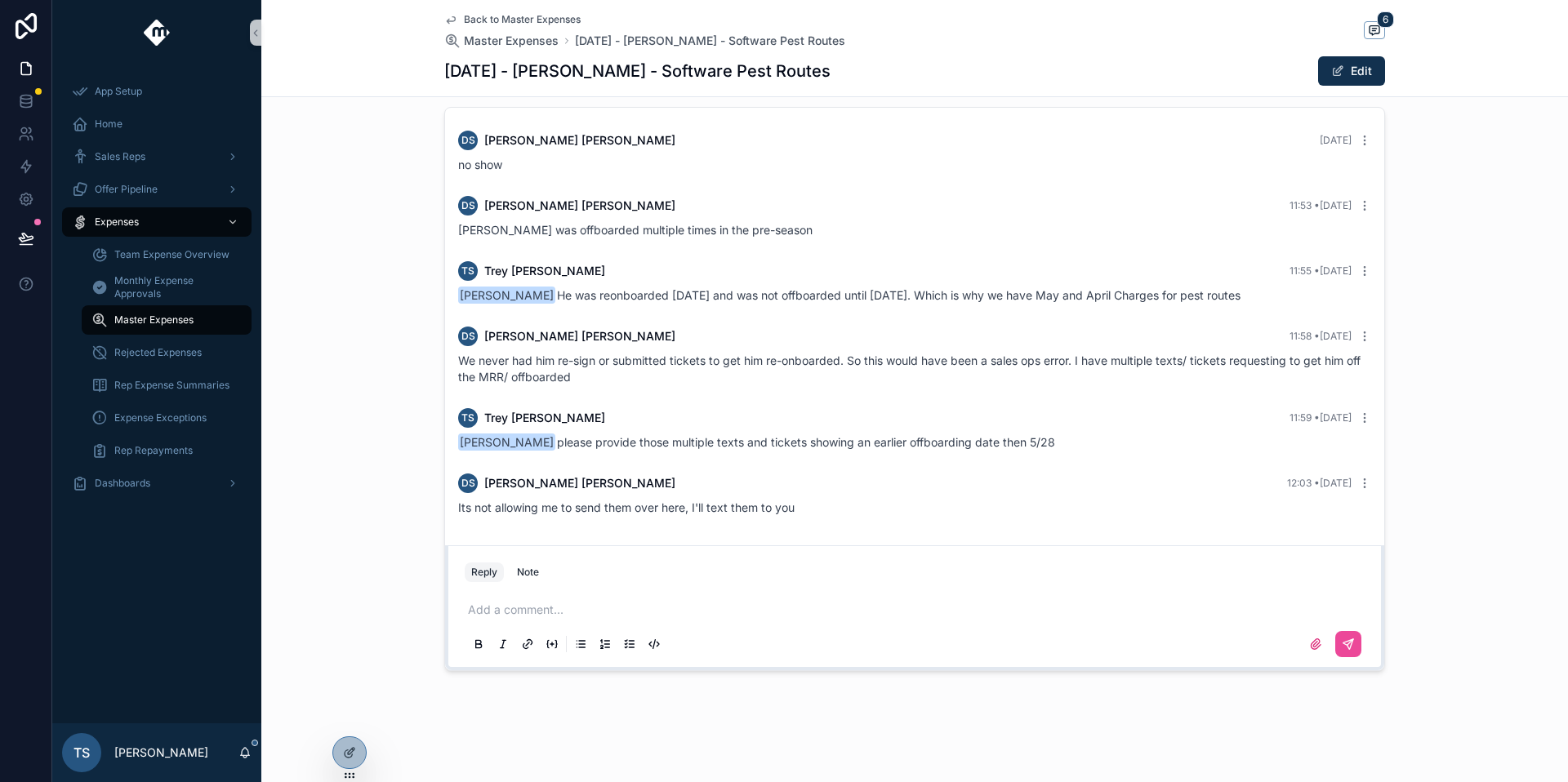
click at [518, 624] on div "Add a comment..." at bounding box center [914, 626] width 899 height 68
click at [517, 619] on div "Add a comment..." at bounding box center [914, 626] width 899 height 68
click at [519, 617] on p "scrollable content" at bounding box center [917, 610] width 899 height 17
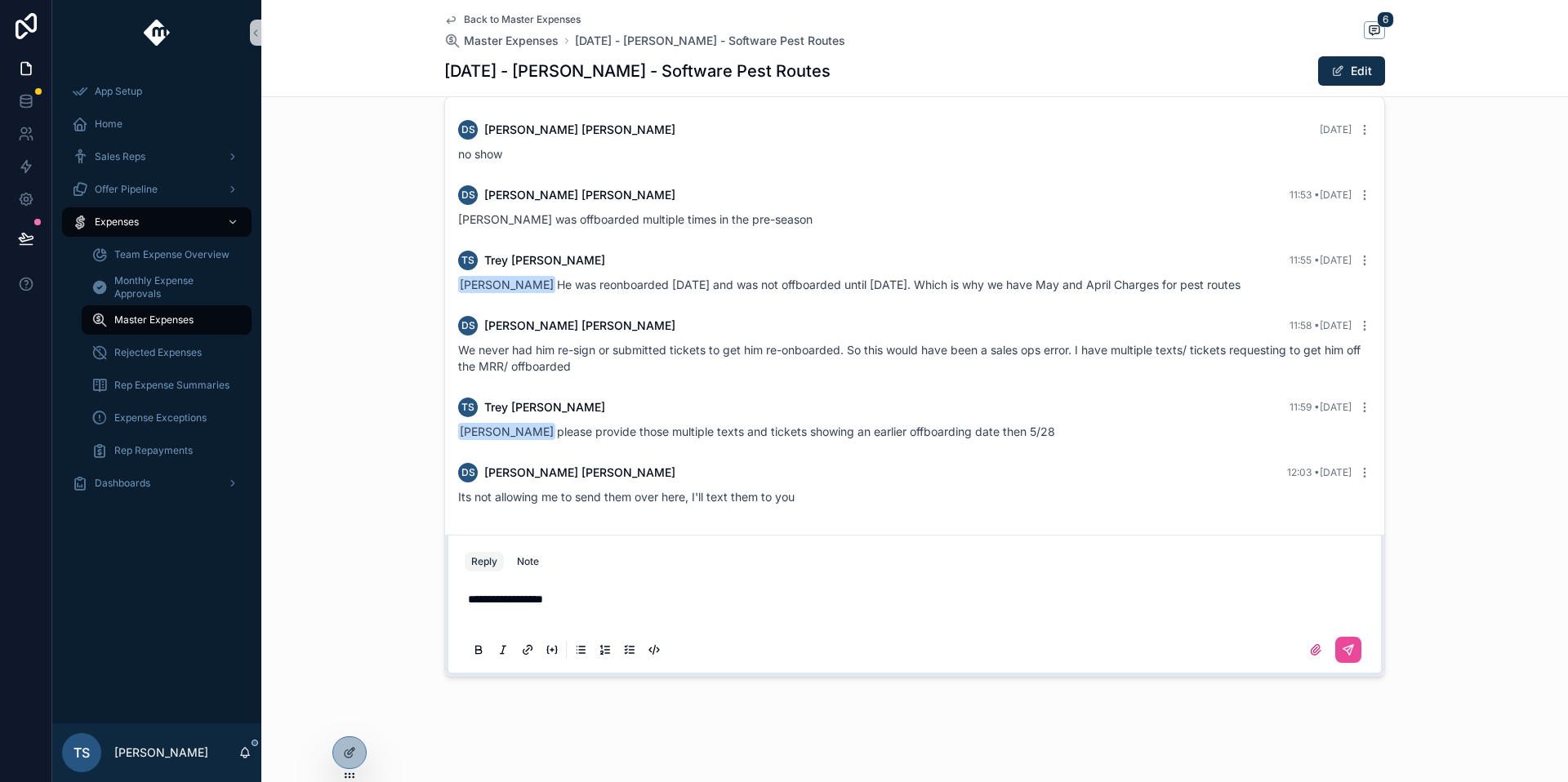
scroll to position [684, 0]
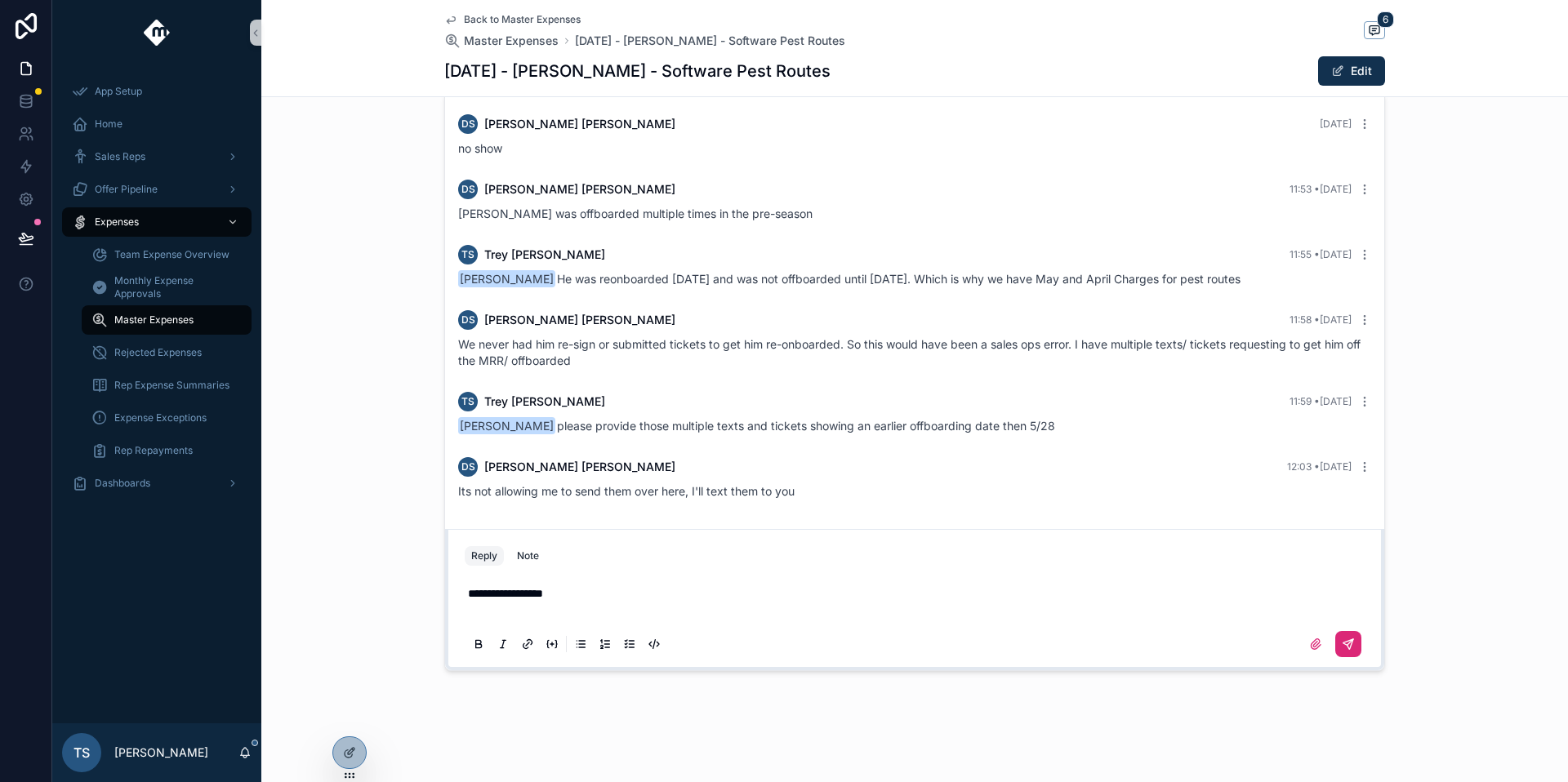
click at [1350, 631] on button "scrollable content" at bounding box center [1348, 644] width 26 height 26
click at [513, 18] on span "Back to Master Expenses" at bounding box center [522, 20] width 117 height 13
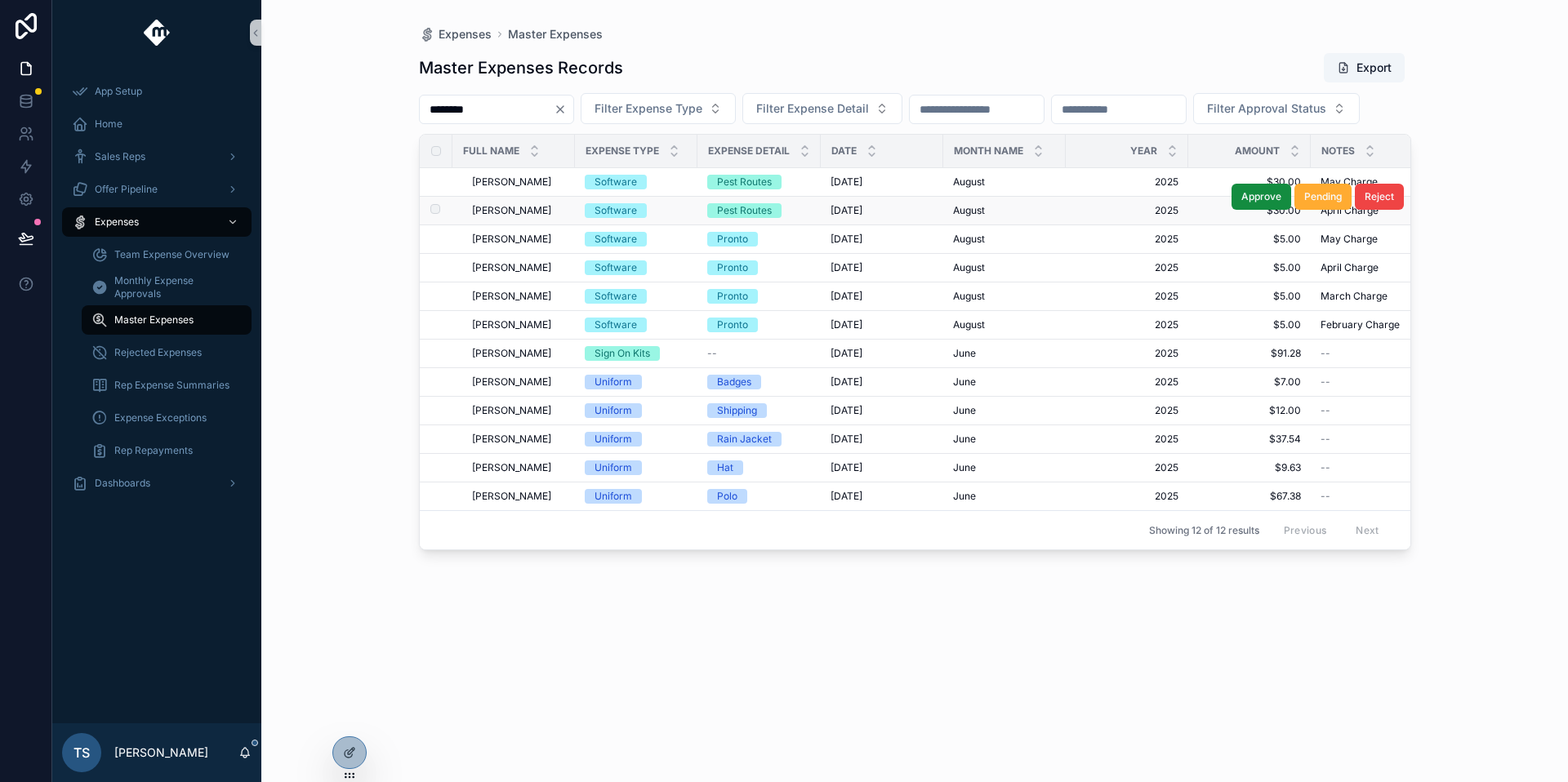
click at [529, 218] on div "[PERSON_NAME] [PERSON_NAME]" at bounding box center [518, 211] width 93 height 13
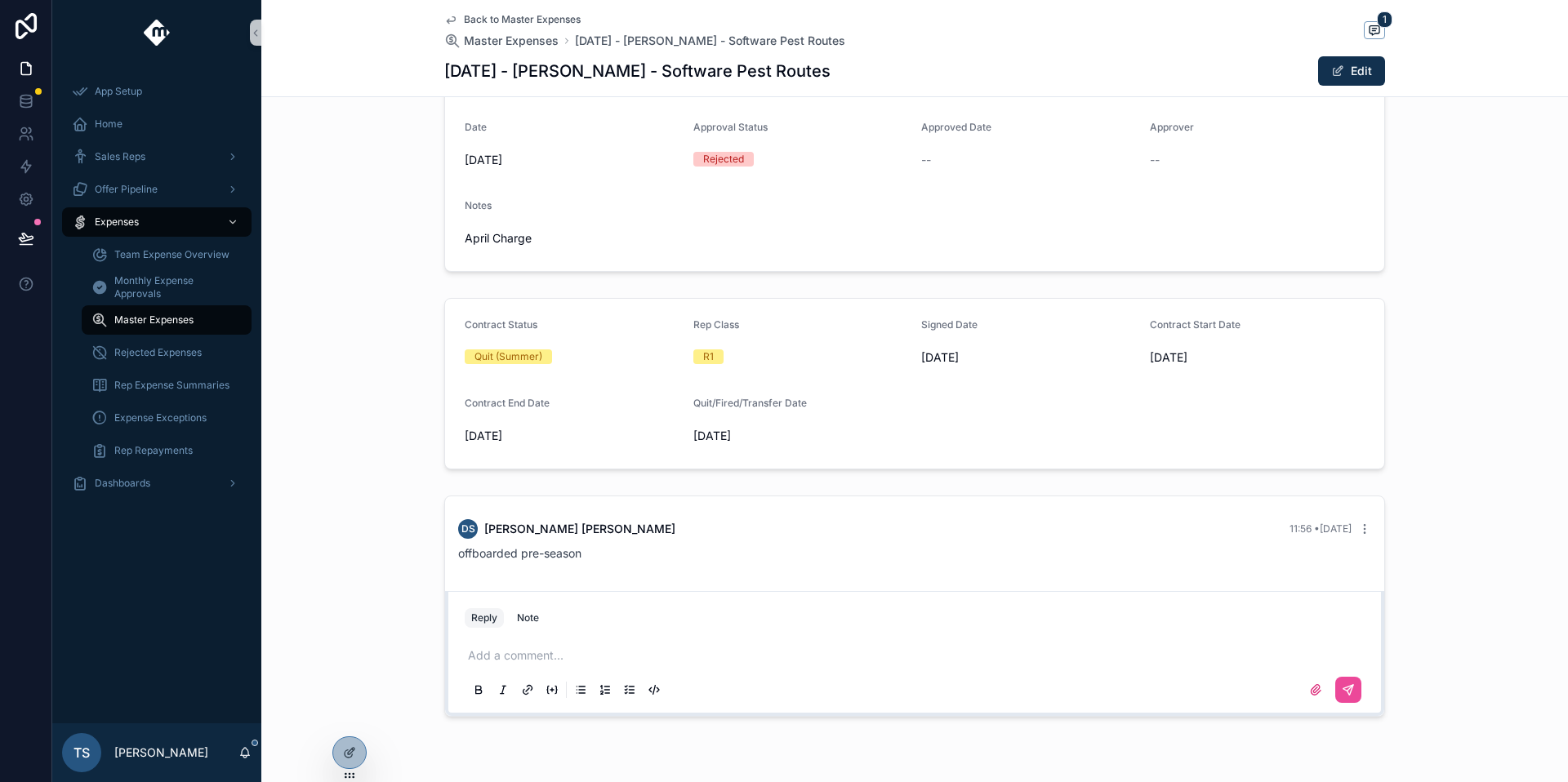
scroll to position [324, 0]
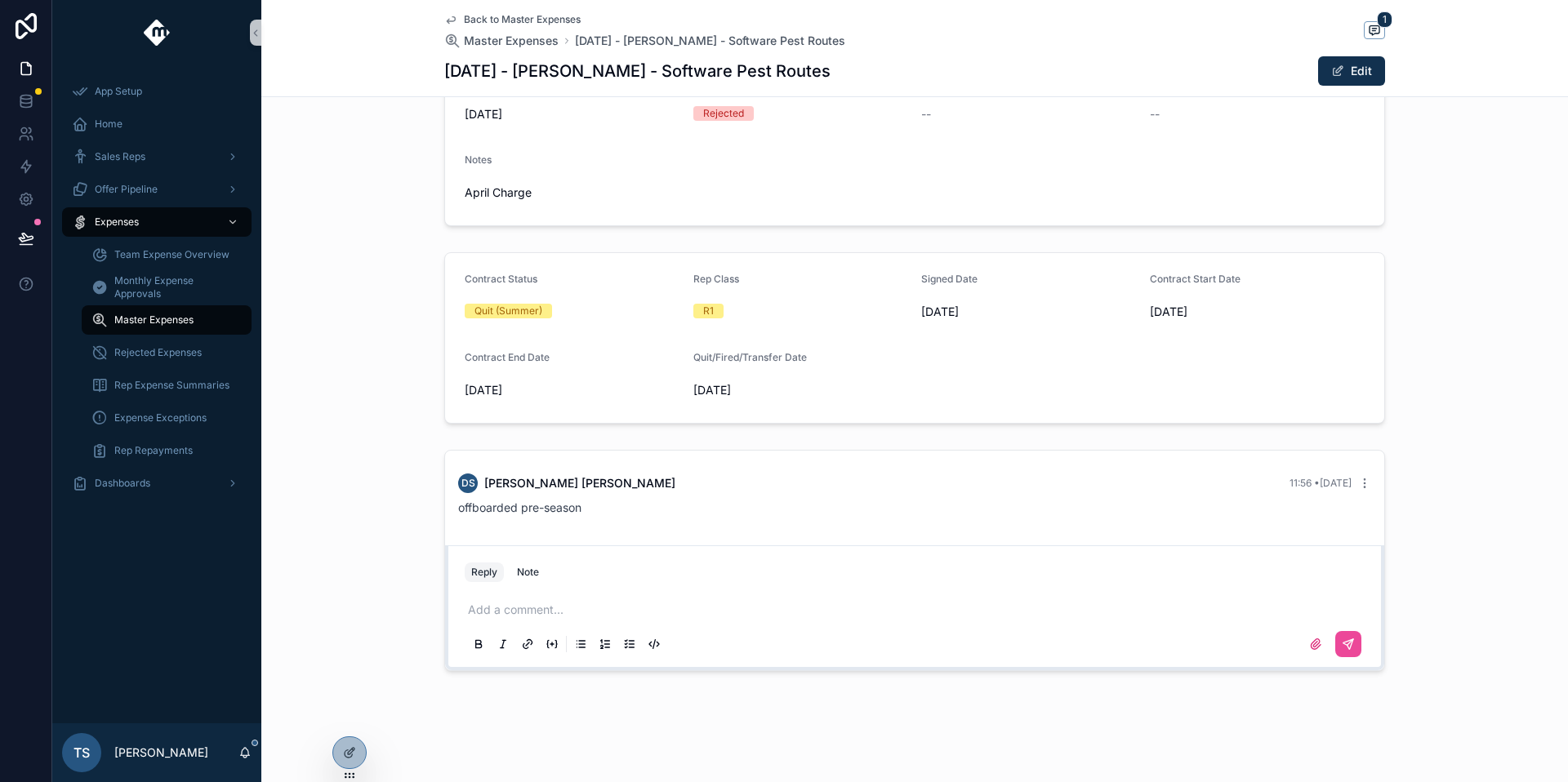
click at [544, 600] on div "Add a comment..." at bounding box center [914, 626] width 899 height 68
click at [541, 604] on div "Add a comment..." at bounding box center [914, 626] width 899 height 68
click at [540, 605] on p "scrollable content" at bounding box center [917, 610] width 899 height 17
click at [1348, 638] on button "scrollable content" at bounding box center [1348, 644] width 26 height 26
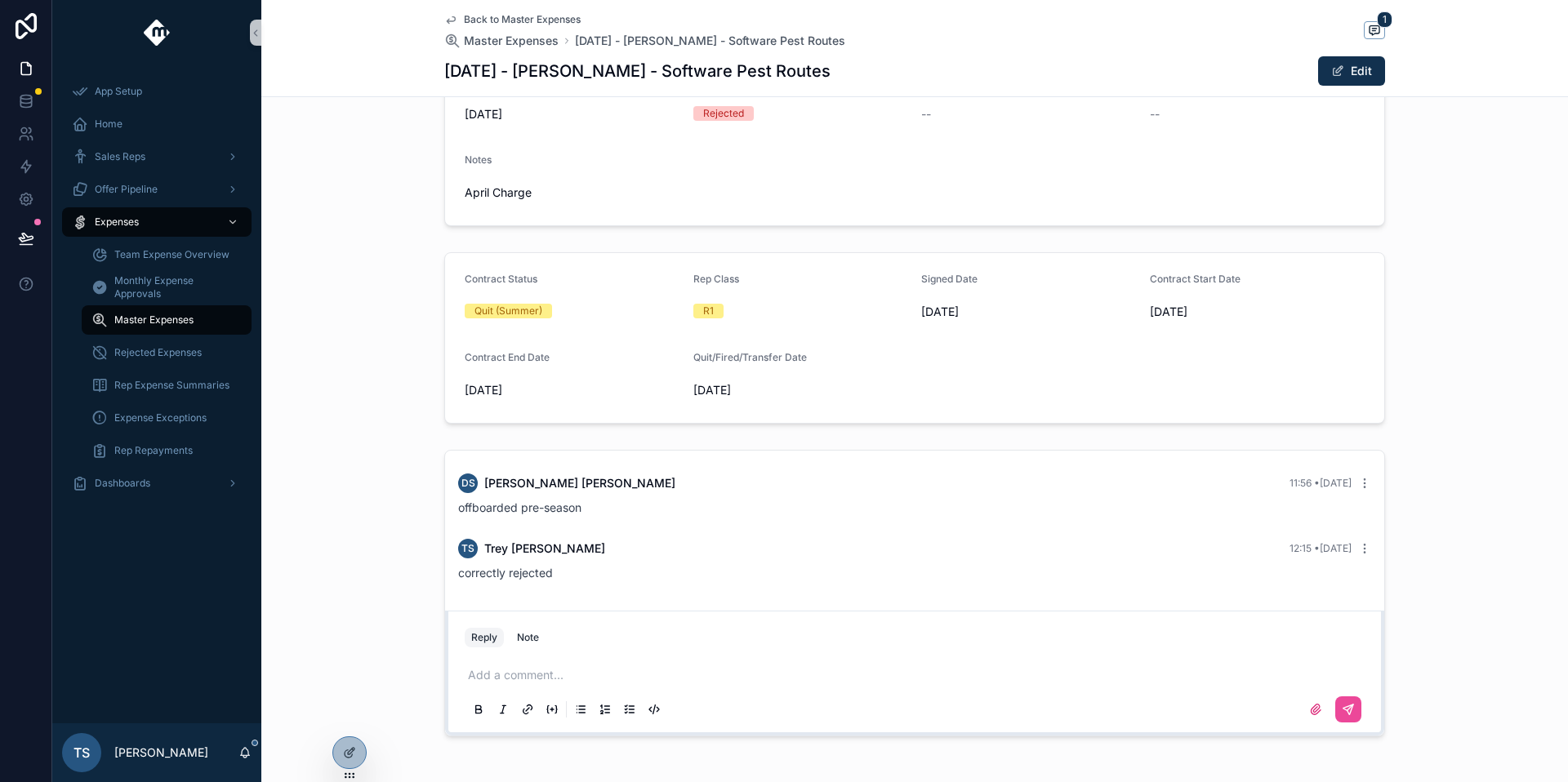
click at [520, 14] on span "Back to Master Expenses" at bounding box center [522, 20] width 117 height 13
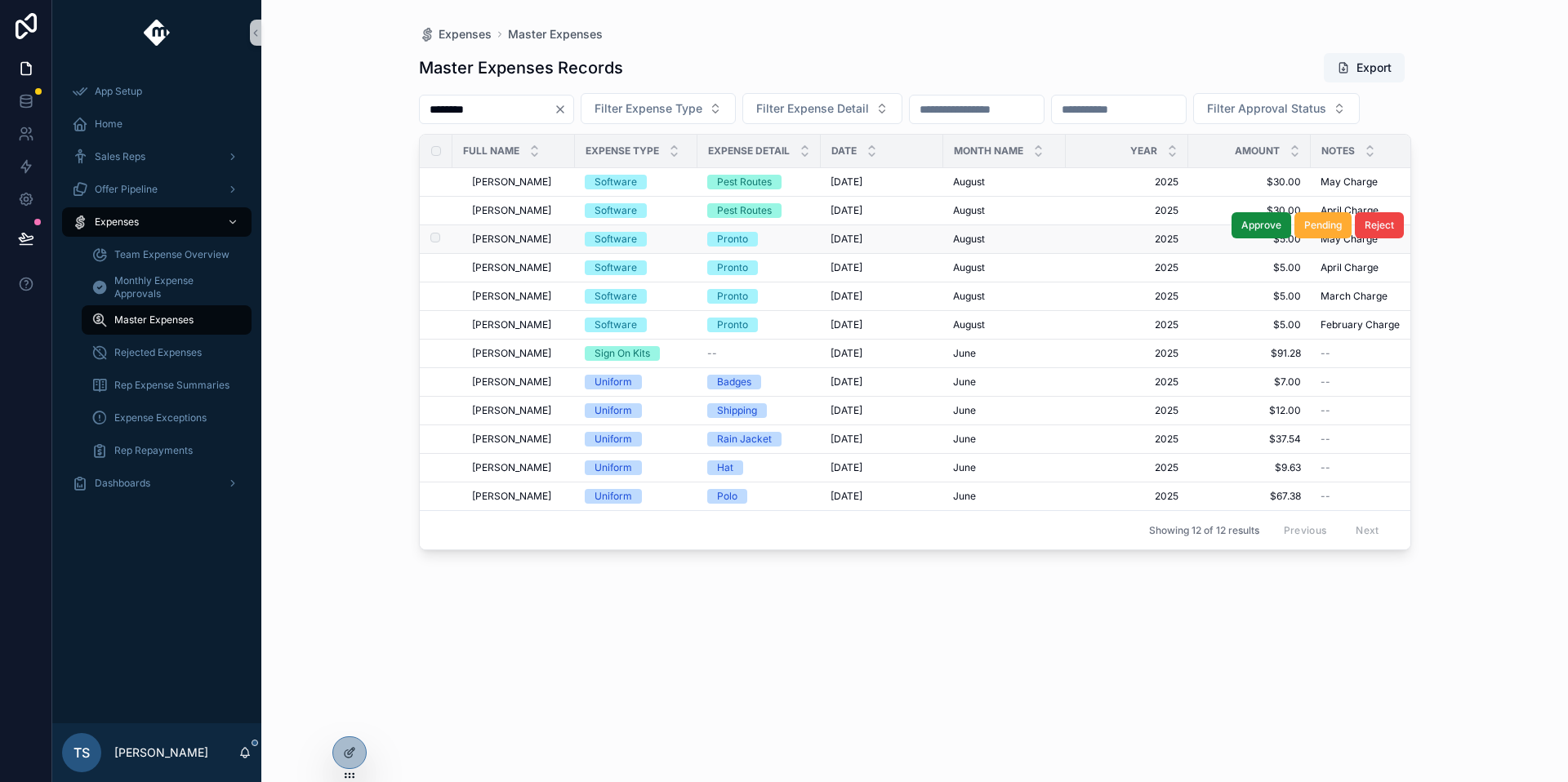
click at [631, 247] on div "Software" at bounding box center [615, 239] width 43 height 15
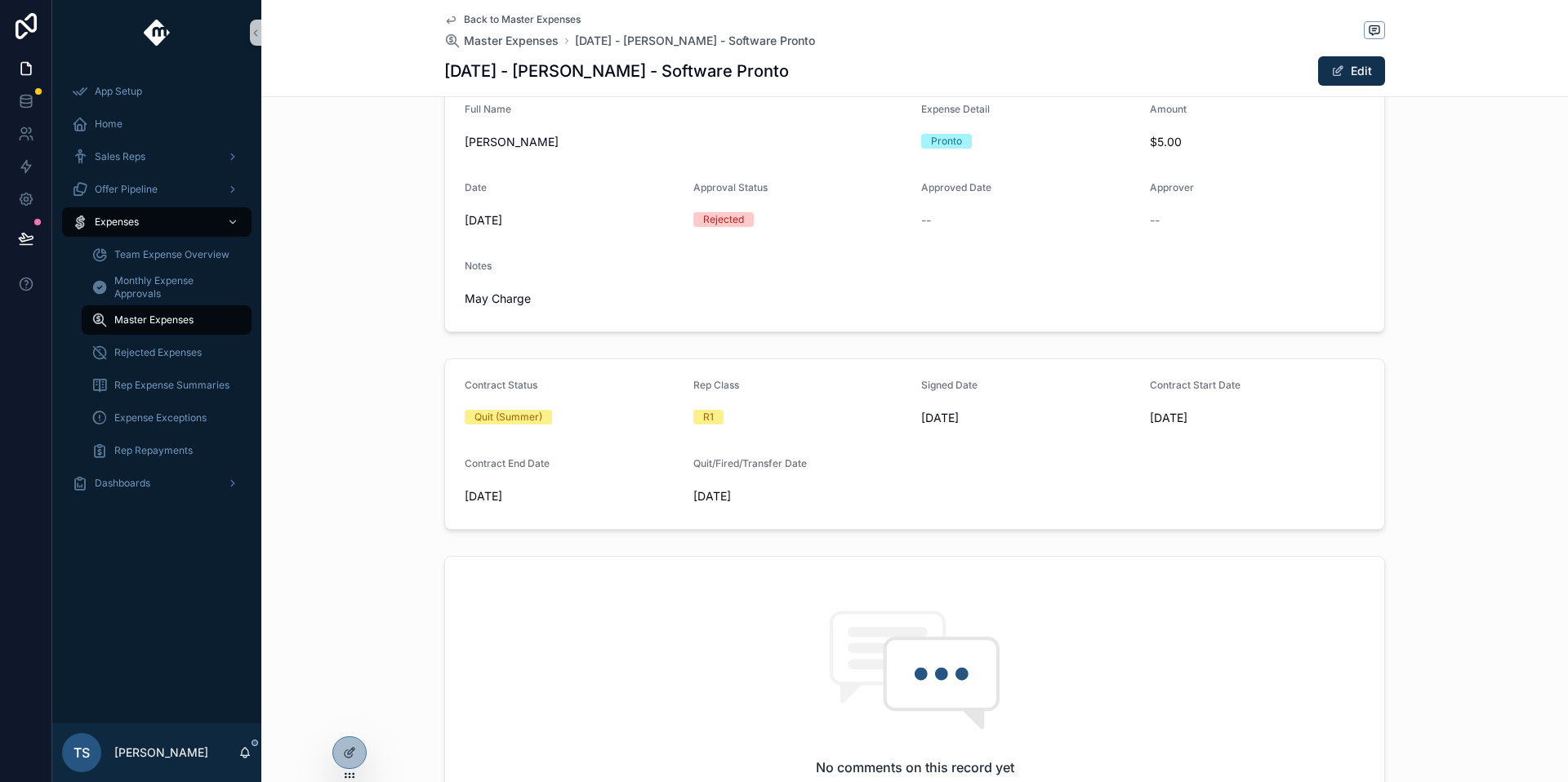
scroll to position [509, 0]
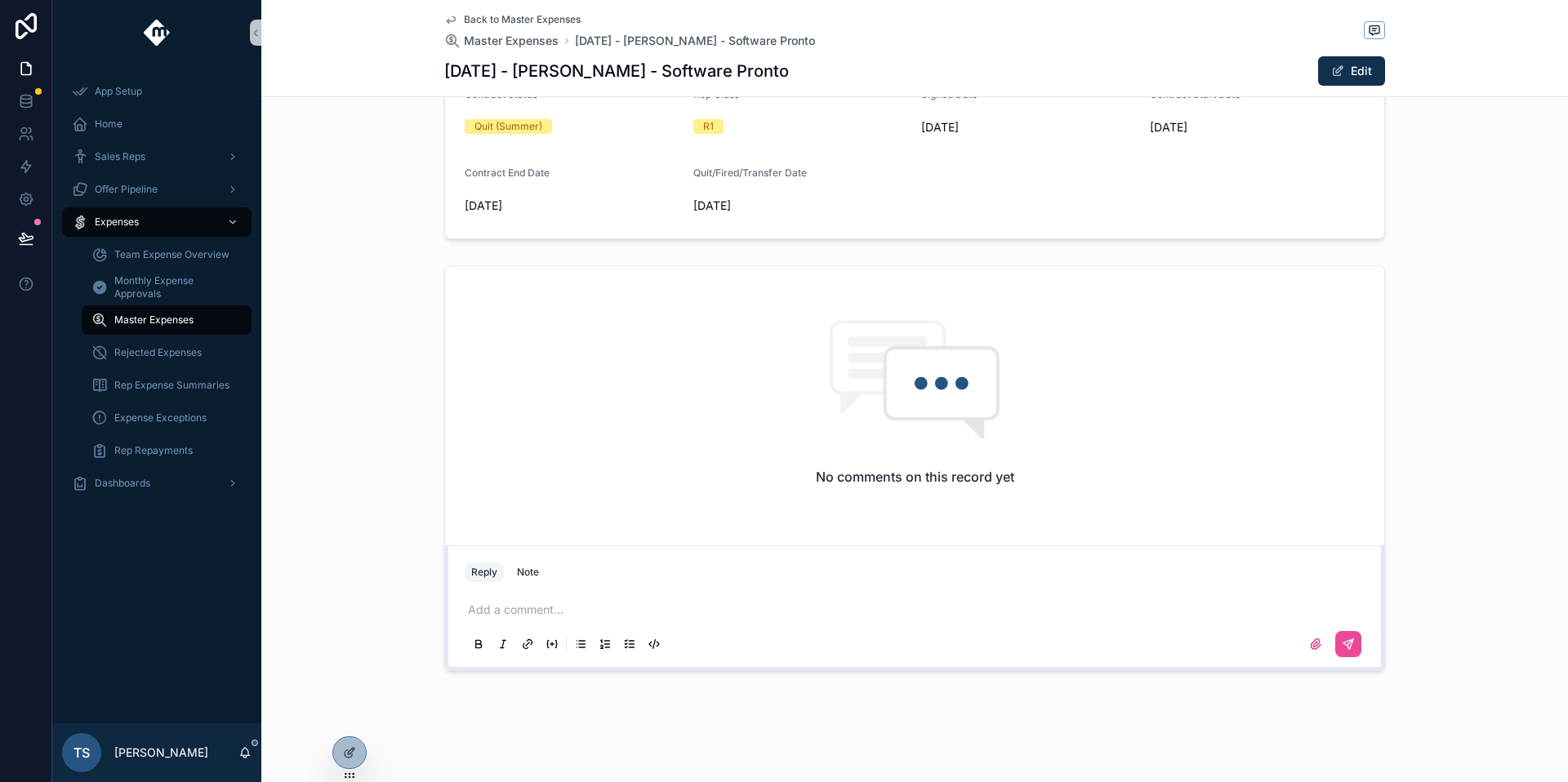
click at [535, 605] on p "scrollable content" at bounding box center [917, 610] width 899 height 17
click at [1347, 641] on icon "scrollable content" at bounding box center [1348, 644] width 13 height 13
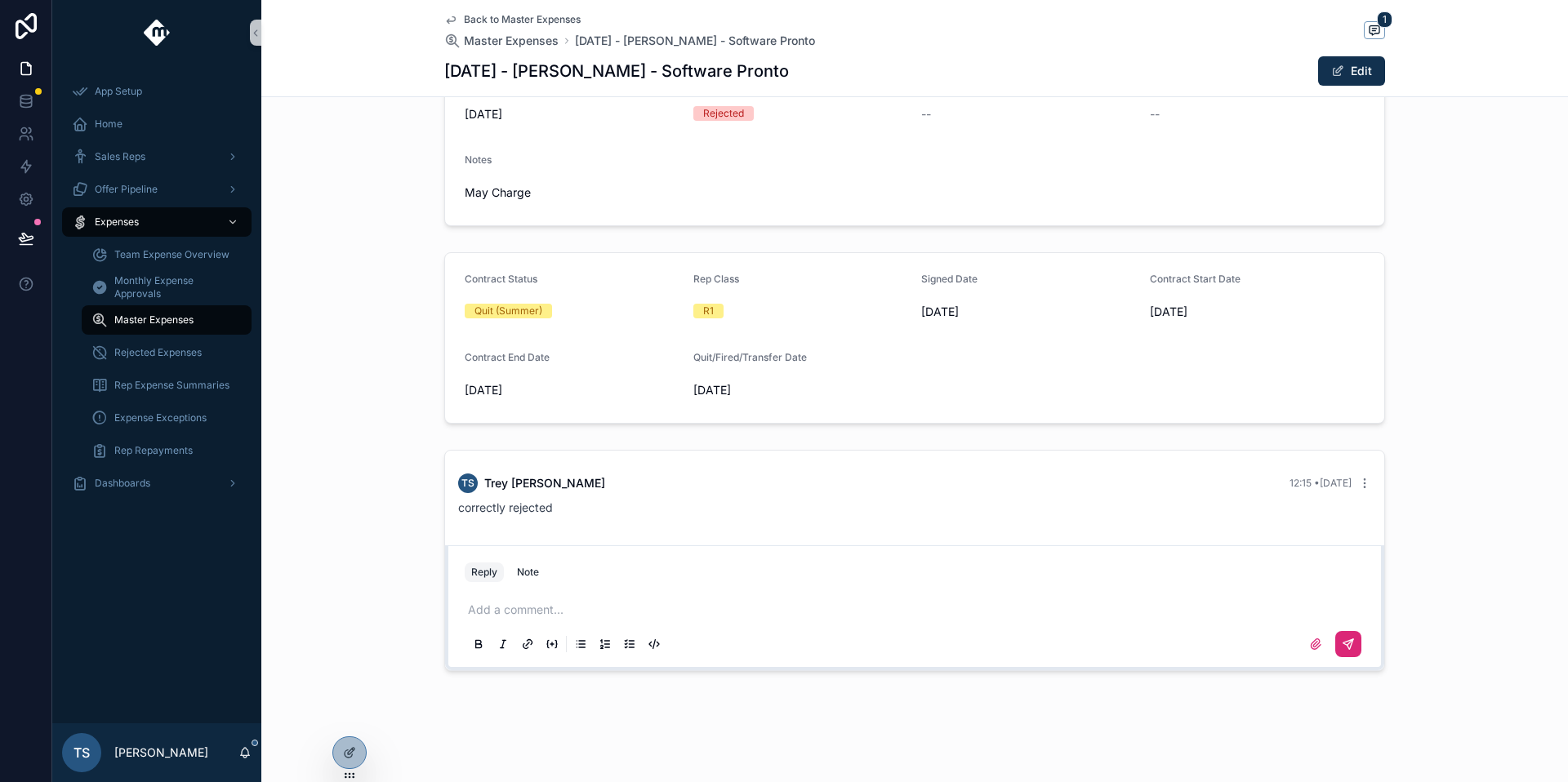
click at [477, 18] on span "Back to Master Expenses" at bounding box center [522, 20] width 117 height 13
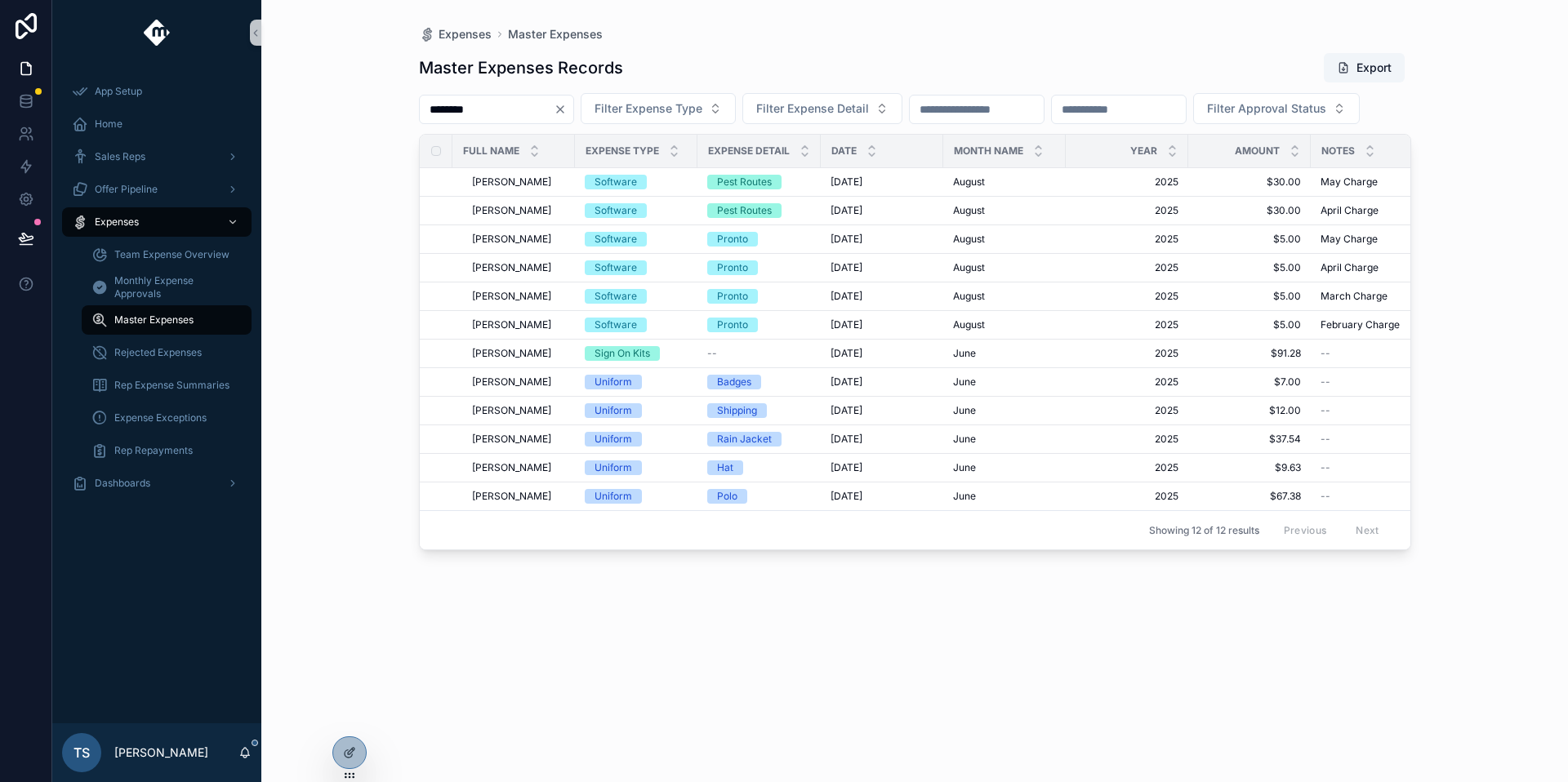
scroll to position [0, 321]
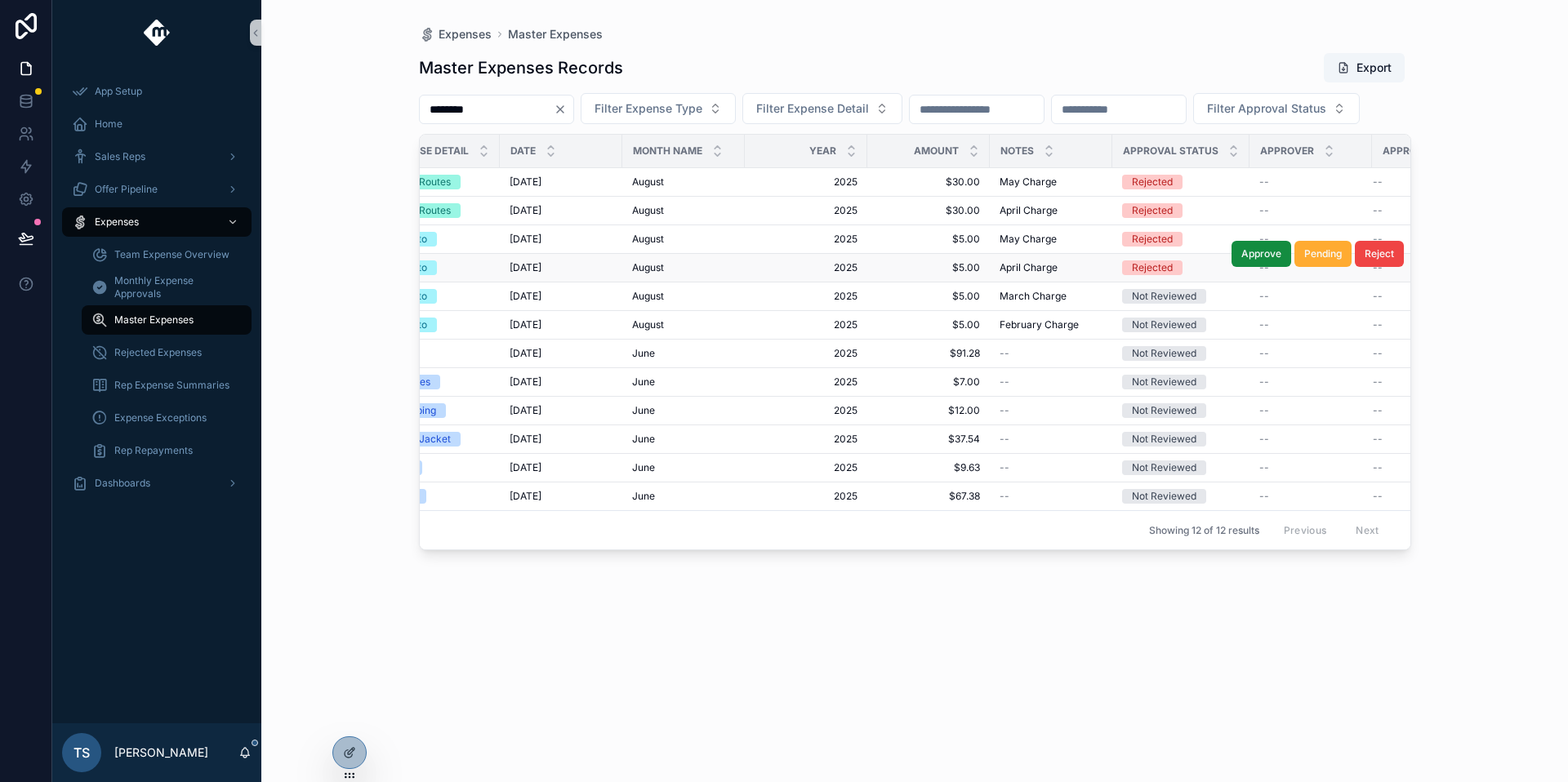
click at [647, 274] on span "August" at bounding box center [648, 268] width 32 height 13
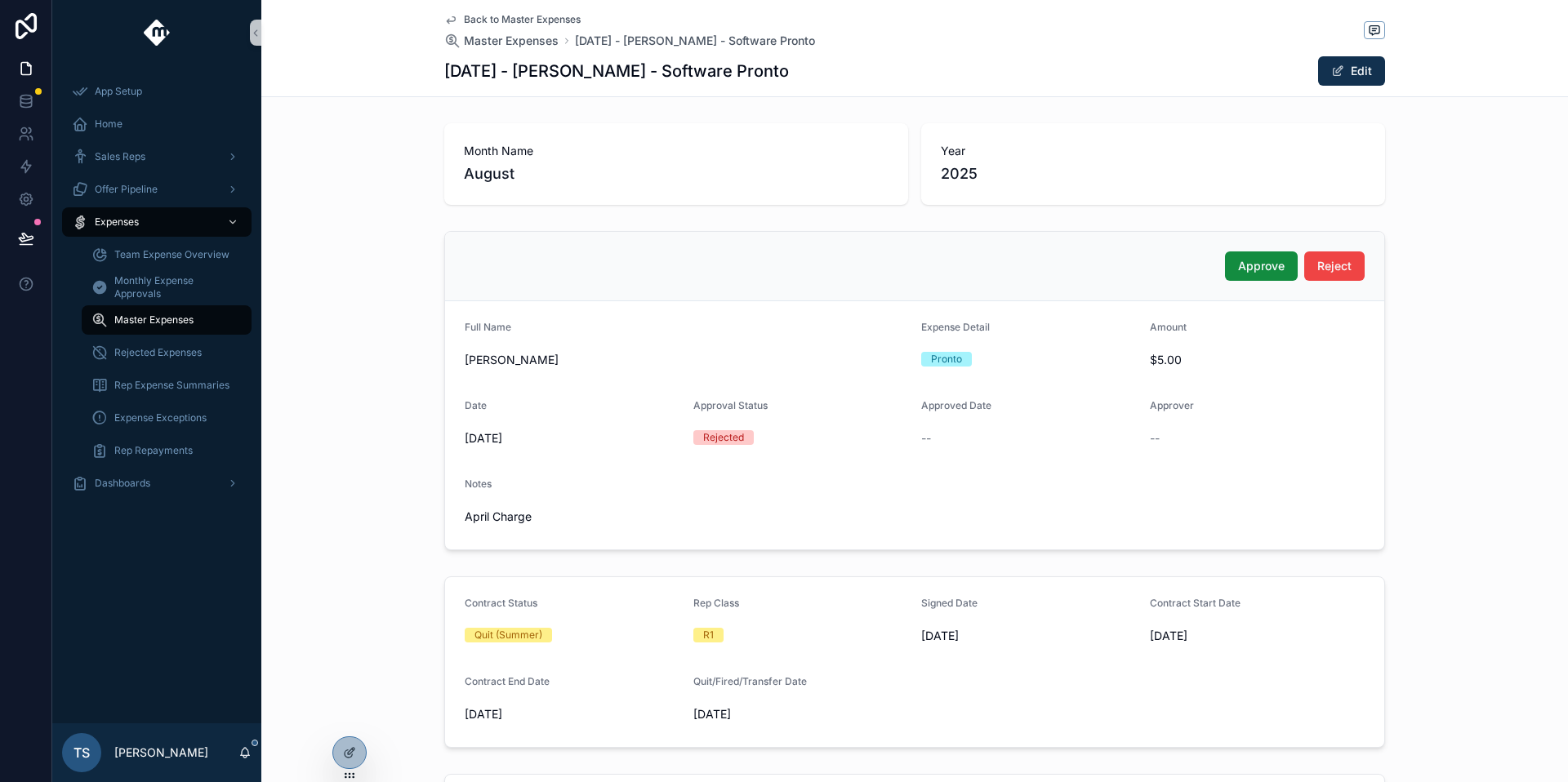
scroll to position [509, 0]
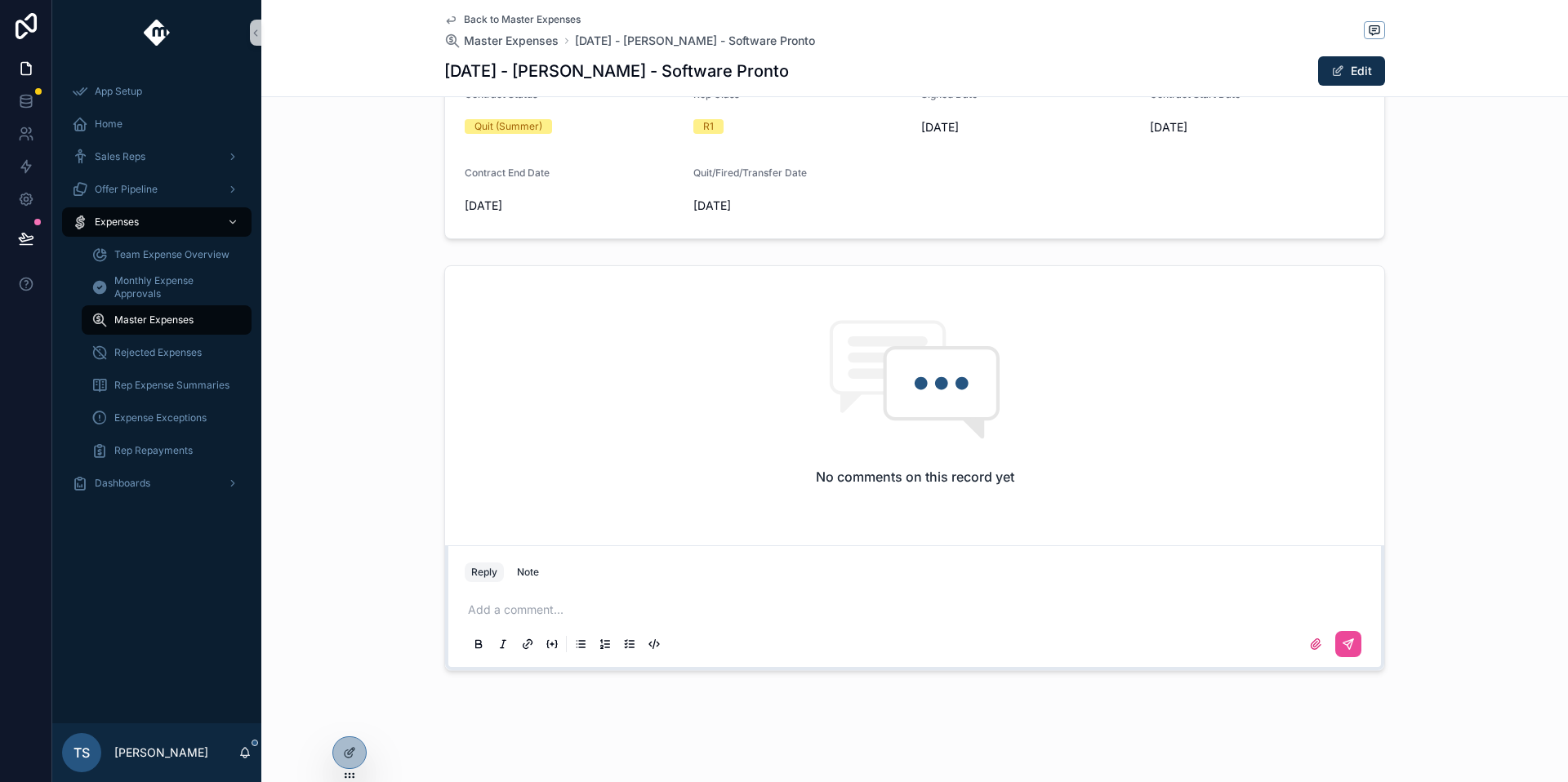
click at [594, 619] on div "Add a comment..." at bounding box center [914, 626] width 899 height 68
click at [594, 618] on p "scrollable content" at bounding box center [917, 610] width 899 height 17
click at [1348, 642] on button "scrollable content" at bounding box center [1348, 644] width 26 height 26
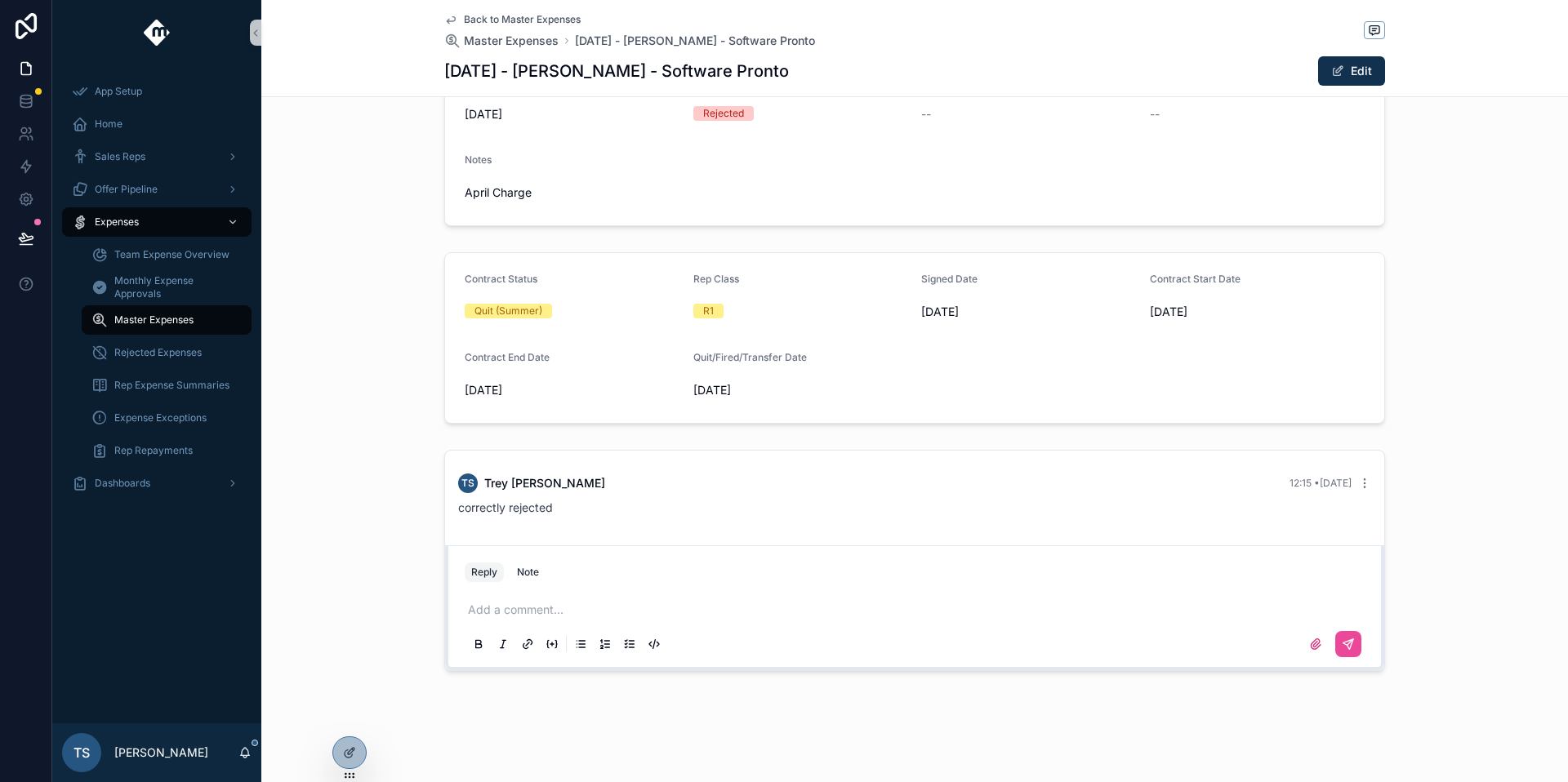
scroll to position [324, 0]
click at [348, 747] on icon at bounding box center [349, 753] width 13 height 13
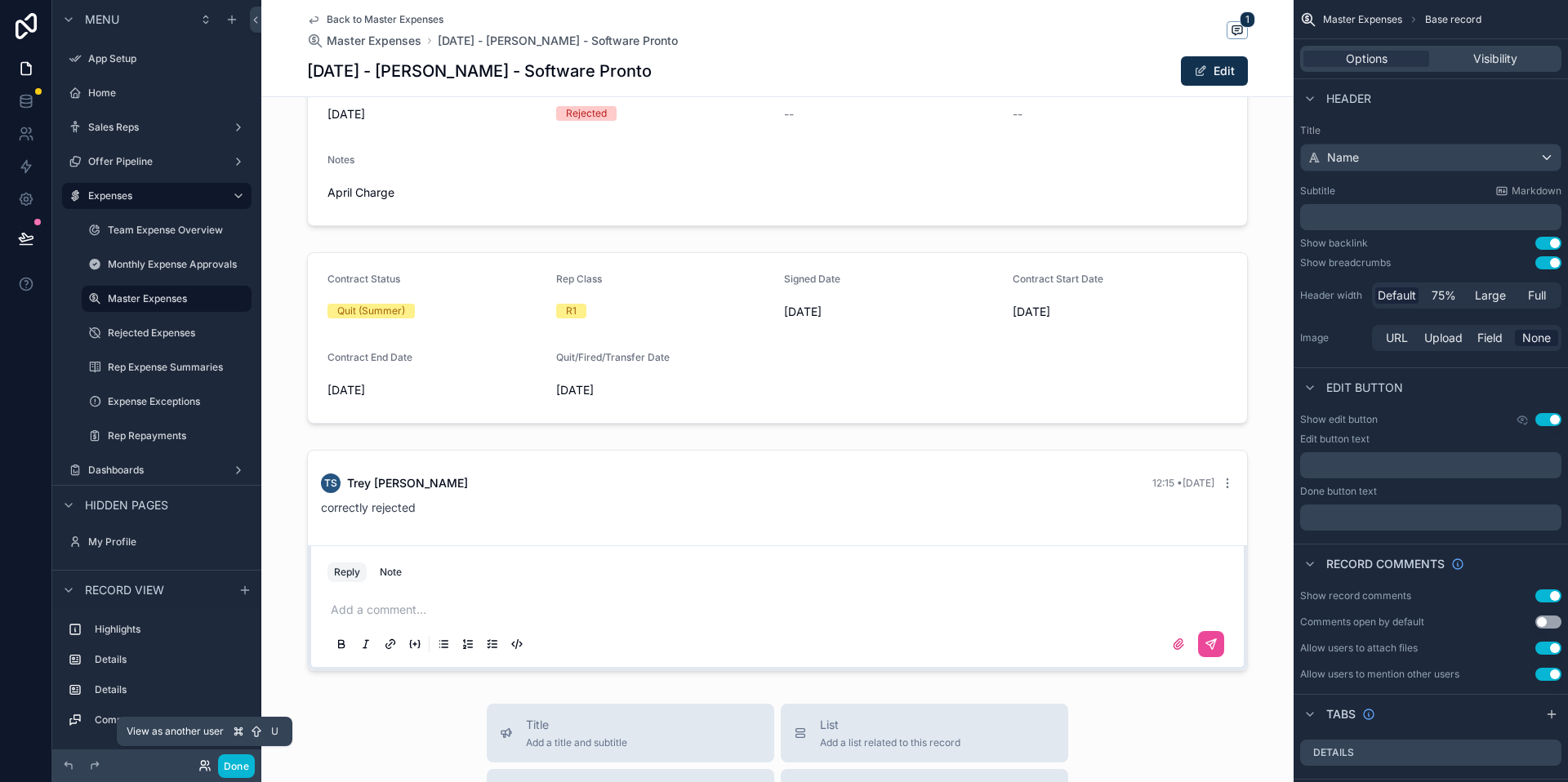
click at [201, 771] on icon at bounding box center [205, 766] width 13 height 13
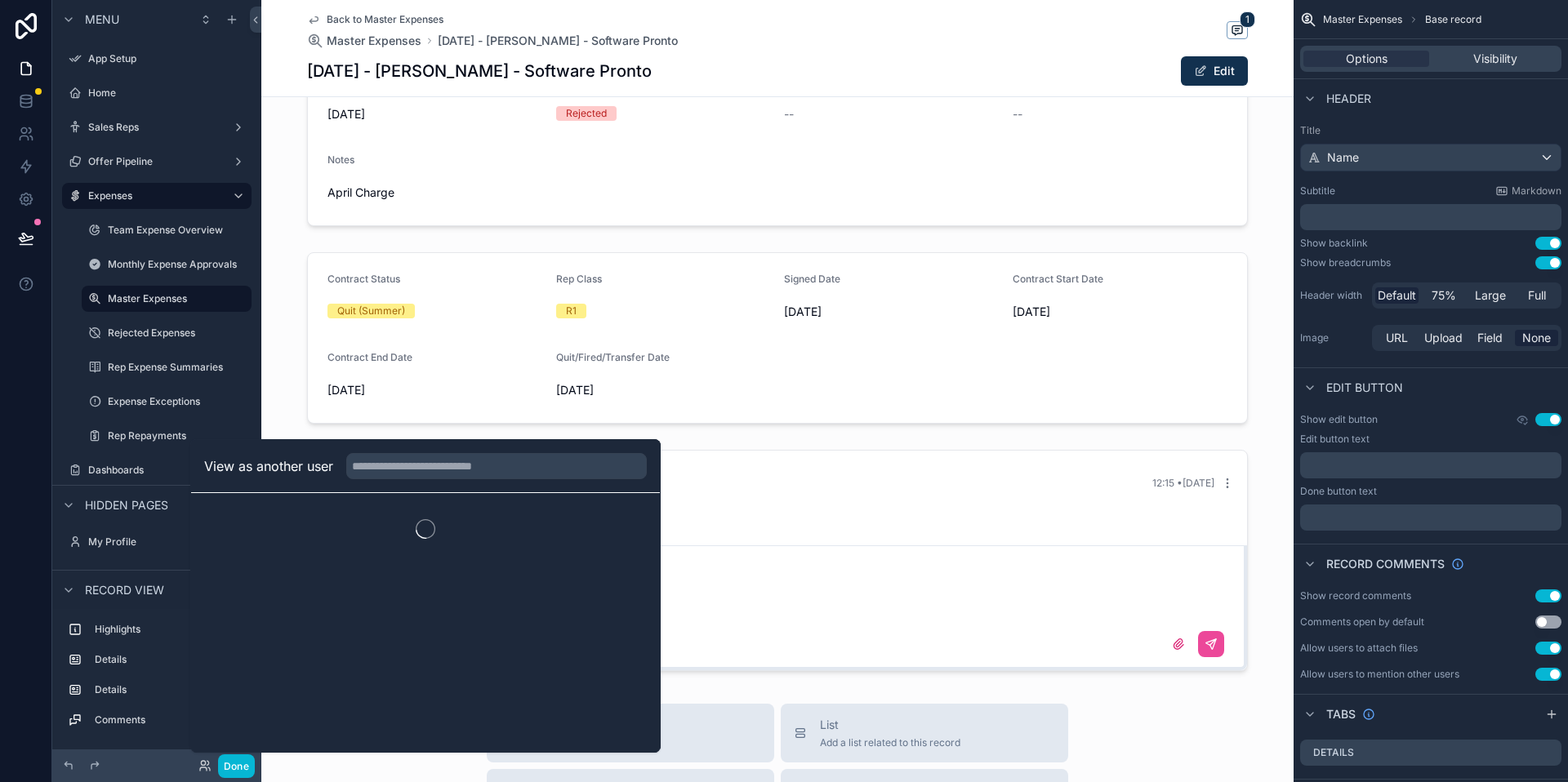
click at [408, 435] on div "Month Name August Year [DATE] Approve Reject Full Name [PERSON_NAME] Expense De…" at bounding box center [777, 235] width 1032 height 885
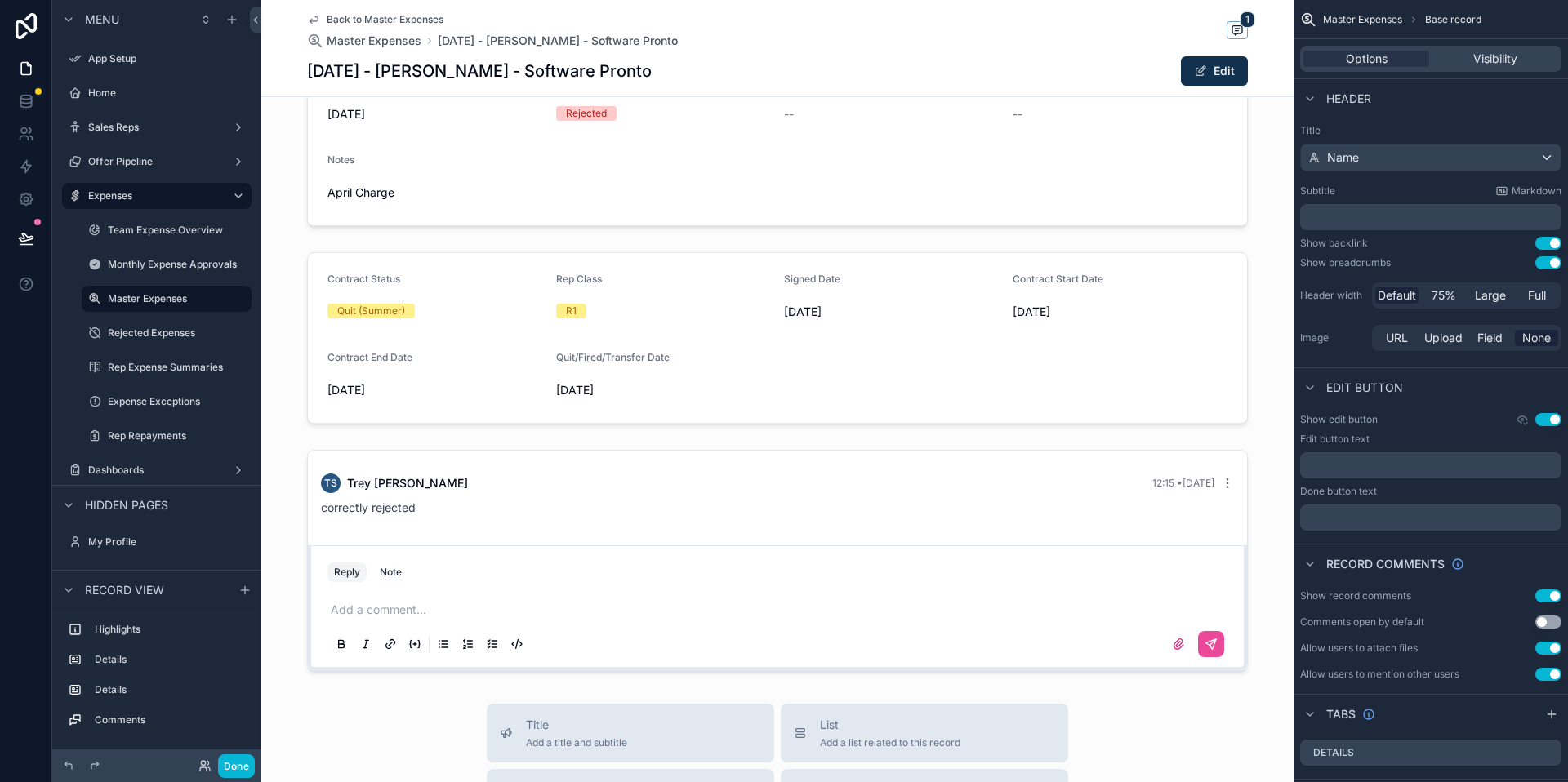
click at [209, 780] on div "Done" at bounding box center [157, 765] width 209 height 33
click at [208, 773] on div "Done" at bounding box center [222, 766] width 65 height 23
click at [203, 764] on icon at bounding box center [205, 766] width 13 height 13
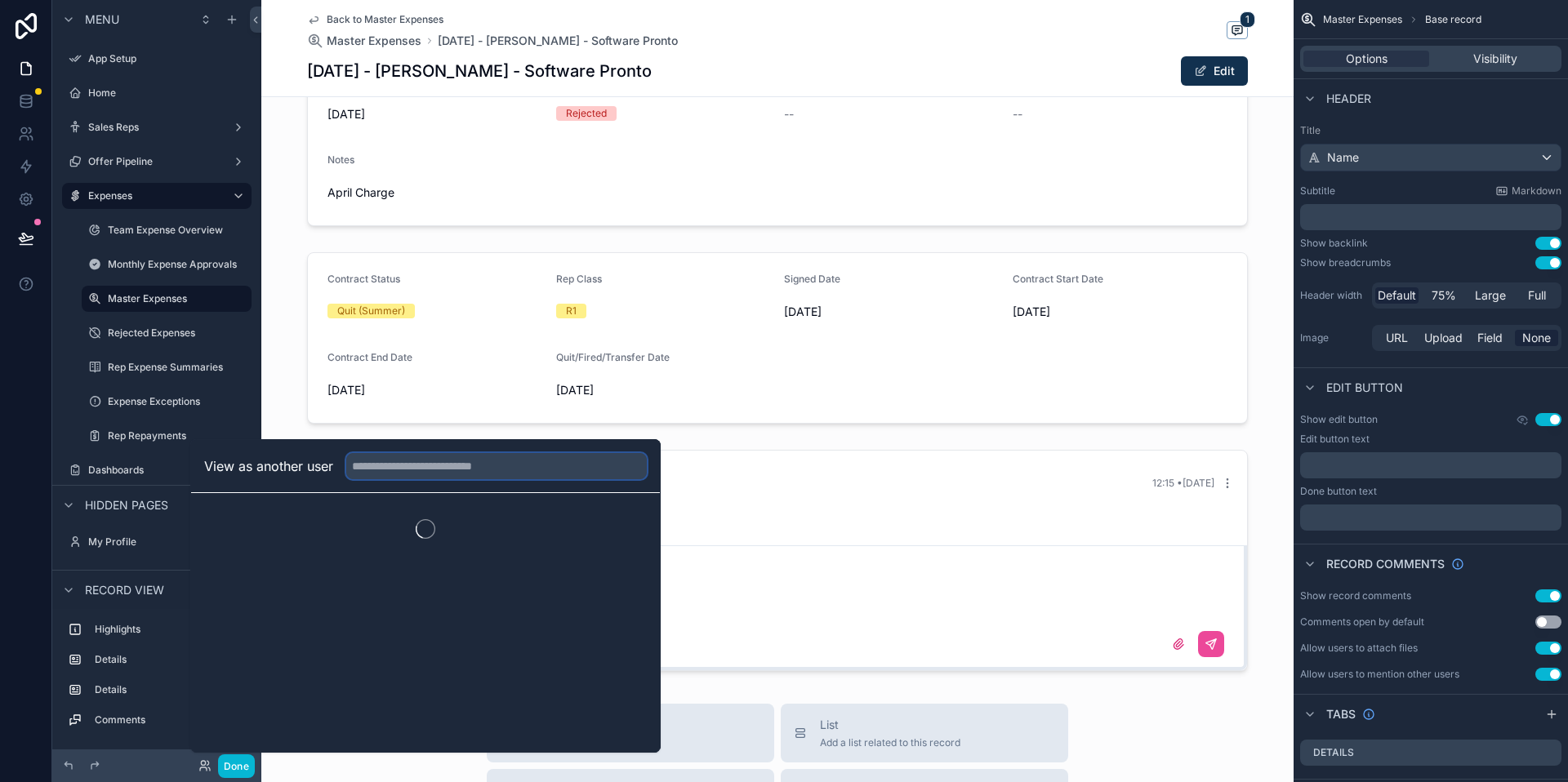
click at [373, 459] on input "text" at bounding box center [496, 466] width 300 height 26
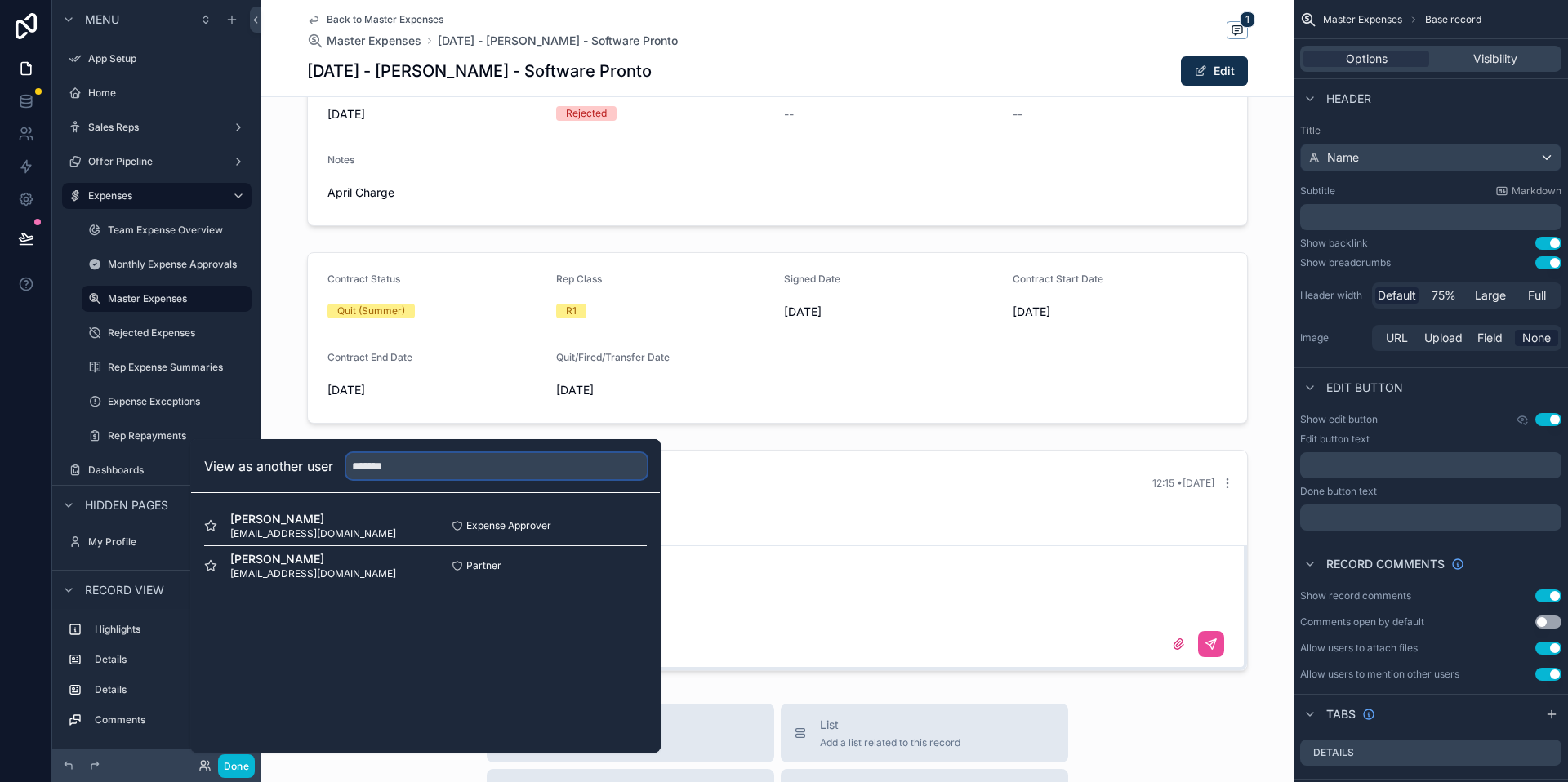
type input "*******"
